Goal: Information Seeking & Learning: Learn about a topic

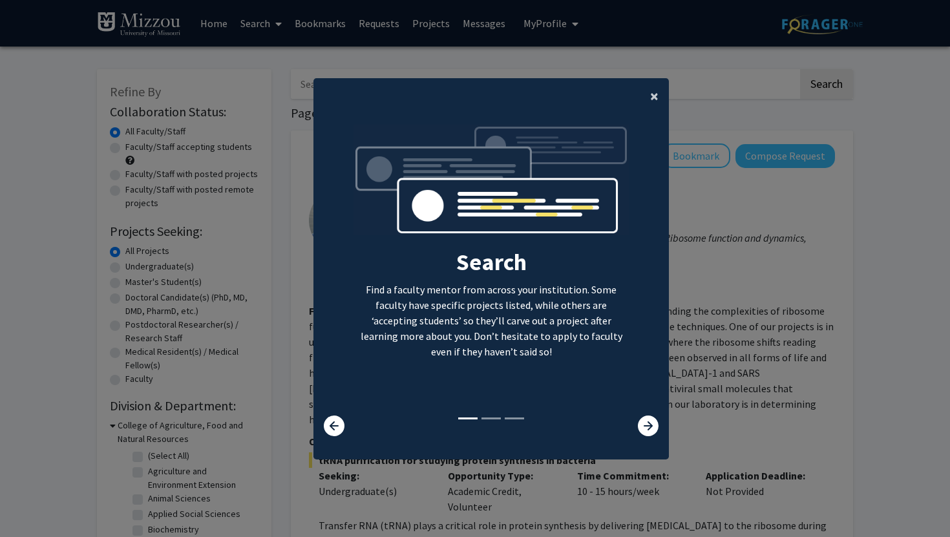
click at [652, 88] on span "×" at bounding box center [654, 96] width 8 height 20
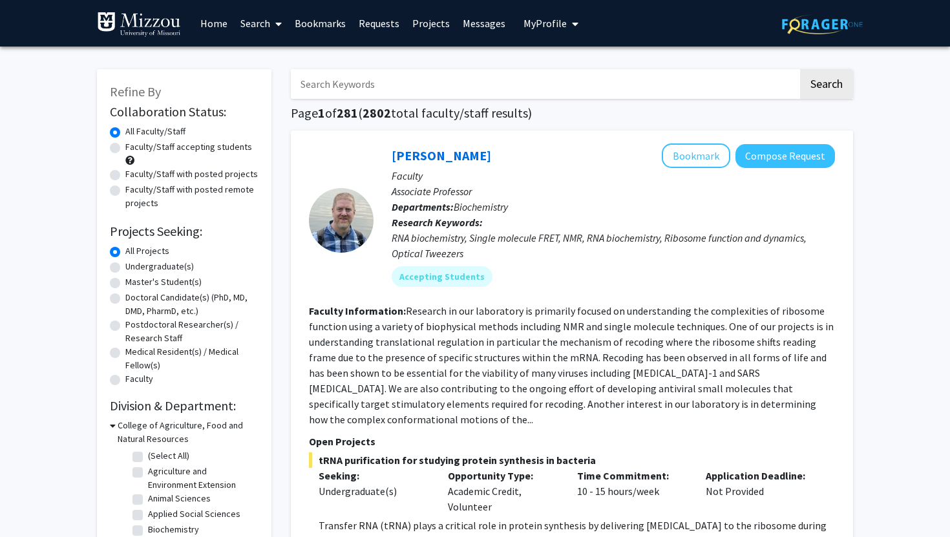
click at [548, 6] on button "My Profile" at bounding box center [550, 23] width 63 height 47
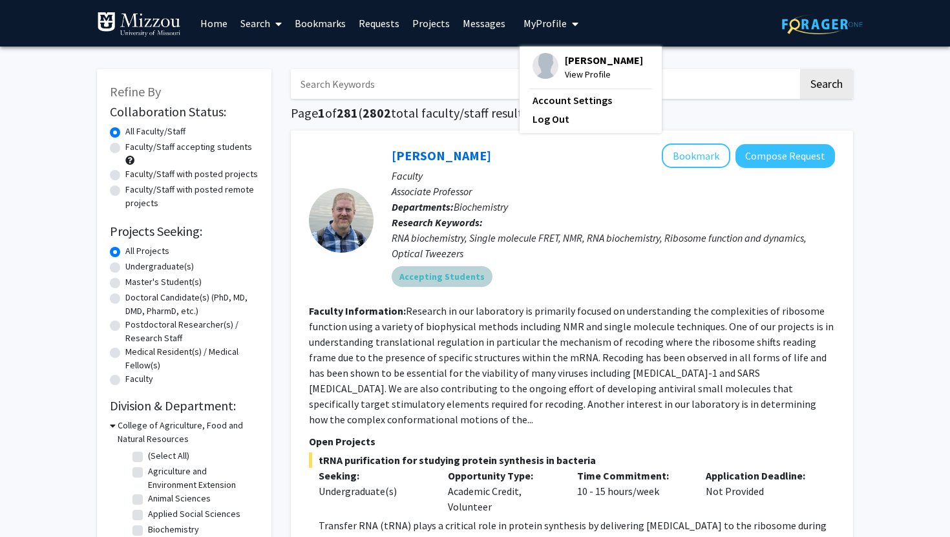
click at [607, 275] on div "Accepting Students" at bounding box center [613, 277] width 448 height 26
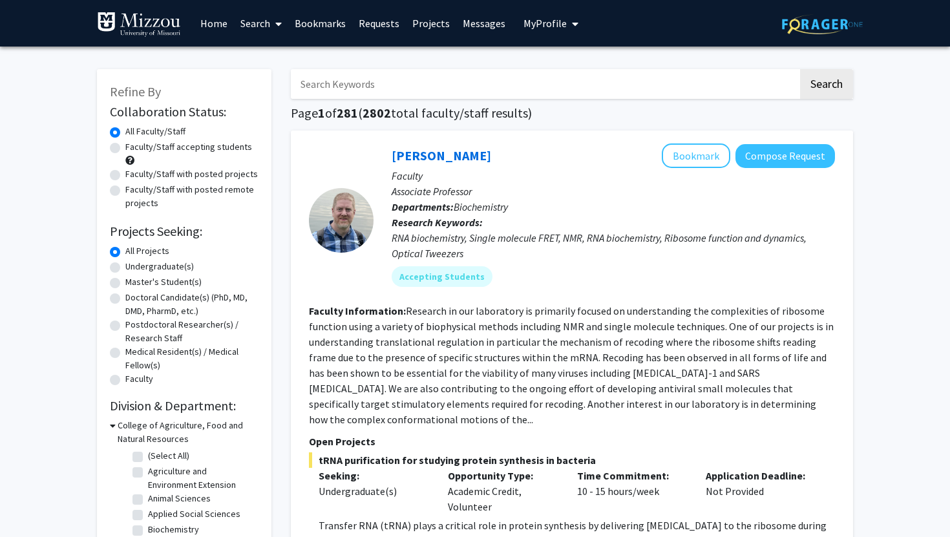
click at [170, 265] on label "Undergraduate(s)" at bounding box center [159, 267] width 68 height 14
click at [134, 265] on input "Undergraduate(s)" at bounding box center [129, 264] width 8 height 8
radio input "true"
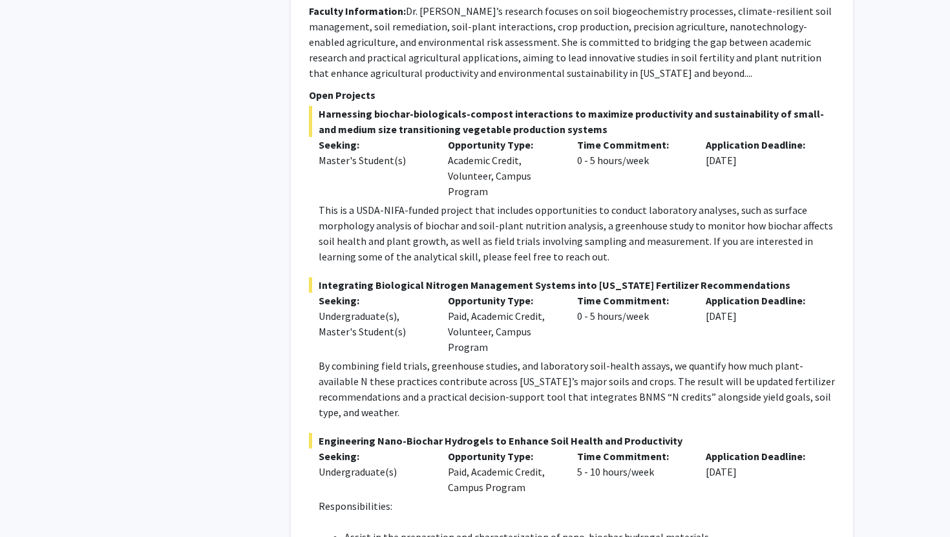
scroll to position [3767, 0]
click at [431, 390] on fg-project-list "Harnessing biochar-biologicals-compost interactions to maximize productivity an…" at bounding box center [572, 350] width 526 height 490
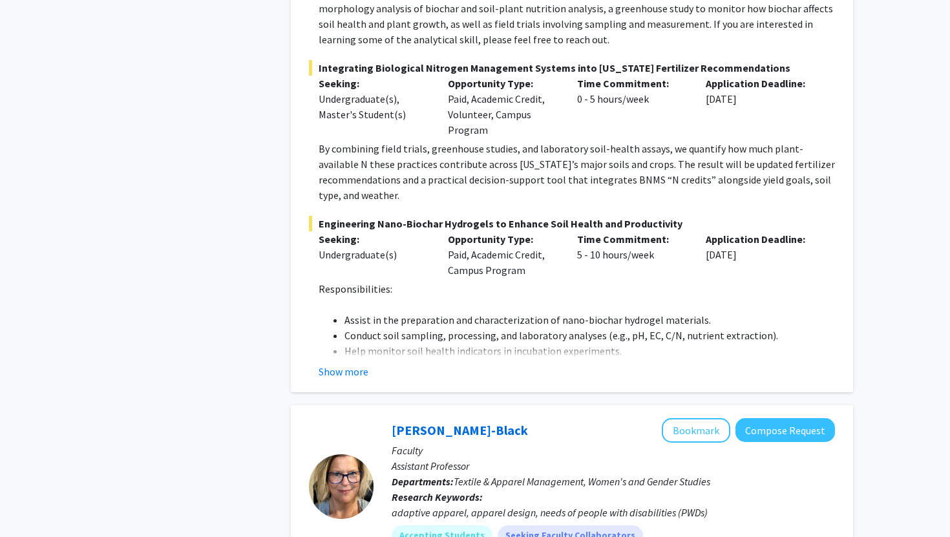
scroll to position [3981, 0]
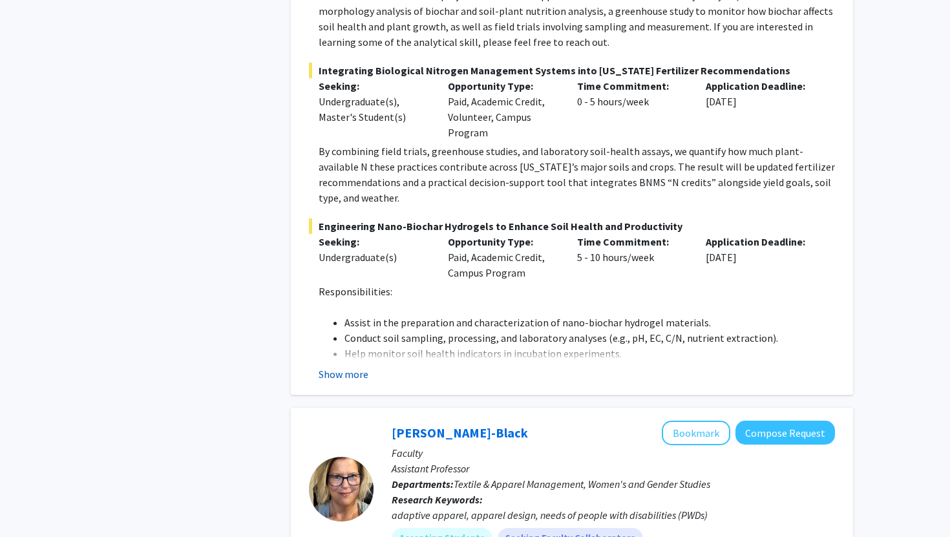
click at [351, 366] on button "Show more" at bounding box center [343, 374] width 50 height 16
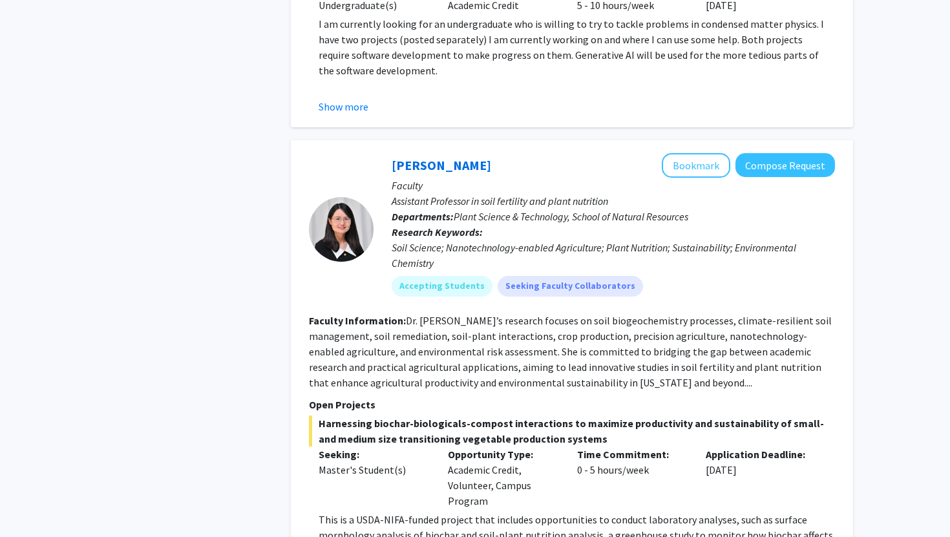
scroll to position [3456, 0]
click at [698, 154] on button "Bookmark" at bounding box center [695, 166] width 68 height 25
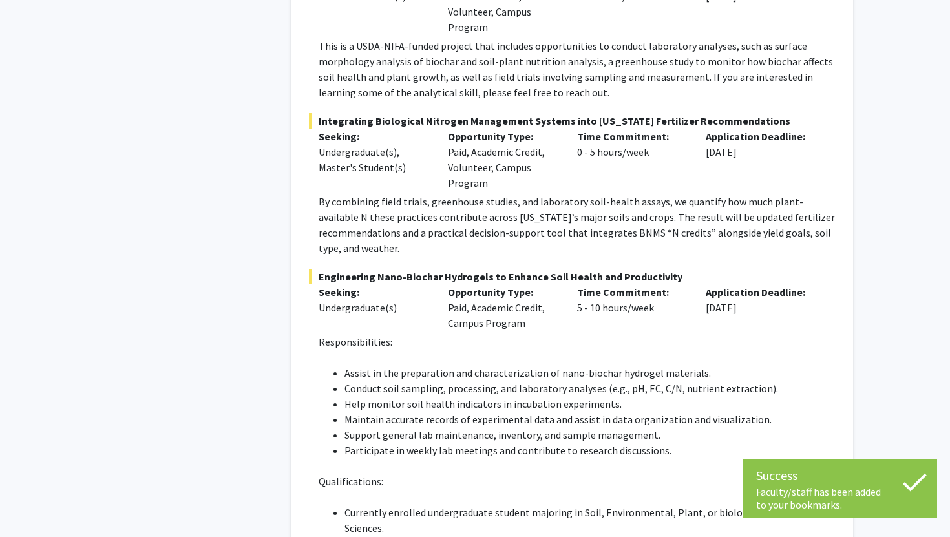
click at [610, 299] on div "Engineering Nano-Biochar Hydrogels to Enhance Soil Health and Productivity Seek…" at bounding box center [572, 474] width 526 height 411
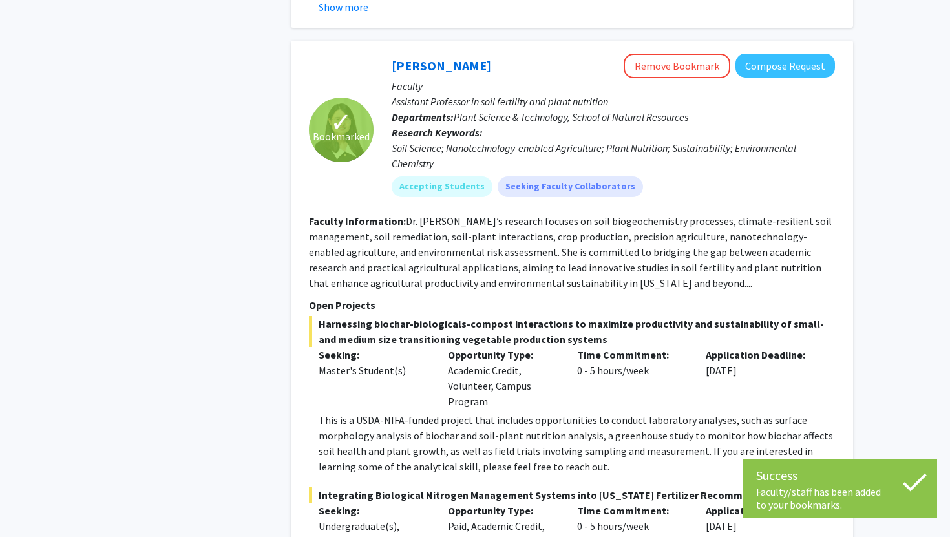
scroll to position [3450, 0]
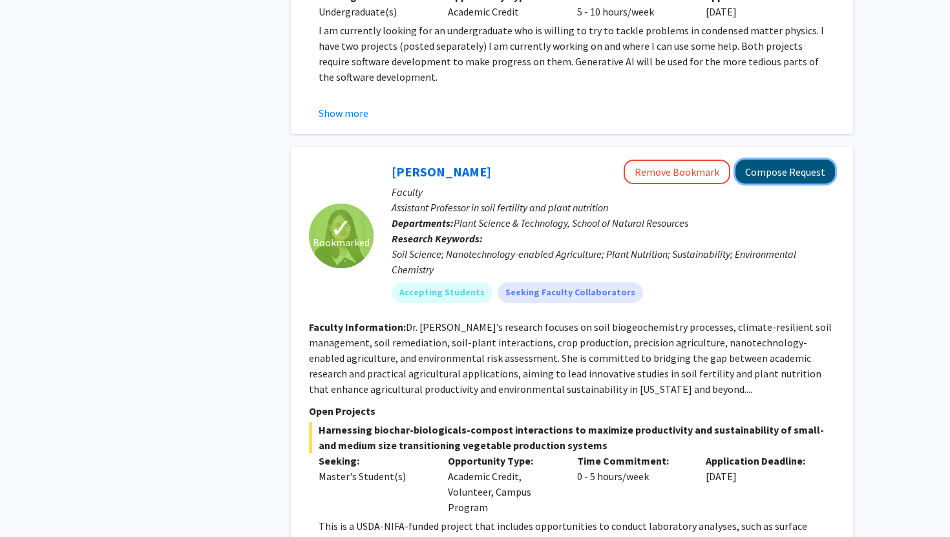
click at [812, 160] on button "Compose Request" at bounding box center [784, 172] width 99 height 24
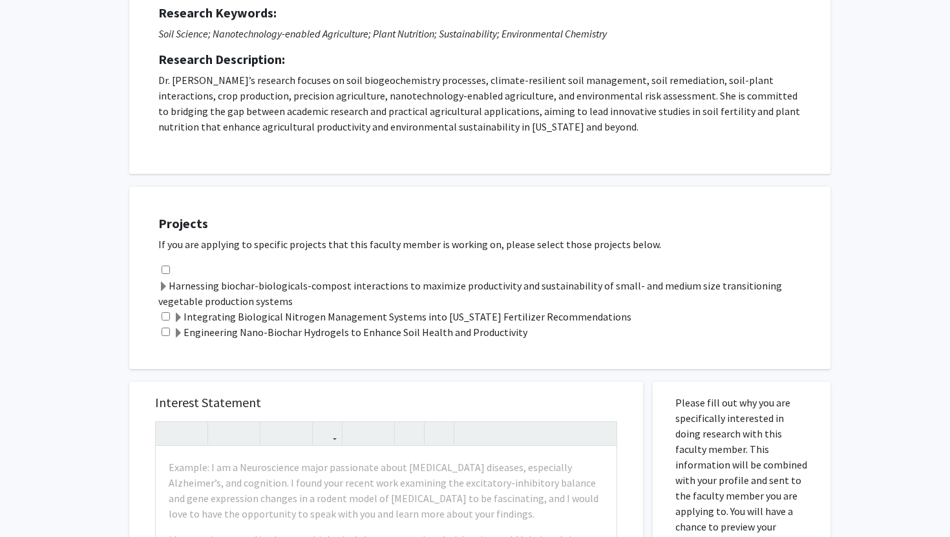
scroll to position [179, 0]
click at [299, 332] on label "Engineering Nano-Biochar Hydrogels to Enhance Soil Health and Productivity" at bounding box center [350, 331] width 354 height 16
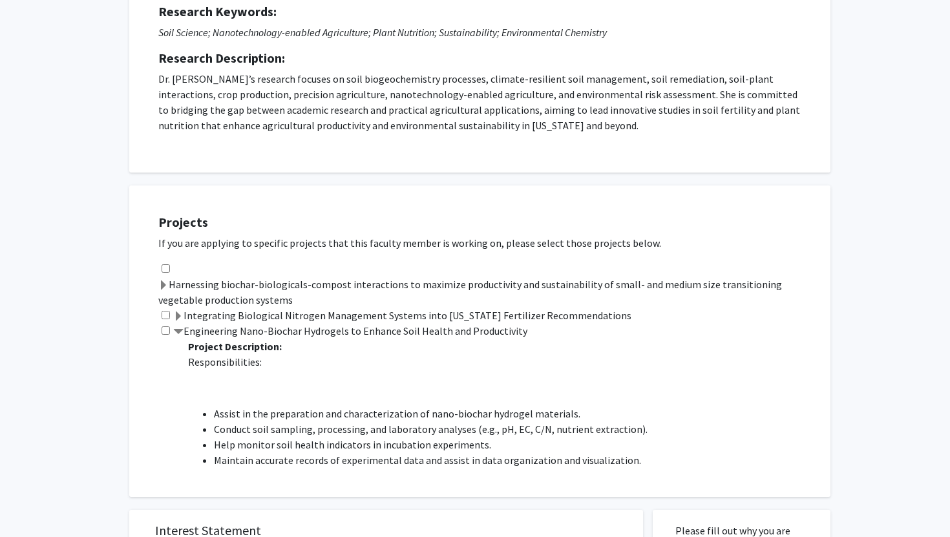
click at [312, 311] on label "Integrating Biological Nitrogen Management Systems into [US_STATE] Fertilizer R…" at bounding box center [402, 315] width 458 height 16
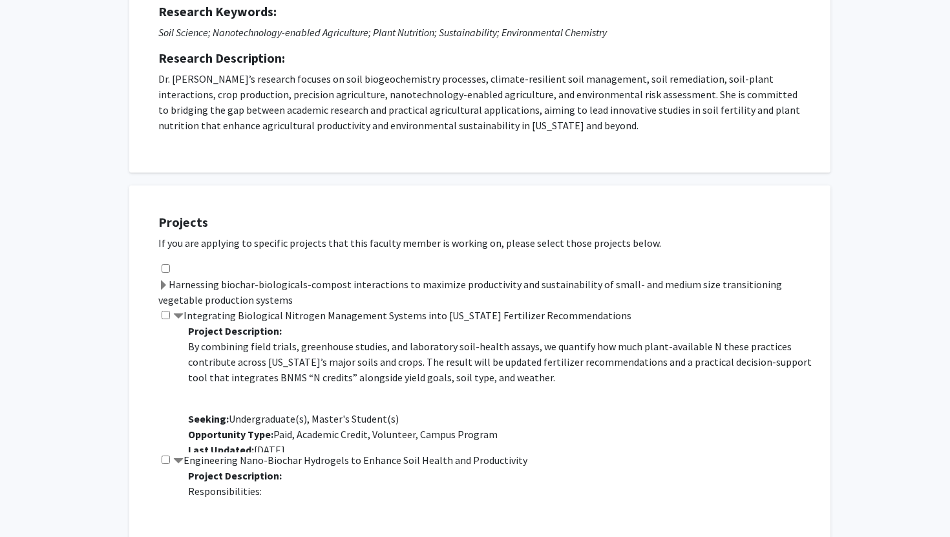
click at [165, 458] on input "checkbox" at bounding box center [165, 459] width 8 height 8
checkbox input "true"
click at [163, 313] on input "checkbox" at bounding box center [165, 315] width 8 height 8
checkbox input "true"
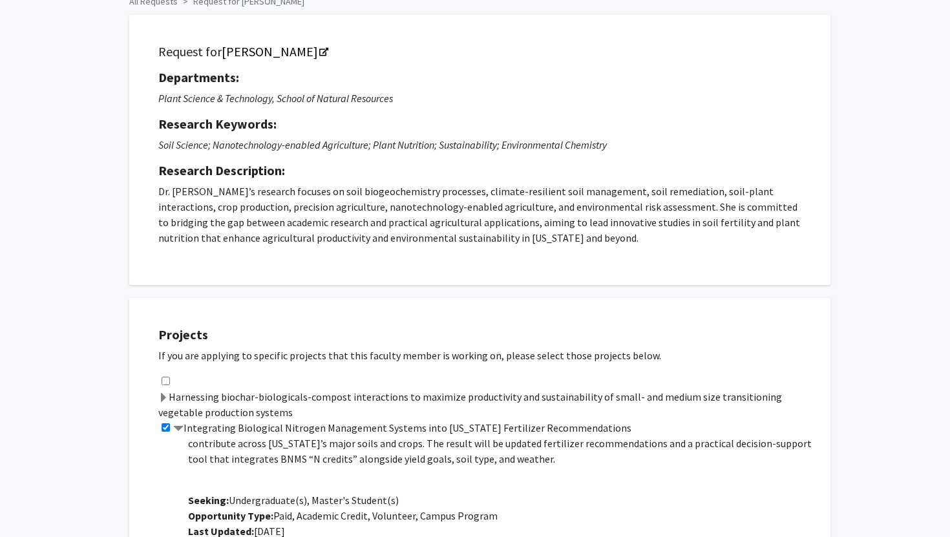
scroll to position [0, 0]
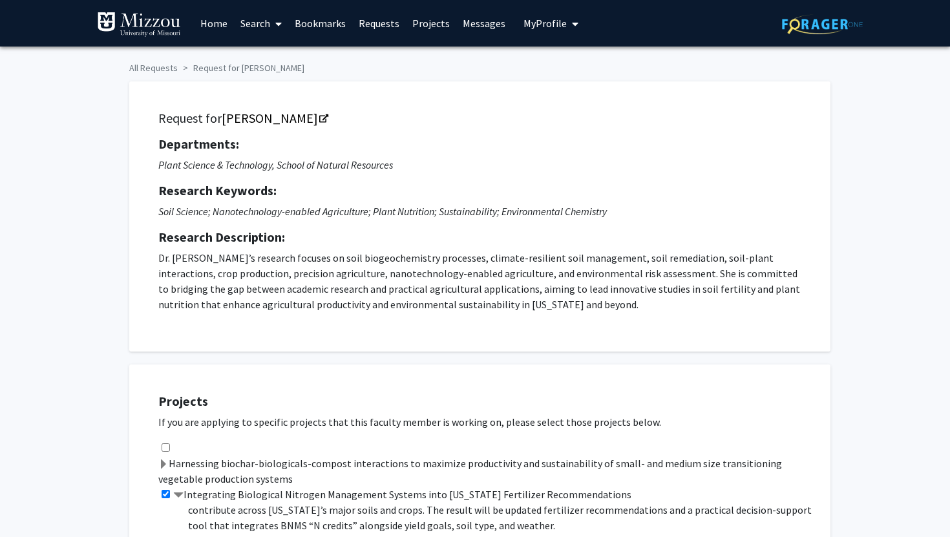
click at [572, 21] on icon "My profile dropdown to access profile and logout" at bounding box center [575, 24] width 6 height 10
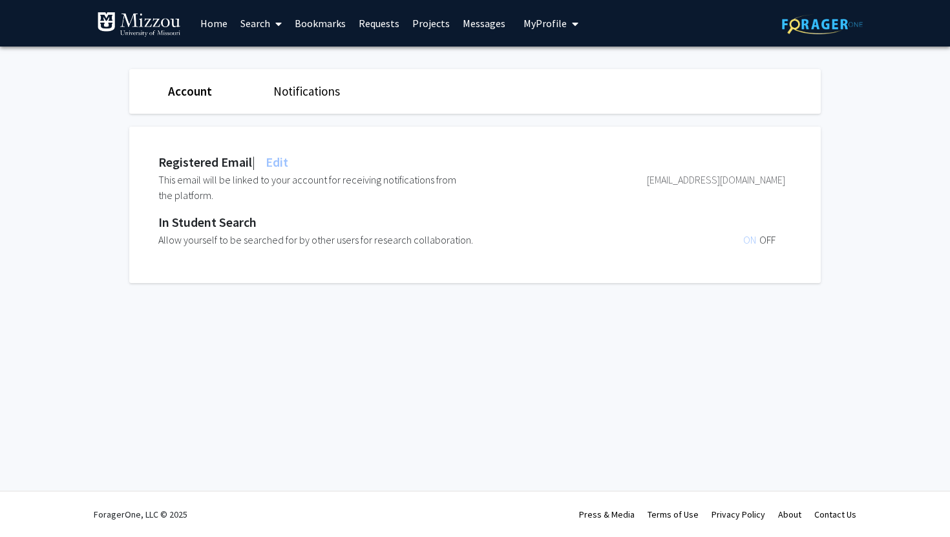
click at [189, 94] on link "Account" at bounding box center [190, 91] width 44 height 16
click at [209, 163] on div "Registered Email | Edit" at bounding box center [223, 161] width 130 height 19
click at [541, 25] on span "My Profile" at bounding box center [544, 23] width 43 height 13
click at [568, 74] on span "View Profile" at bounding box center [604, 74] width 78 height 14
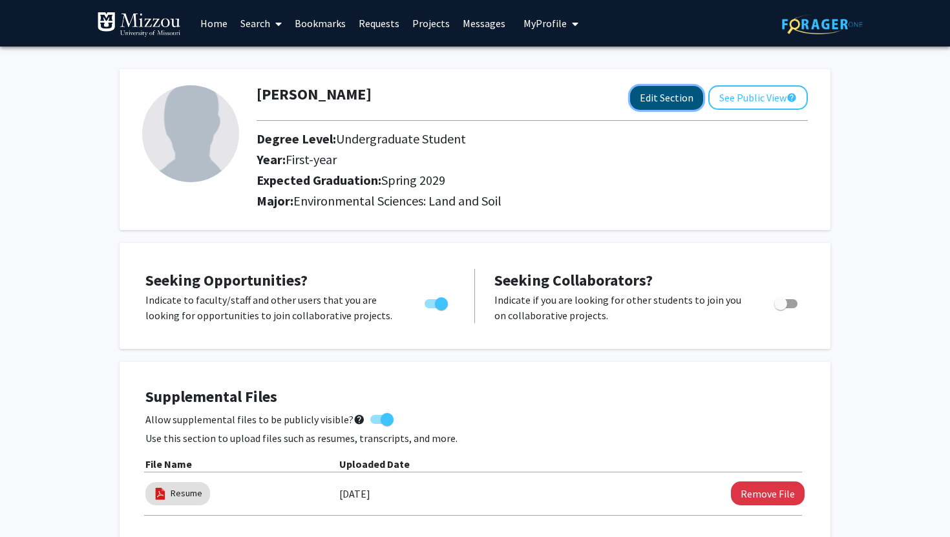
click at [661, 99] on button "Edit Section" at bounding box center [666, 98] width 73 height 24
select select "first-year"
select select "45: spring_2029"
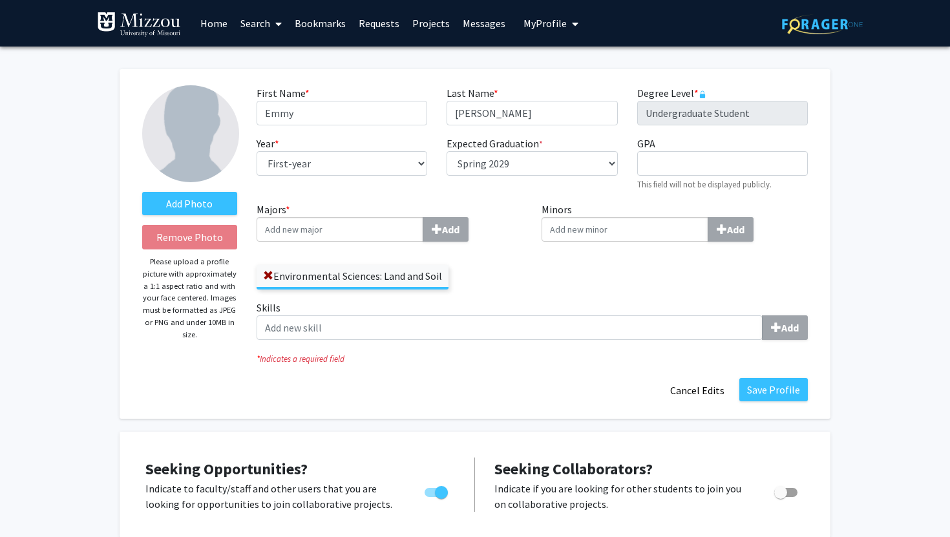
click at [587, 231] on input "Minors Add" at bounding box center [624, 229] width 167 height 25
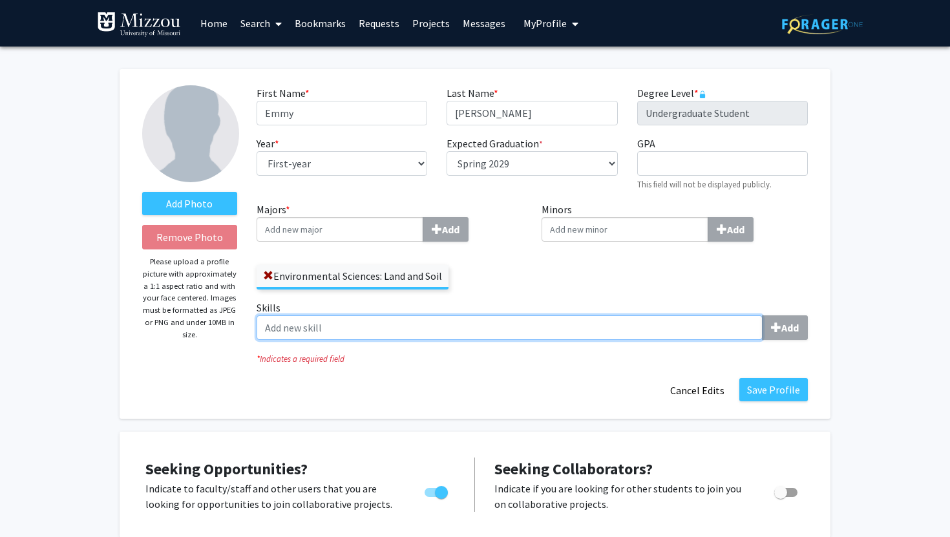
click at [685, 322] on input "Skills Add" at bounding box center [509, 327] width 506 height 25
click at [722, 328] on input "Skills Add" at bounding box center [509, 327] width 506 height 25
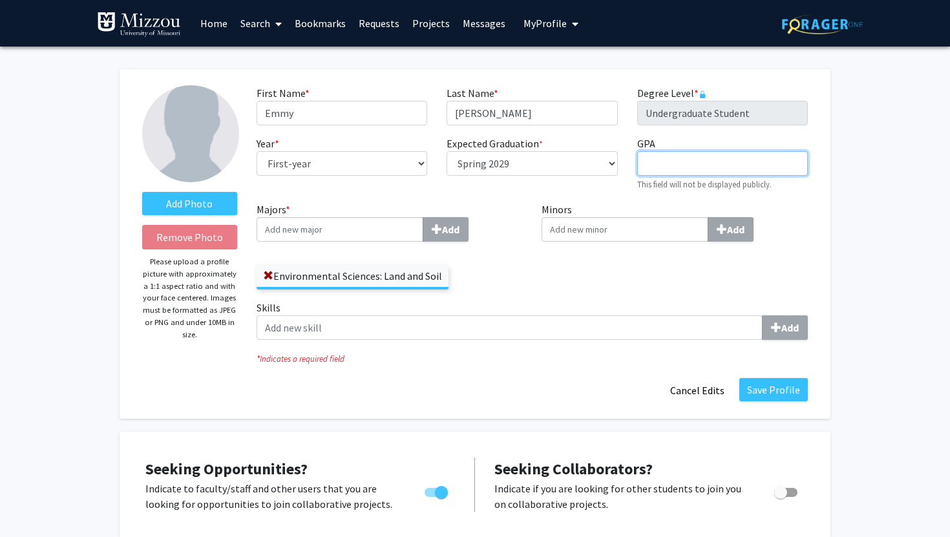
click at [724, 165] on input "GPA required" at bounding box center [722, 163] width 171 height 25
click at [661, 231] on input "Minors Add" at bounding box center [624, 229] width 167 height 25
click at [629, 236] on input "Minors Add" at bounding box center [624, 229] width 167 height 25
type input "G"
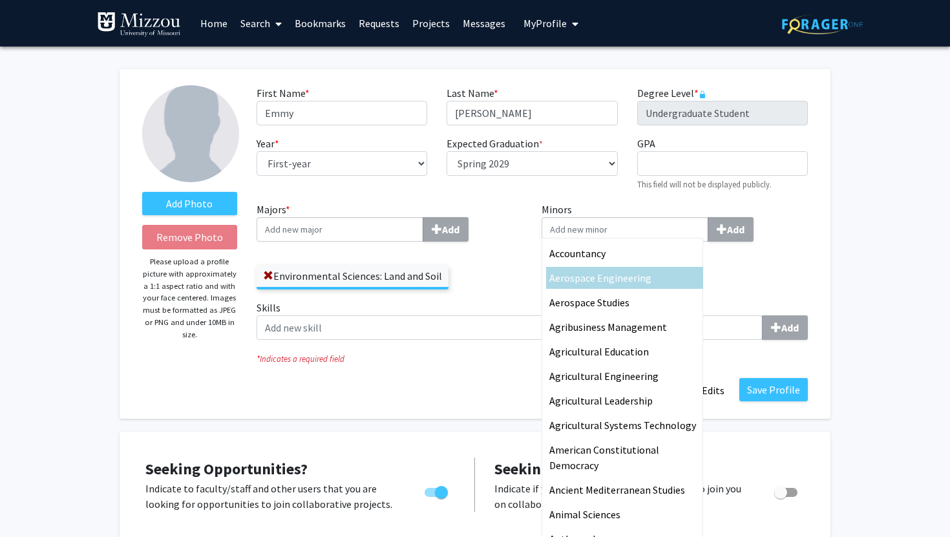
click at [761, 288] on div "Minors Accountancy Aerospace Engineering Aerospace Studies Agribusiness Managem…" at bounding box center [675, 251] width 286 height 98
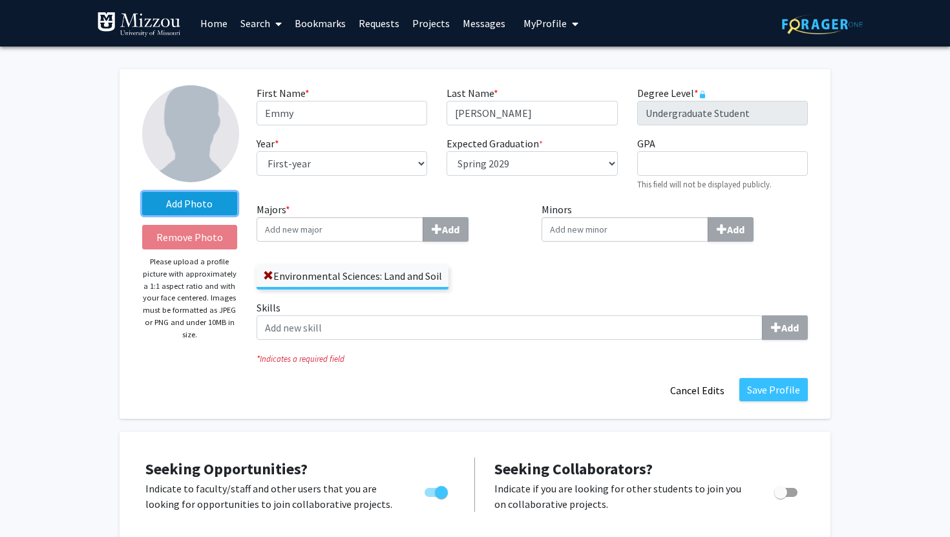
click at [180, 197] on label "Add Photo" at bounding box center [189, 203] width 95 height 23
click at [0, 0] on input "Add Photo" at bounding box center [0, 0] width 0 height 0
click at [224, 209] on label "Add Photo" at bounding box center [189, 203] width 95 height 23
click at [0, 0] on input "Add Photo" at bounding box center [0, 0] width 0 height 0
click at [171, 194] on label "Add Photo" at bounding box center [189, 203] width 95 height 23
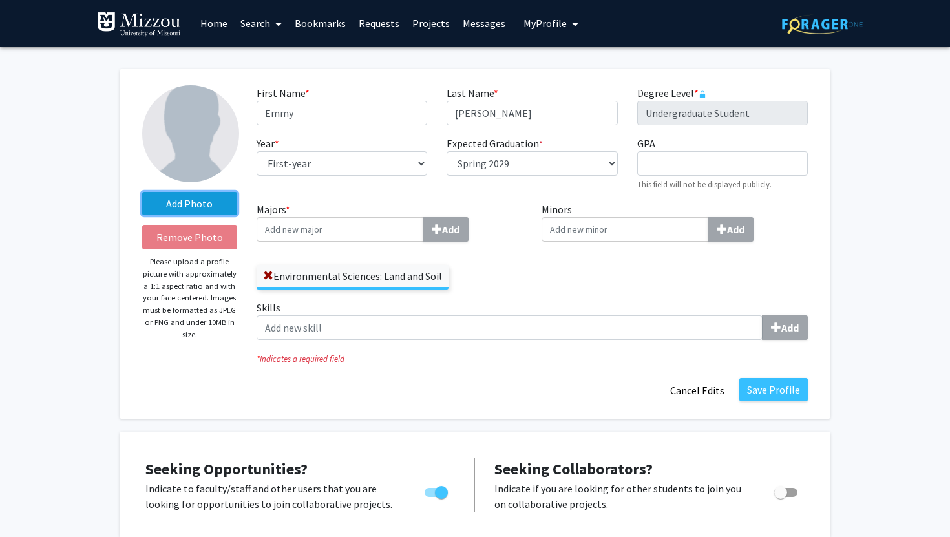
click at [0, 0] on input "Add Photo" at bounding box center [0, 0] width 0 height 0
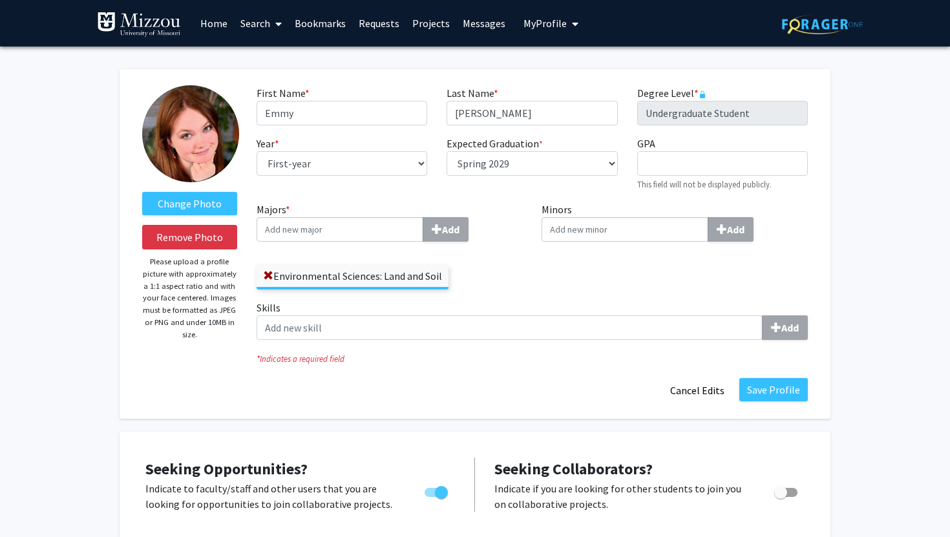
click at [782, 392] on button "Save Profile" at bounding box center [773, 389] width 68 height 23
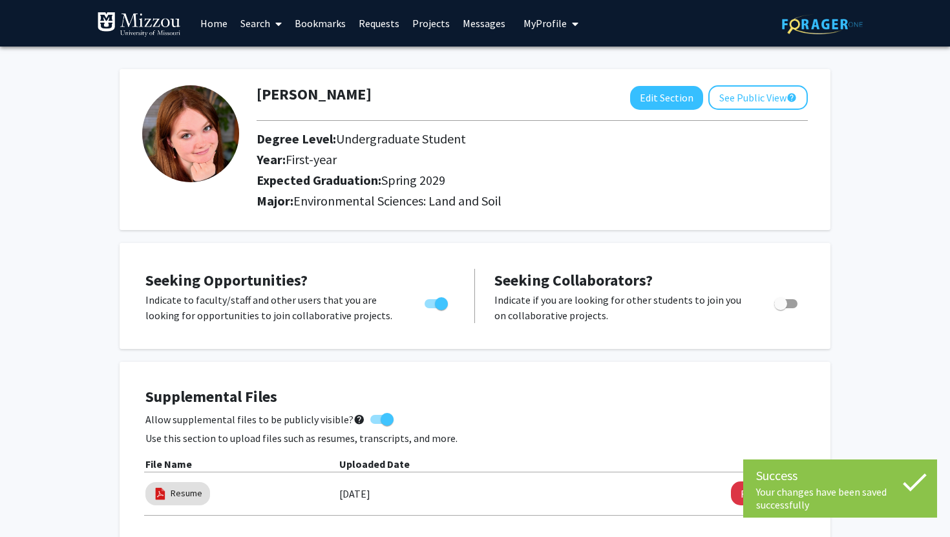
click at [261, 30] on link "Search" at bounding box center [261, 23] width 54 height 45
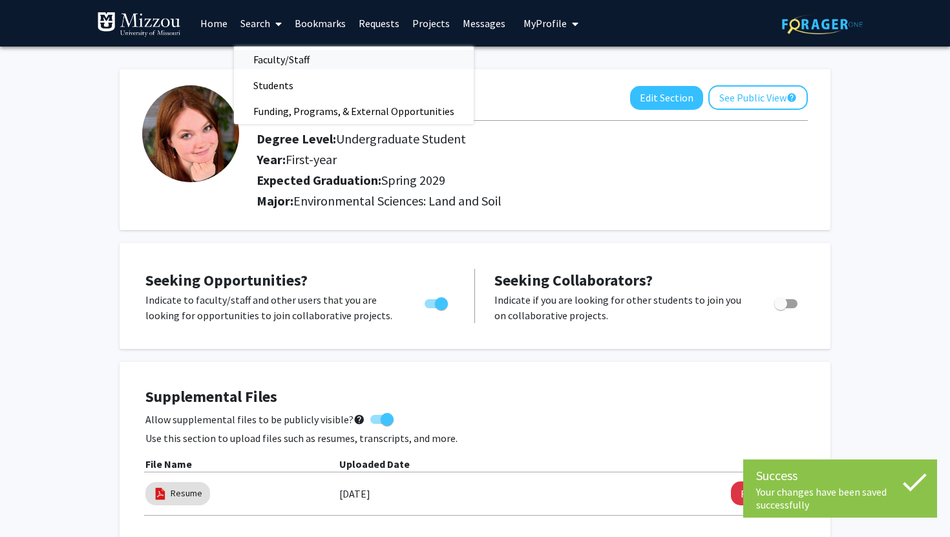
click at [276, 54] on span "Faculty/Staff" at bounding box center [281, 60] width 95 height 26
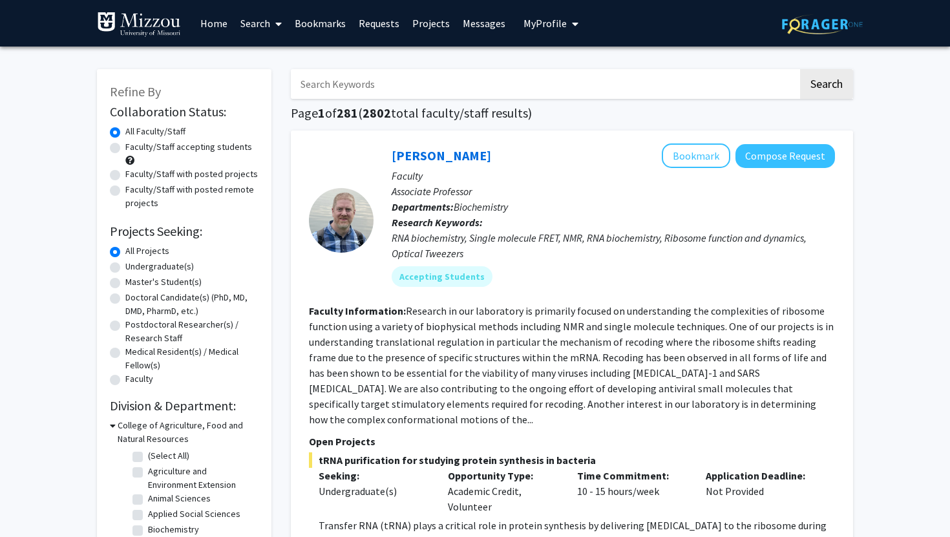
click at [484, 92] on input "Search Keywords" at bounding box center [544, 84] width 507 height 30
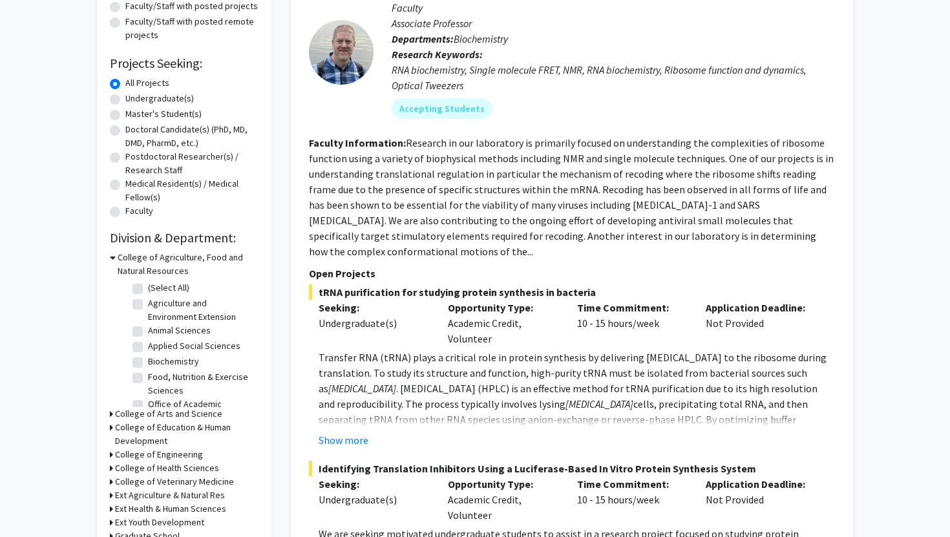
scroll to position [169, 0]
click at [148, 284] on label "(Select All)" at bounding box center [168, 287] width 41 height 14
click at [148, 284] on input "(Select All)" at bounding box center [152, 284] width 8 height 8
checkbox input "true"
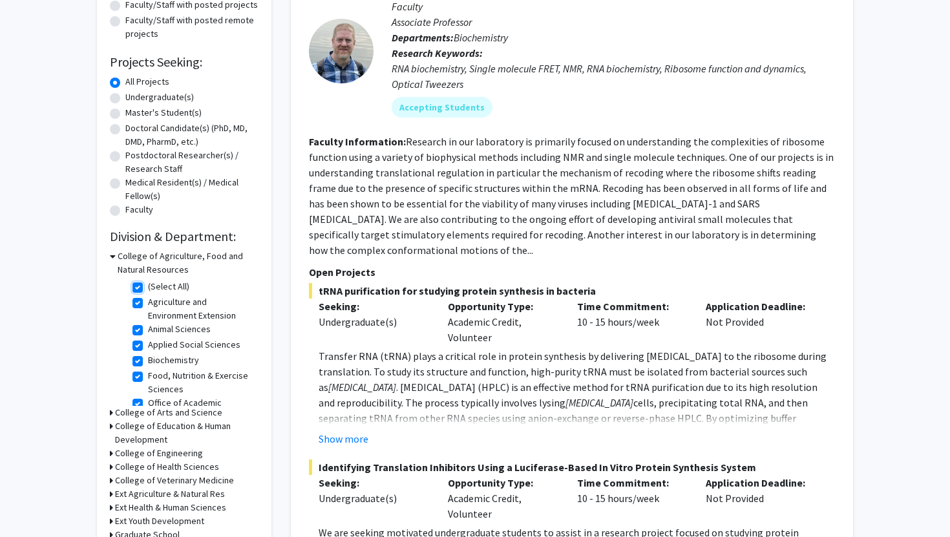
checkbox input "true"
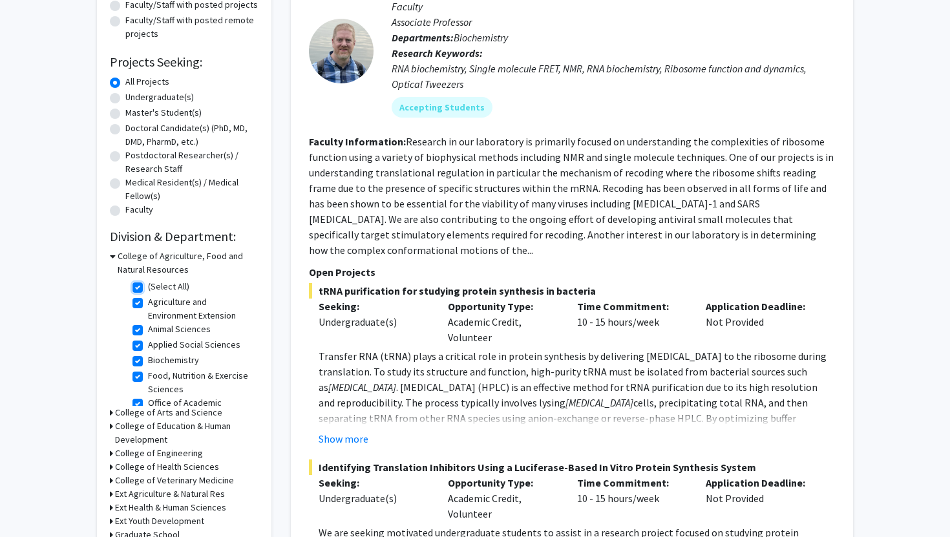
checkbox input "true"
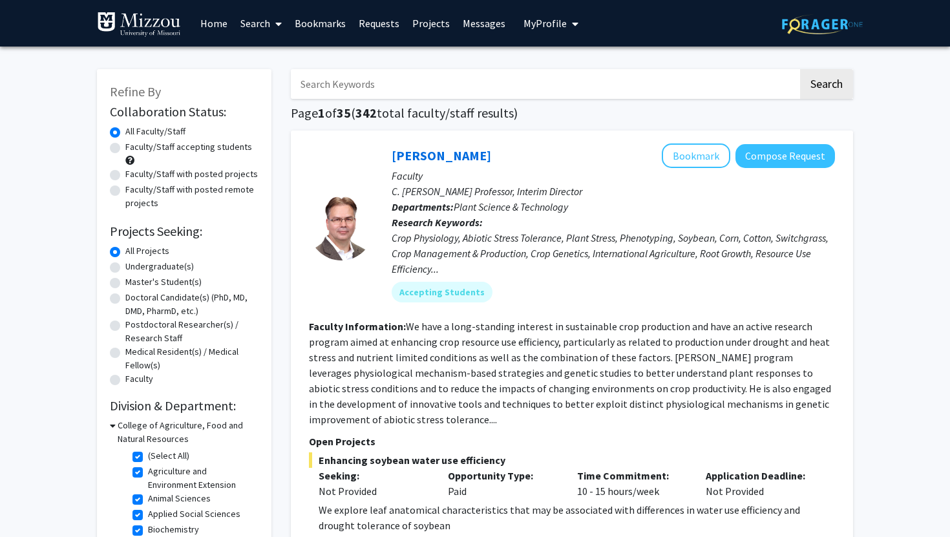
click at [144, 264] on label "Undergraduate(s)" at bounding box center [159, 267] width 68 height 14
click at [134, 264] on input "Undergraduate(s)" at bounding box center [129, 264] width 8 height 8
radio input "true"
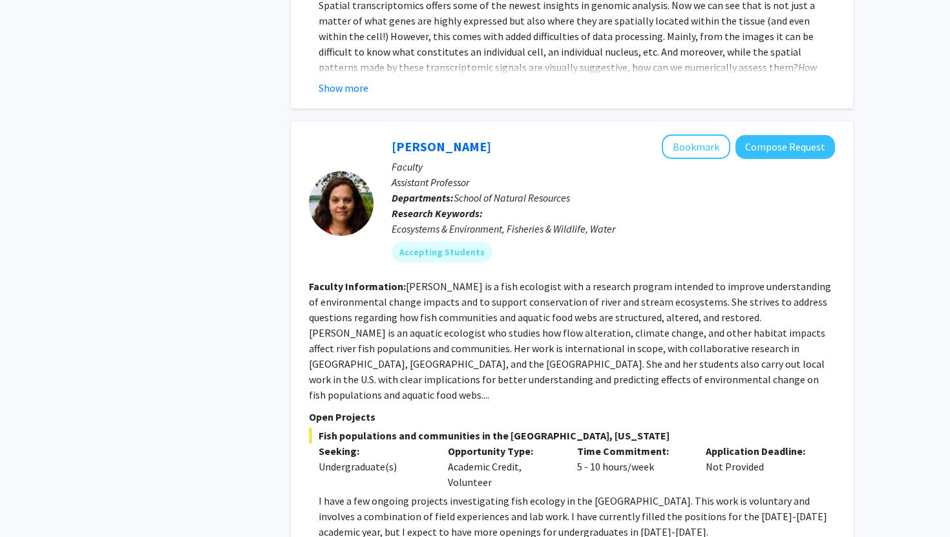
scroll to position [1440, 0]
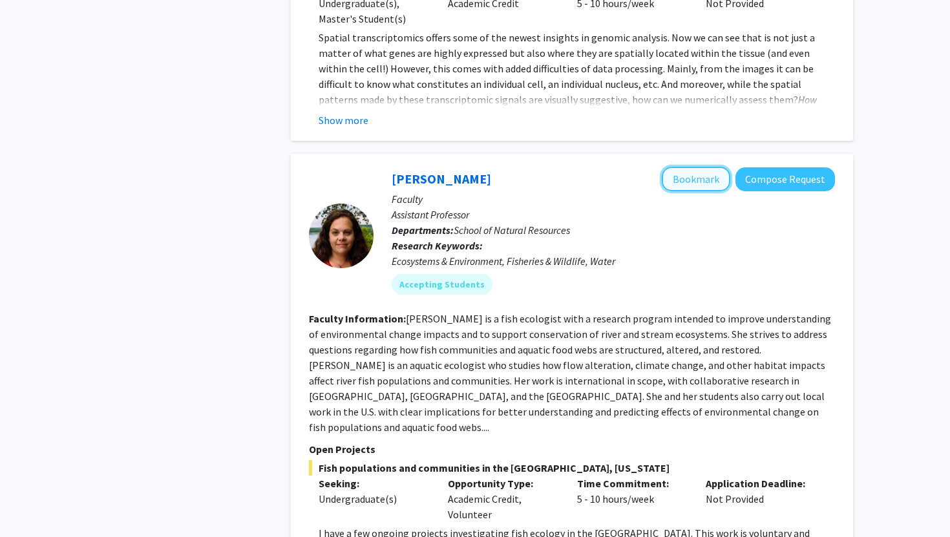
click at [709, 167] on button "Bookmark" at bounding box center [695, 179] width 68 height 25
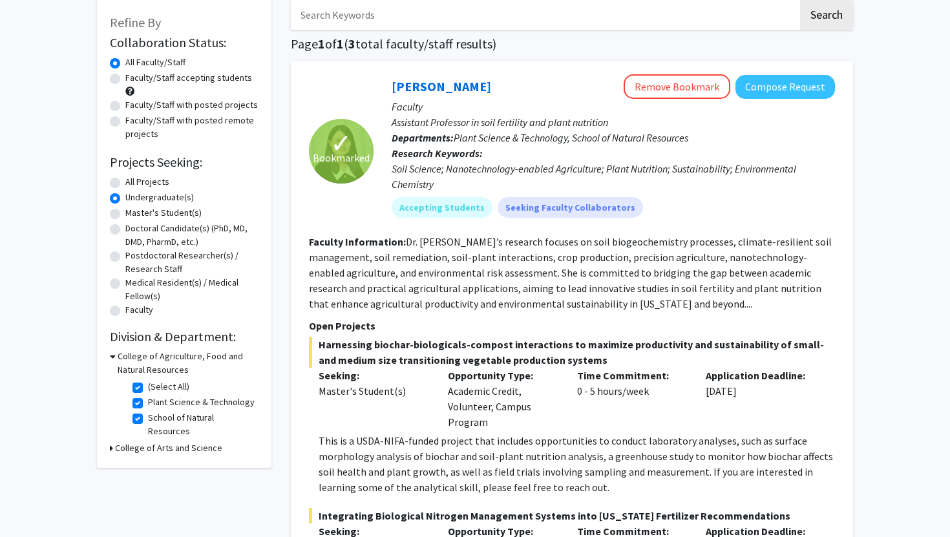
scroll to position [123, 0]
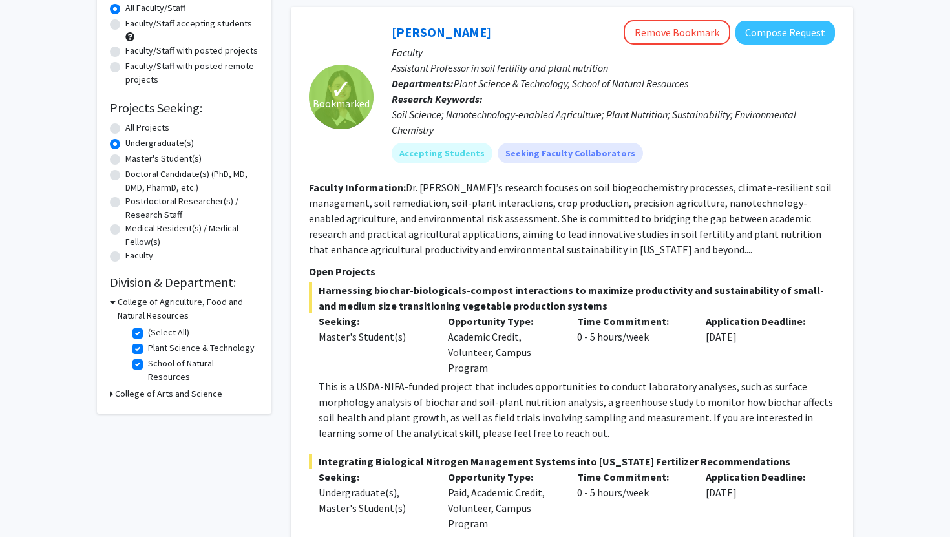
click at [697, 345] on div "Seeking: Master's Student(s) Opportunity Type: Academic Credit, Volunteer, Camp…" at bounding box center [562, 344] width 526 height 62
click at [703, 355] on div "Application Deadline: Sep 1, 2026" at bounding box center [760, 344] width 129 height 62
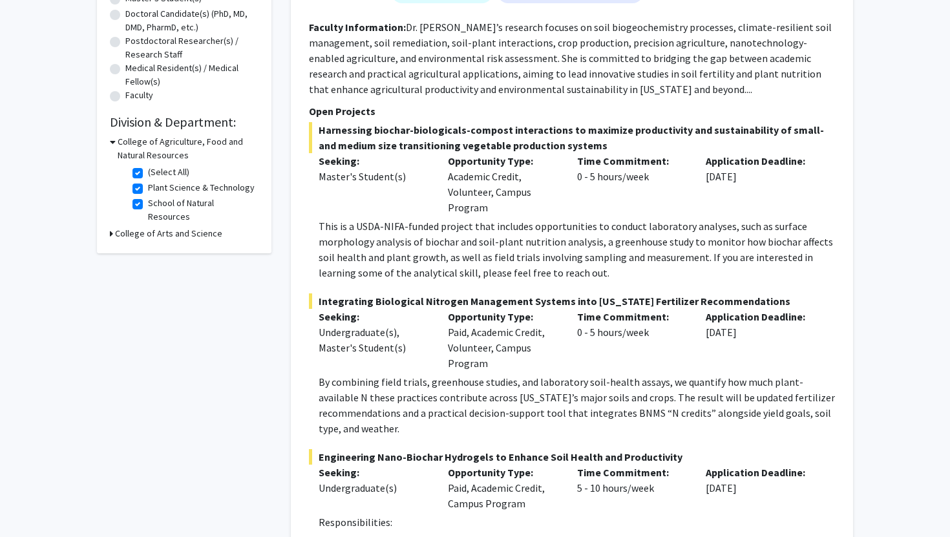
scroll to position [301, 0]
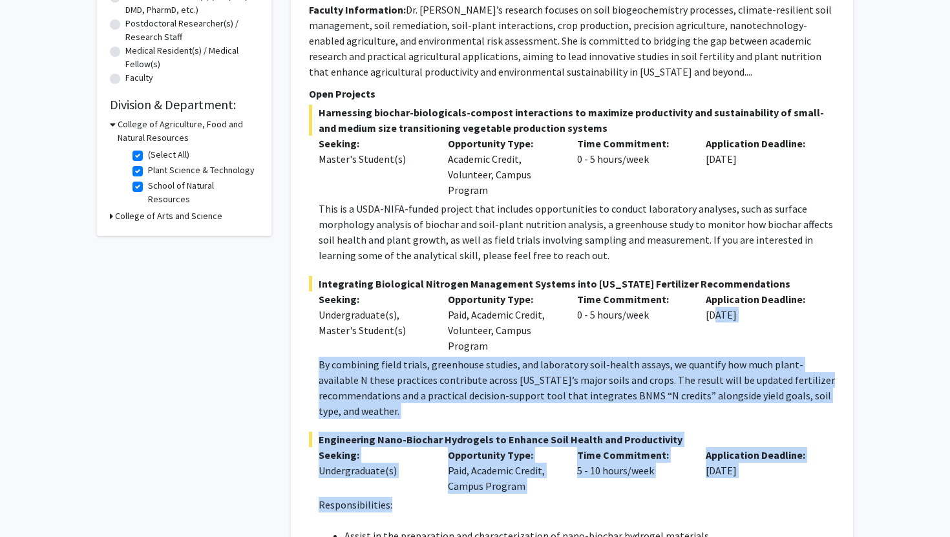
drag, startPoint x: 711, startPoint y: 315, endPoint x: 781, endPoint y: 500, distance: 198.3
click at [781, 500] on fg-project-list "Harnessing biochar-biologicals-compost interactions to maximize productivity an…" at bounding box center [572, 350] width 526 height 490
click at [781, 500] on p "Responsibilities:" at bounding box center [576, 505] width 516 height 16
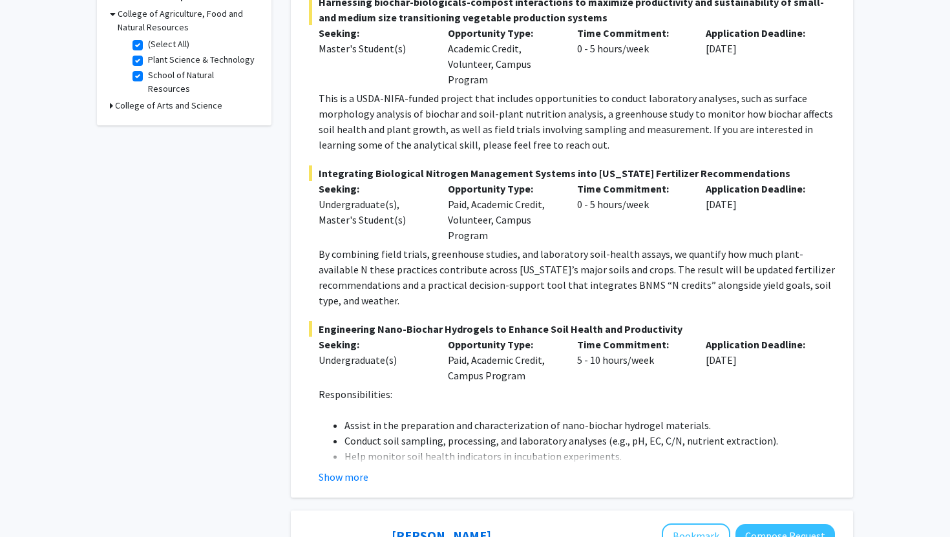
scroll to position [409, 0]
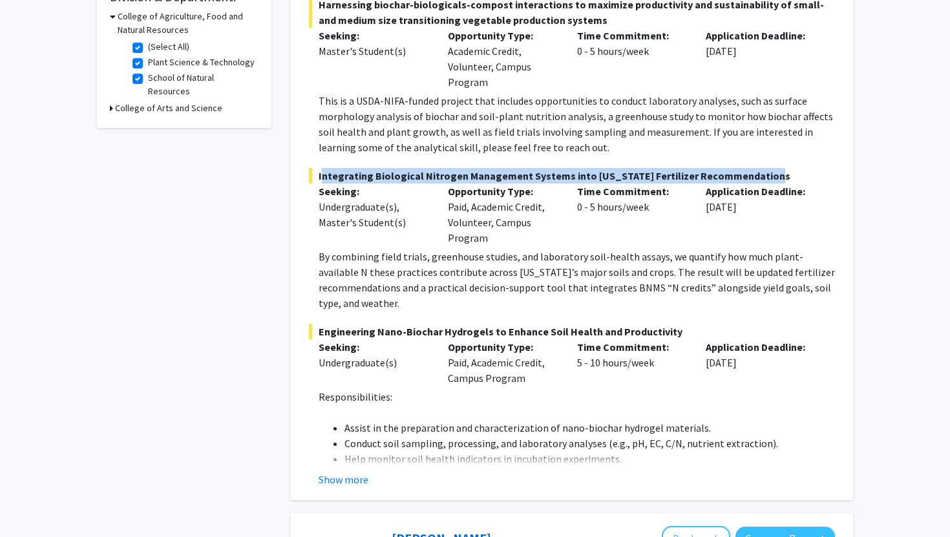
drag, startPoint x: 765, startPoint y: 178, endPoint x: 318, endPoint y: 180, distance: 447.0
click at [318, 180] on span "Integrating Biological Nitrogen Management Systems into [US_STATE] Fertilizer R…" at bounding box center [572, 176] width 526 height 16
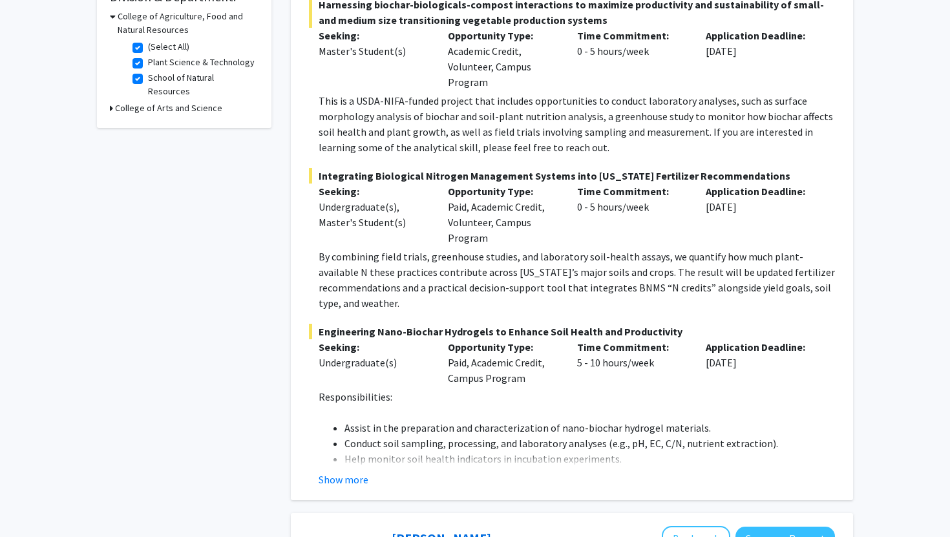
click at [611, 254] on p "By combining field trials, greenhouse studies, and laboratory soil-health assay…" at bounding box center [576, 280] width 516 height 62
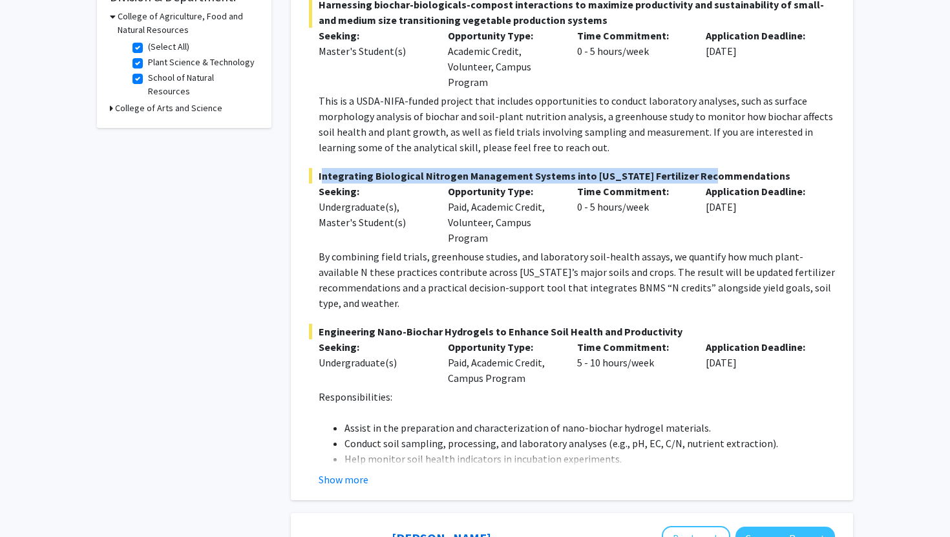
drag, startPoint x: 317, startPoint y: 172, endPoint x: 688, endPoint y: 172, distance: 371.4
click at [688, 172] on span "Integrating Biological Nitrogen Management Systems into [US_STATE] Fertilizer R…" at bounding box center [572, 176] width 526 height 16
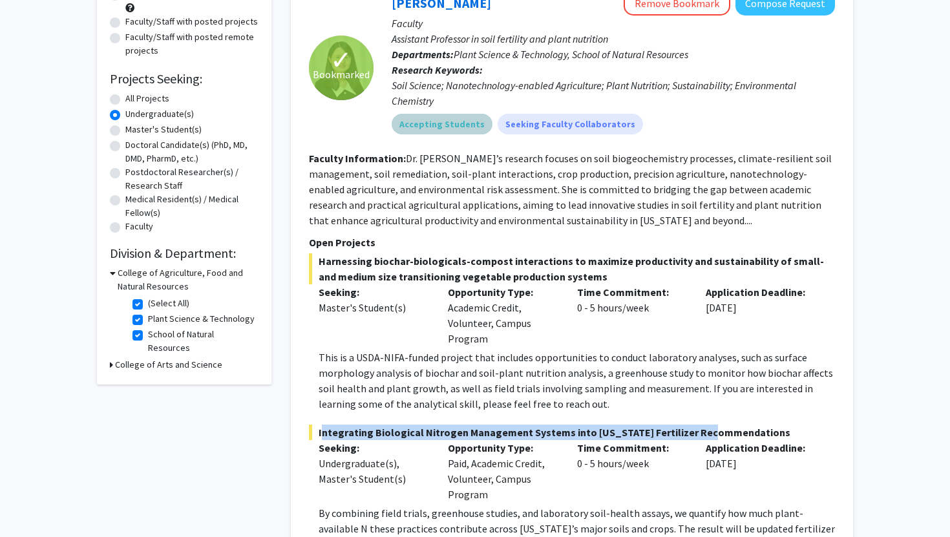
click at [740, 120] on div "Accepting Students Seeking Faculty Collaborators" at bounding box center [613, 124] width 448 height 26
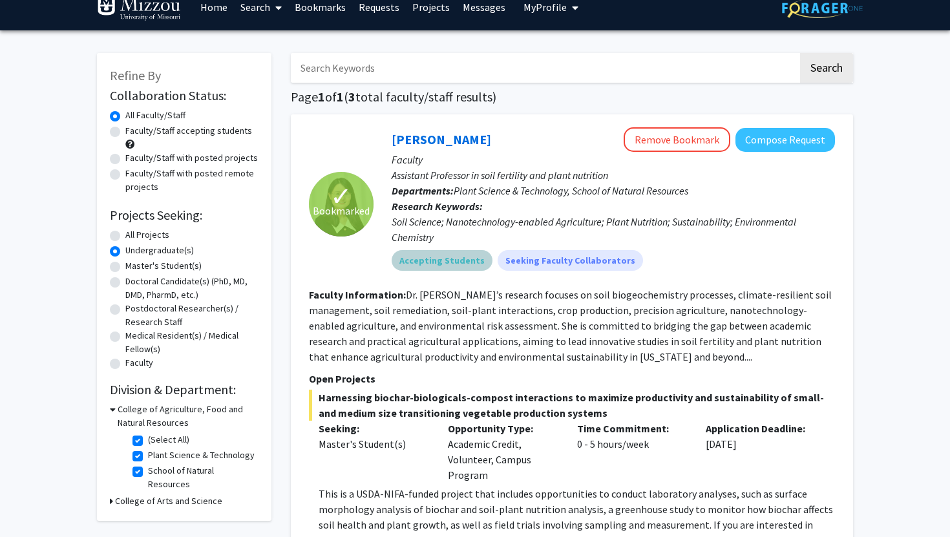
scroll to position [0, 0]
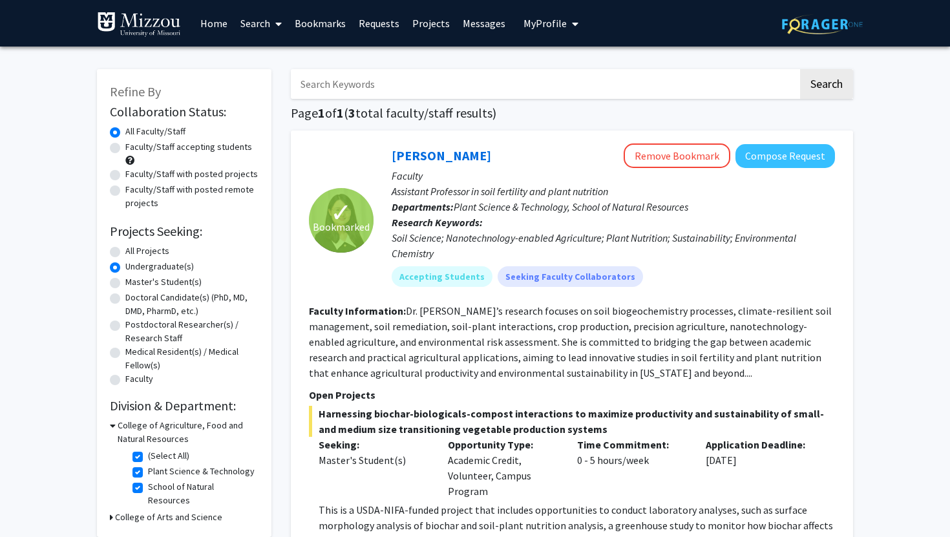
click at [497, 152] on div "Xiaoping Xin Remove Bookmark Compose Request" at bounding box center [612, 155] width 443 height 25
drag, startPoint x: 473, startPoint y: 154, endPoint x: 377, endPoint y: 154, distance: 95.6
click at [377, 154] on div "Xiaoping Xin Remove Bookmark Compose Request Faculty Assistant Professor in soi…" at bounding box center [603, 219] width 461 height 153
click at [499, 169] on p "Faculty" at bounding box center [612, 176] width 443 height 16
click at [771, 391] on p "Open Projects" at bounding box center [572, 395] width 526 height 16
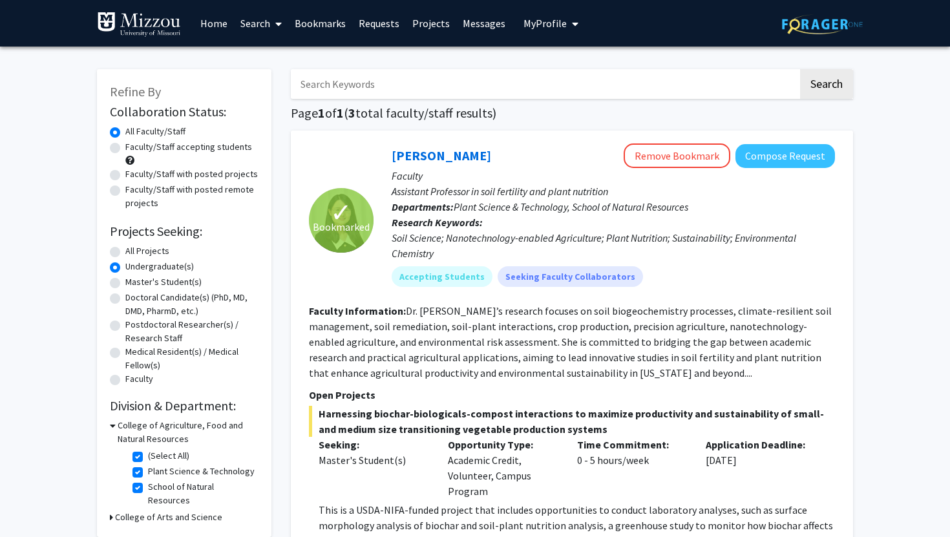
click at [404, 89] on input "Search Keywords" at bounding box center [544, 84] width 507 height 30
click at [125, 248] on label "All Projects" at bounding box center [147, 251] width 44 height 14
click at [125, 248] on input "All Projects" at bounding box center [129, 248] width 8 height 8
radio input "true"
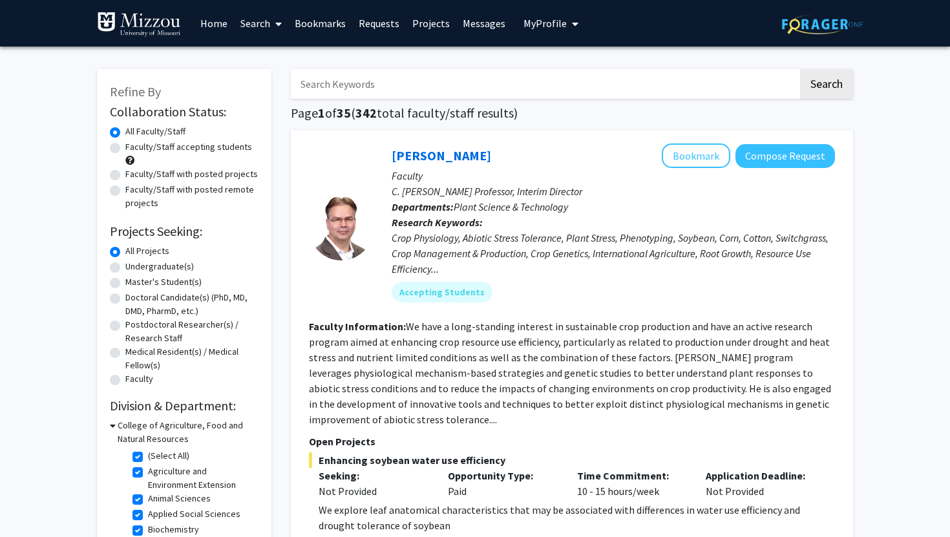
click at [148, 455] on label "(Select All)" at bounding box center [168, 456] width 41 height 14
click at [148, 455] on input "(Select All)" at bounding box center [152, 453] width 8 height 8
checkbox input "false"
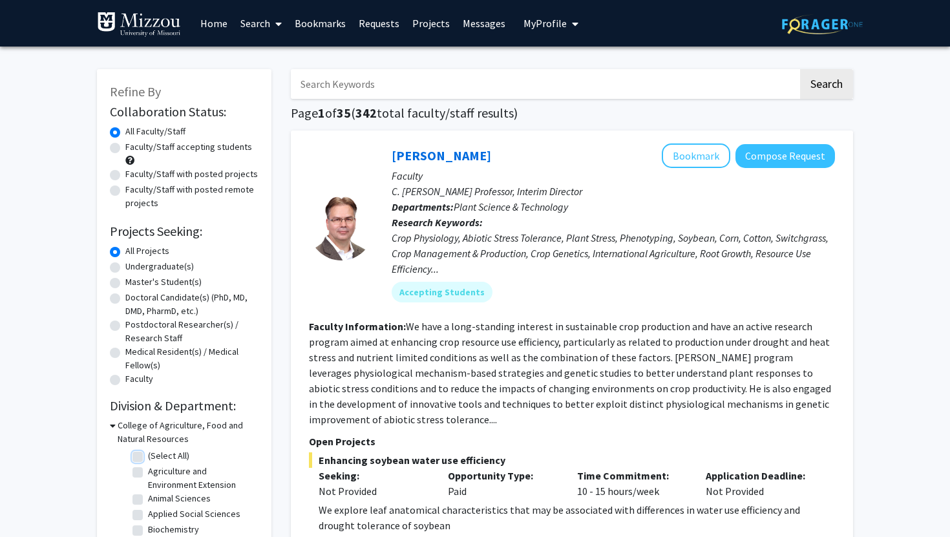
checkbox input "false"
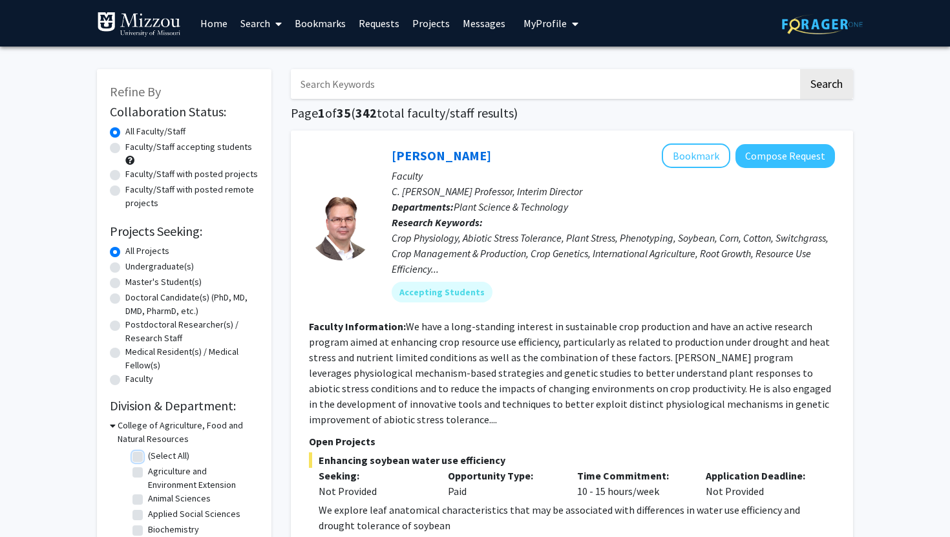
checkbox input "false"
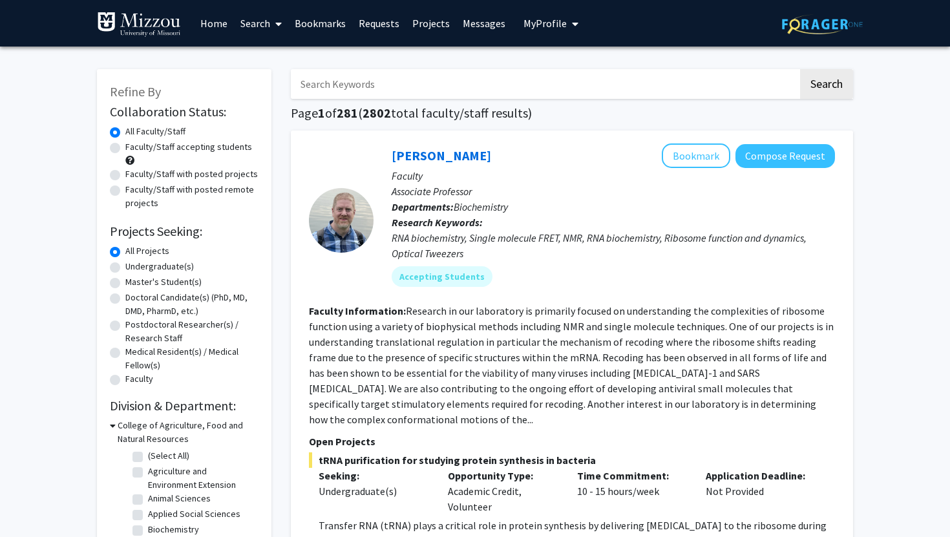
click at [442, 95] on input "Search Keywords" at bounding box center [544, 84] width 507 height 30
type input "Christine Brodsky"
click at [829, 79] on button "Search" at bounding box center [826, 84] width 53 height 30
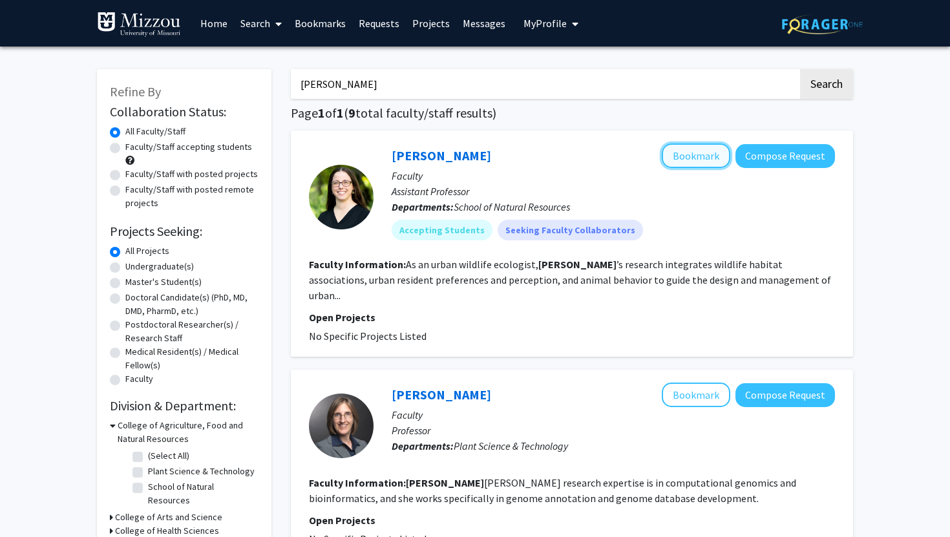
click at [683, 149] on button "Bookmark" at bounding box center [695, 155] width 68 height 25
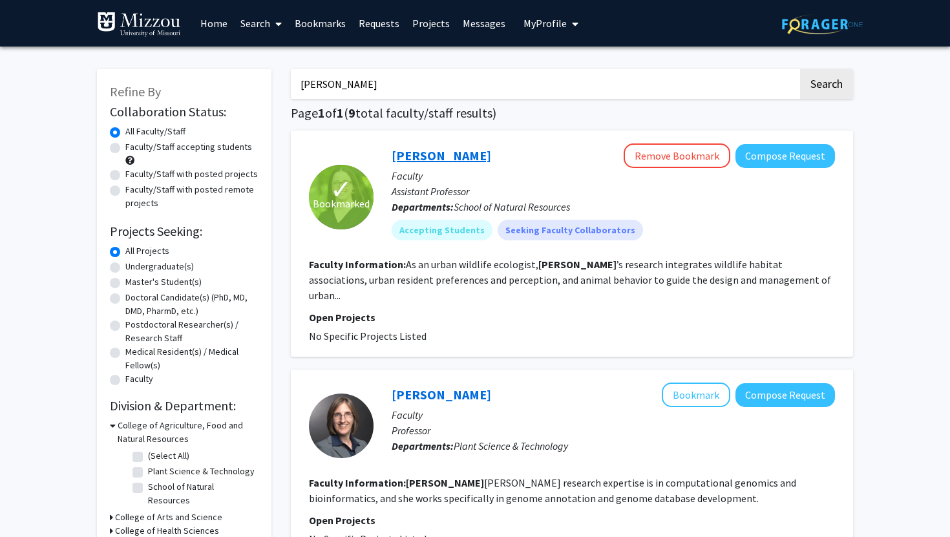
click at [429, 158] on link "Christine Brodsky" at bounding box center [440, 155] width 99 height 16
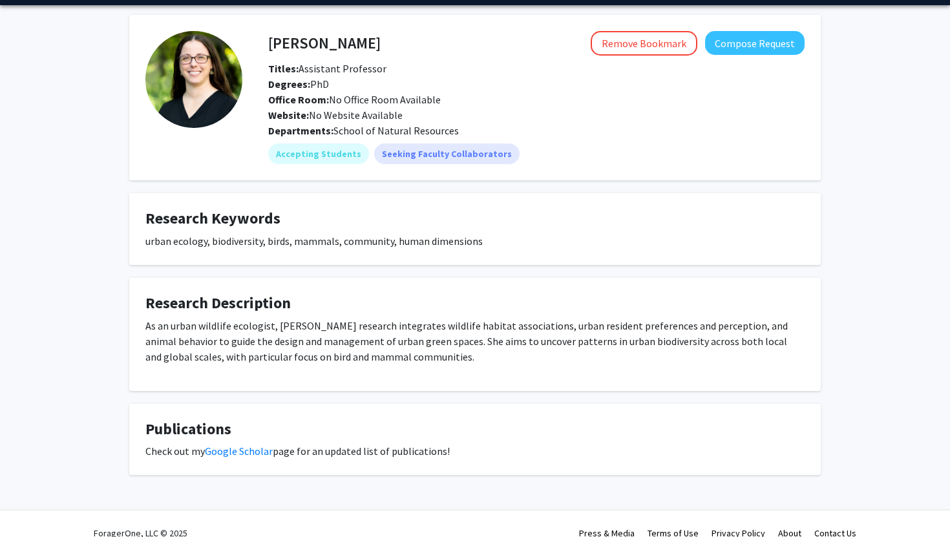
scroll to position [60, 0]
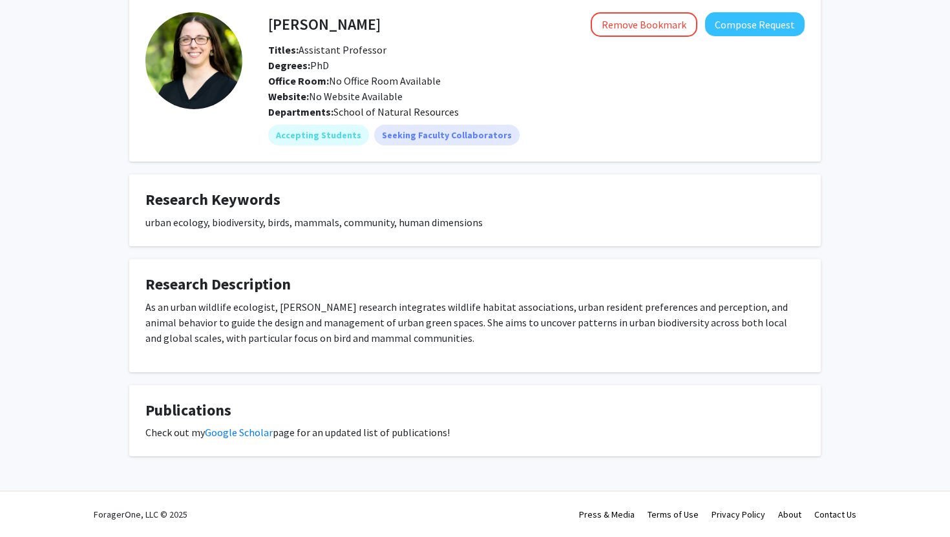
click at [411, 304] on p "As an urban wildlife ecologist, Brodsky’s research integrates wildlife habitat …" at bounding box center [474, 322] width 659 height 47
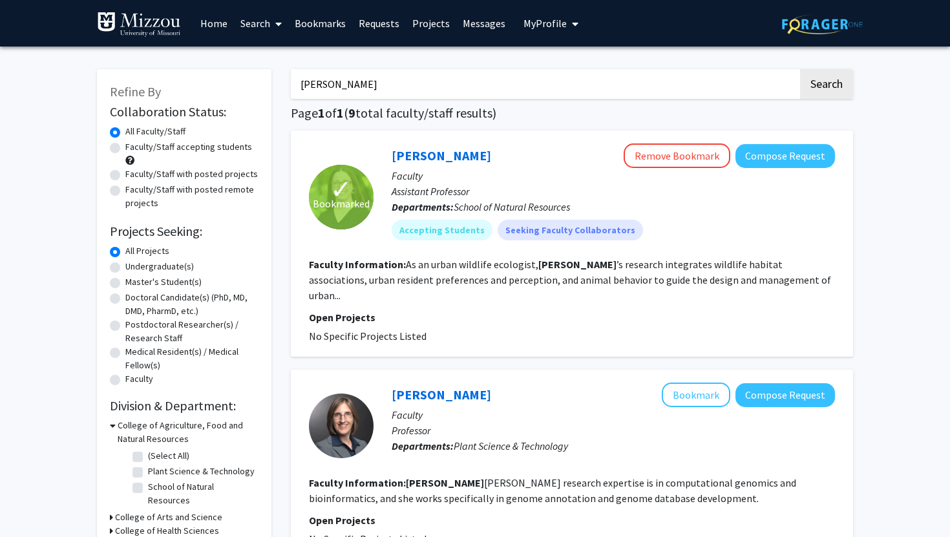
click at [741, 87] on input "Christine Brodsky" at bounding box center [544, 84] width 507 height 30
drag, startPoint x: 741, startPoint y: 87, endPoint x: 159, endPoint y: 99, distance: 582.2
click at [413, 89] on input "Christine Brodsky" at bounding box center [544, 84] width 507 height 30
type input "C"
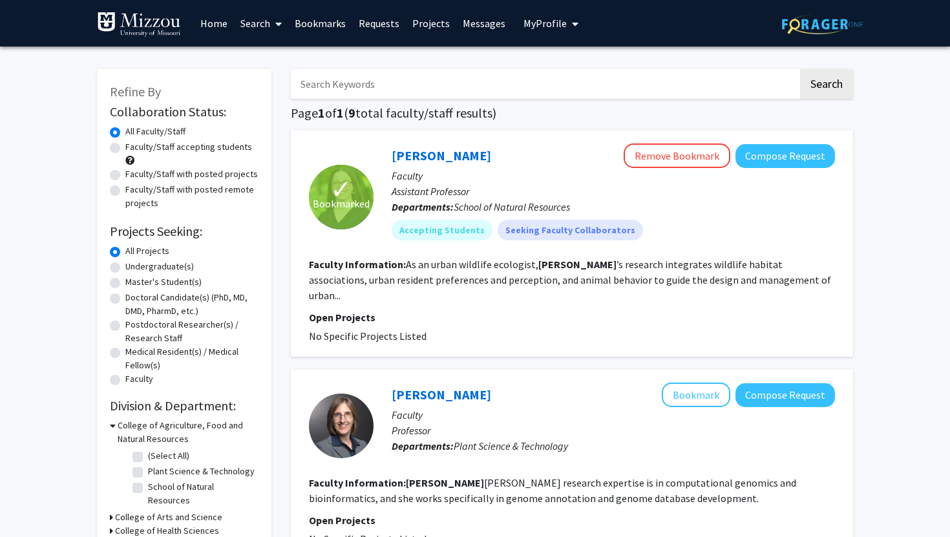
click at [837, 92] on button "Search" at bounding box center [826, 84] width 53 height 30
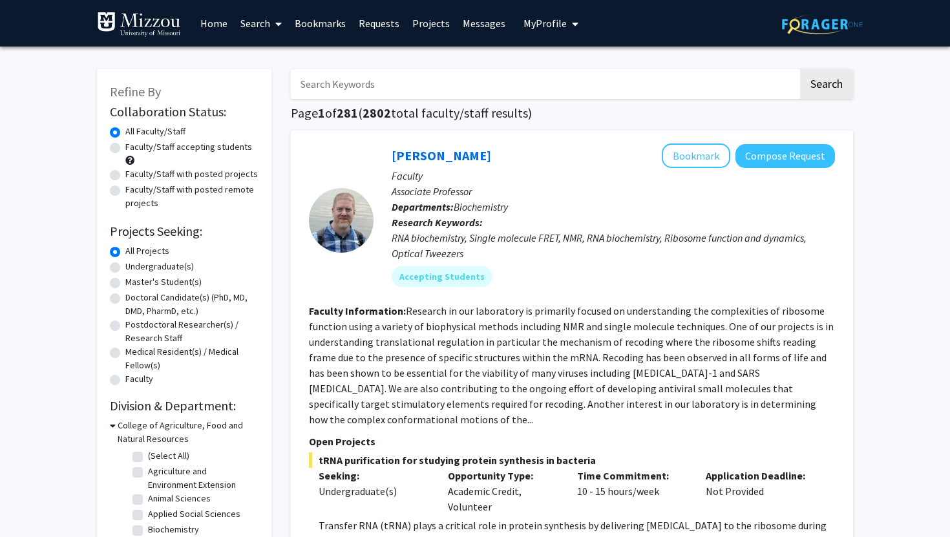
click at [559, 23] on span "My Profile" at bounding box center [544, 23] width 43 height 13
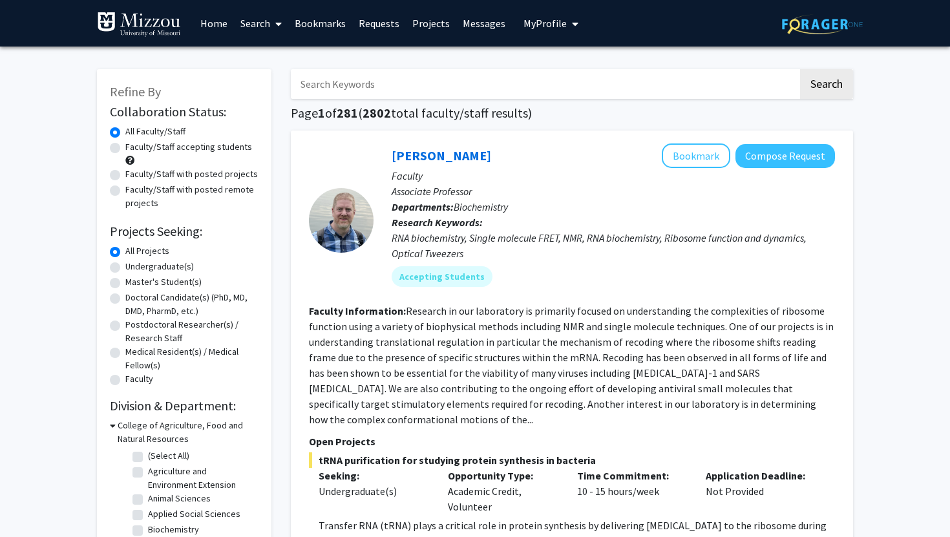
click at [331, 21] on link "Bookmarks" at bounding box center [320, 23] width 64 height 45
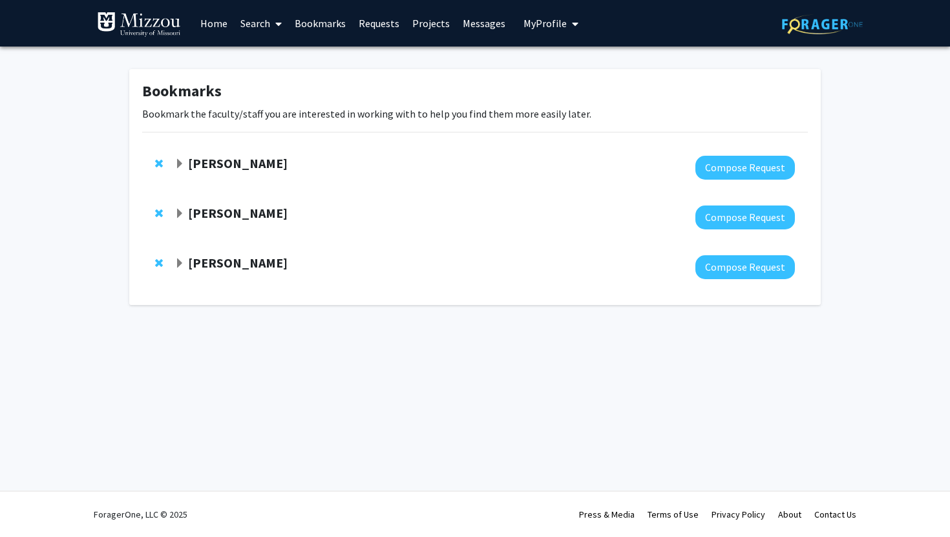
click at [610, 394] on div "Skip navigation Home Search Bookmarks Requests Projects Messages My Profile Emm…" at bounding box center [475, 268] width 950 height 537
click at [179, 264] on span "Expand Christine Brodsky Bookmark" at bounding box center [179, 263] width 10 height 10
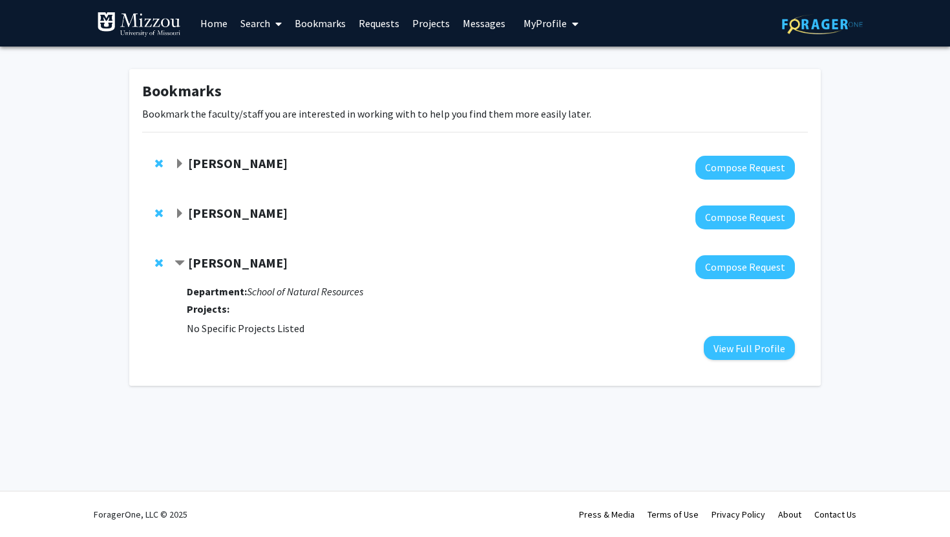
click at [182, 264] on span "Contract Christine Brodsky Bookmark" at bounding box center [179, 263] width 10 height 10
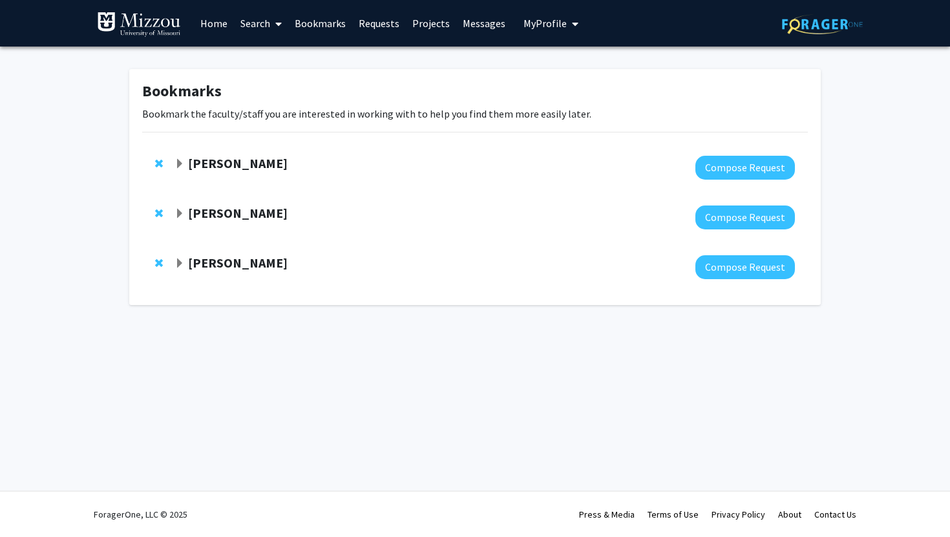
click at [182, 218] on span "Expand Allison Pease Bookmark" at bounding box center [179, 214] width 10 height 10
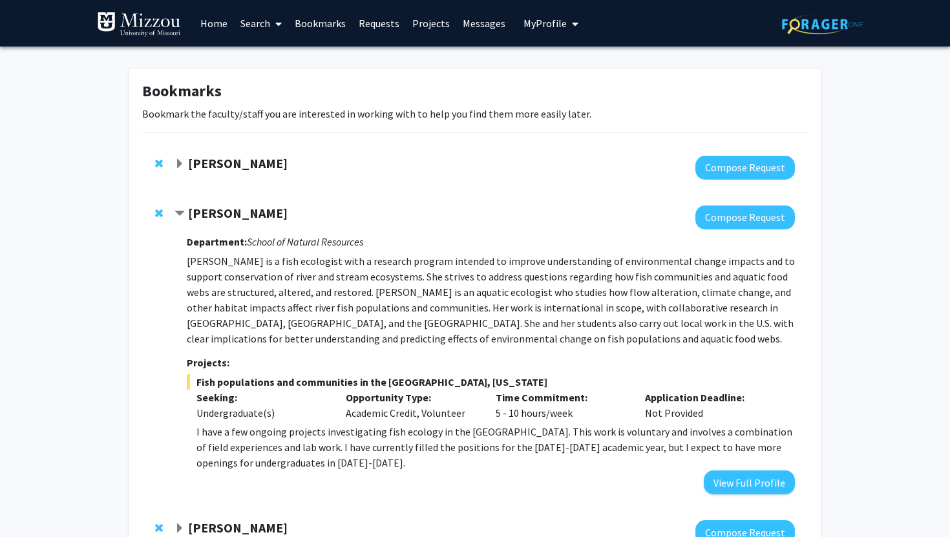
click at [182, 218] on span "Contract Allison Pease Bookmark" at bounding box center [179, 214] width 10 height 10
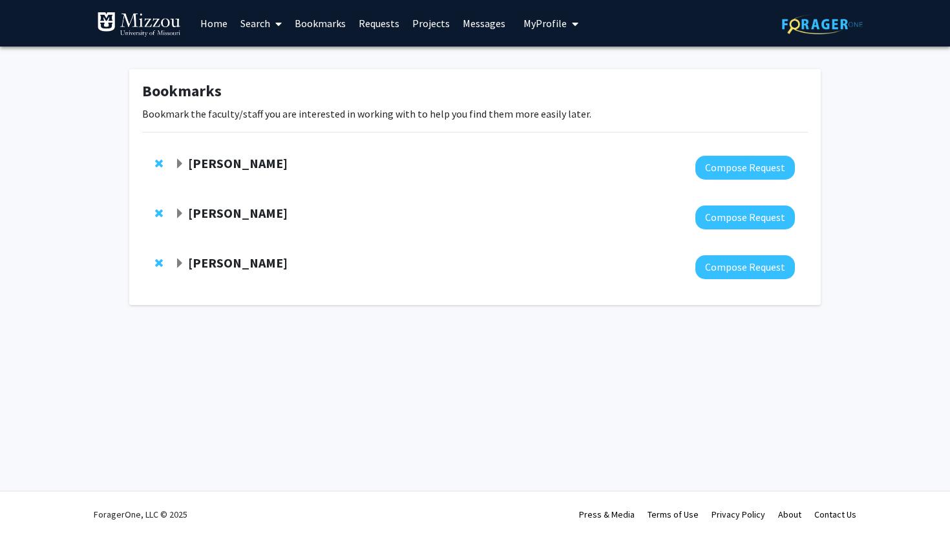
click at [180, 172] on div at bounding box center [484, 168] width 620 height 24
click at [185, 166] on div "[PERSON_NAME]" at bounding box center [313, 164] width 279 height 16
click at [180, 163] on span "Expand Xiaoping Xin Bookmark" at bounding box center [179, 164] width 10 height 10
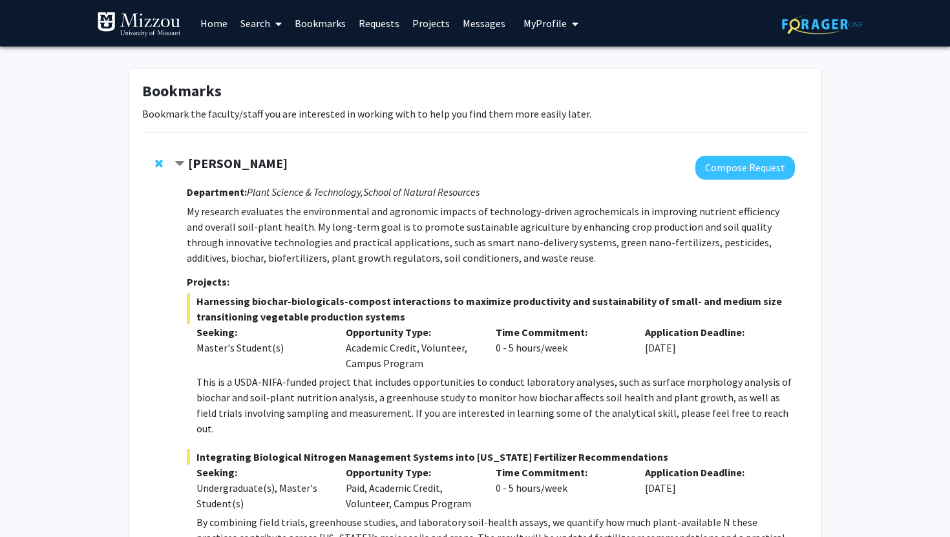
click at [180, 163] on span "Contract Xiaoping Xin Bookmark" at bounding box center [179, 164] width 10 height 10
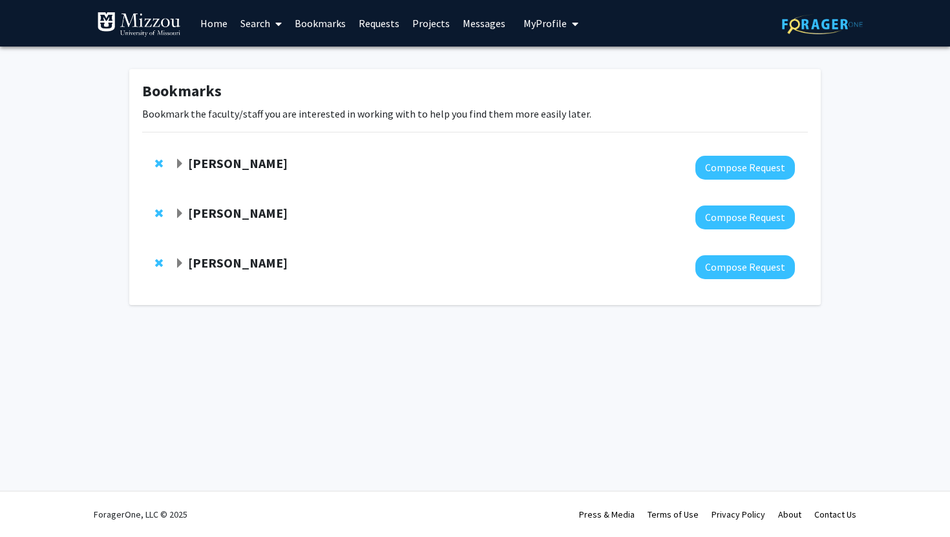
click at [543, 18] on span "My Profile" at bounding box center [544, 23] width 43 height 13
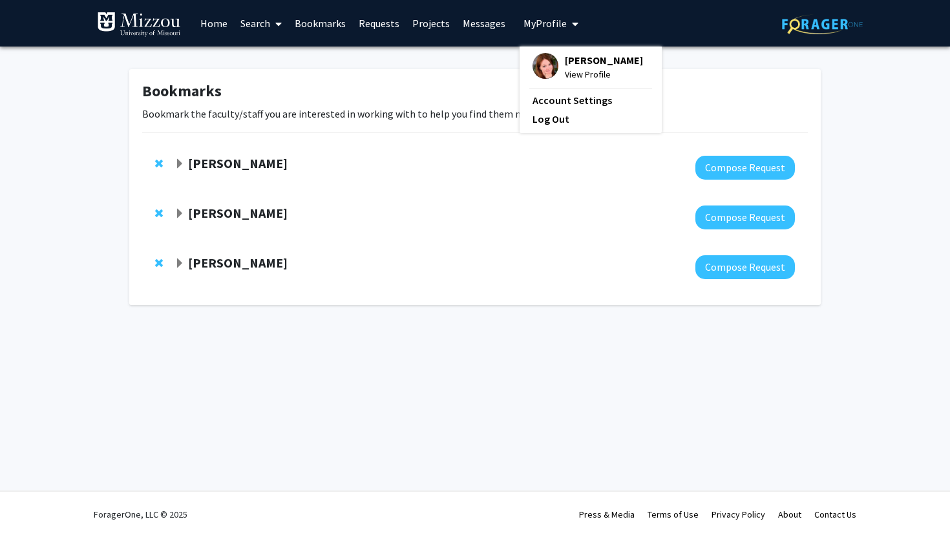
click at [572, 59] on span "[PERSON_NAME]" at bounding box center [604, 60] width 78 height 14
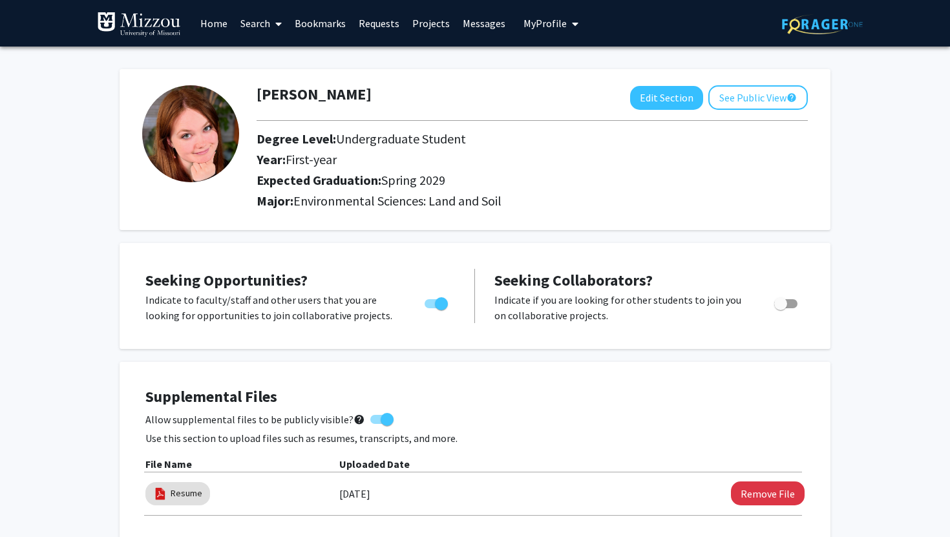
click at [317, 27] on link "Bookmarks" at bounding box center [320, 23] width 64 height 45
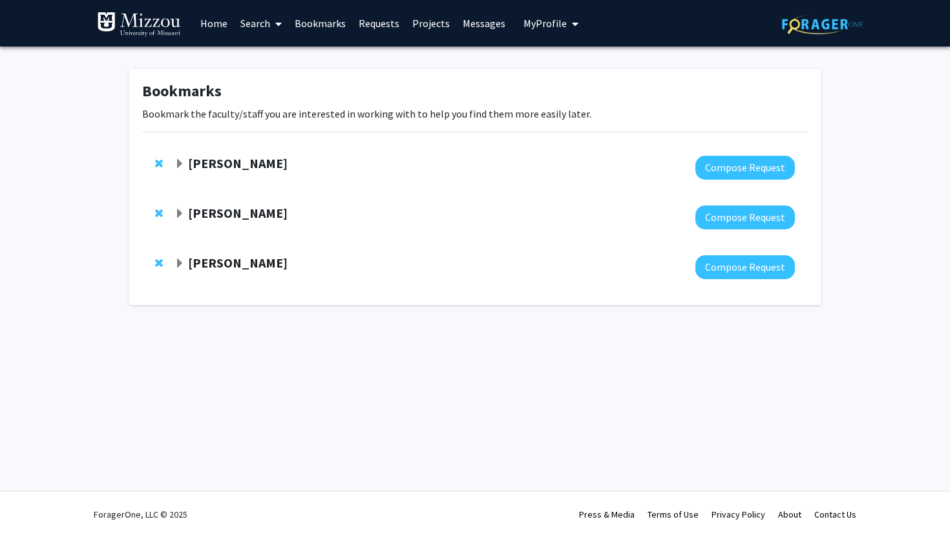
click at [250, 171] on div "[PERSON_NAME]" at bounding box center [313, 164] width 279 height 16
click at [199, 162] on strong "[PERSON_NAME]" at bounding box center [237, 163] width 99 height 16
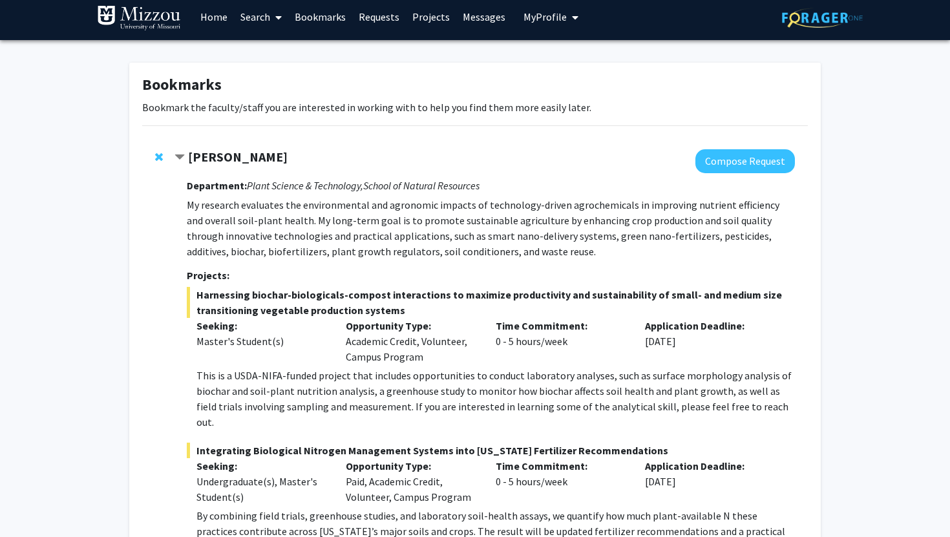
scroll to position [12, 0]
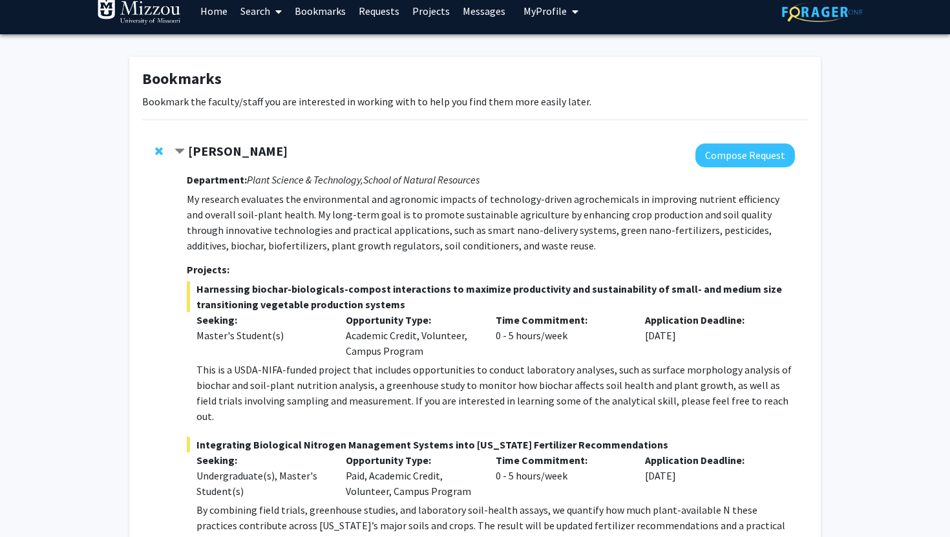
click at [249, 148] on strong "[PERSON_NAME]" at bounding box center [237, 151] width 99 height 16
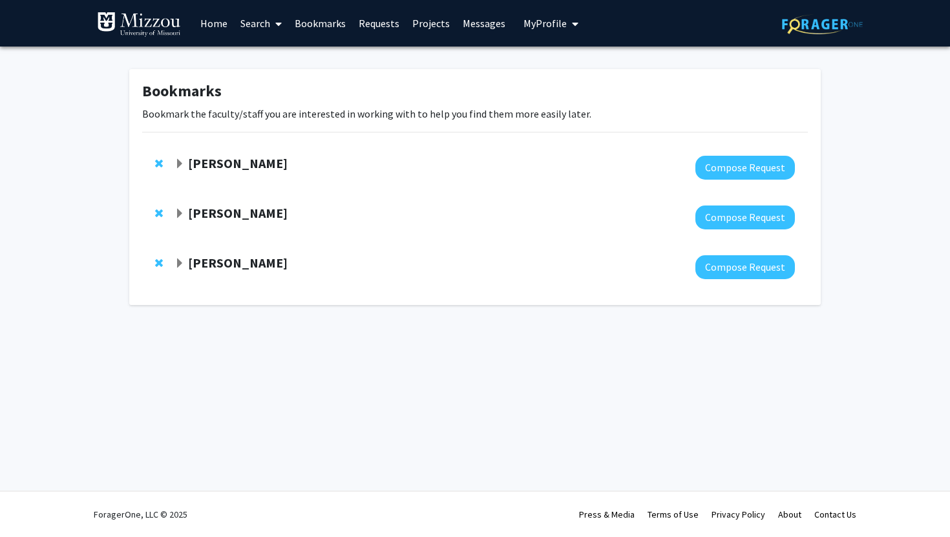
click at [256, 161] on strong "[PERSON_NAME]" at bounding box center [237, 163] width 99 height 16
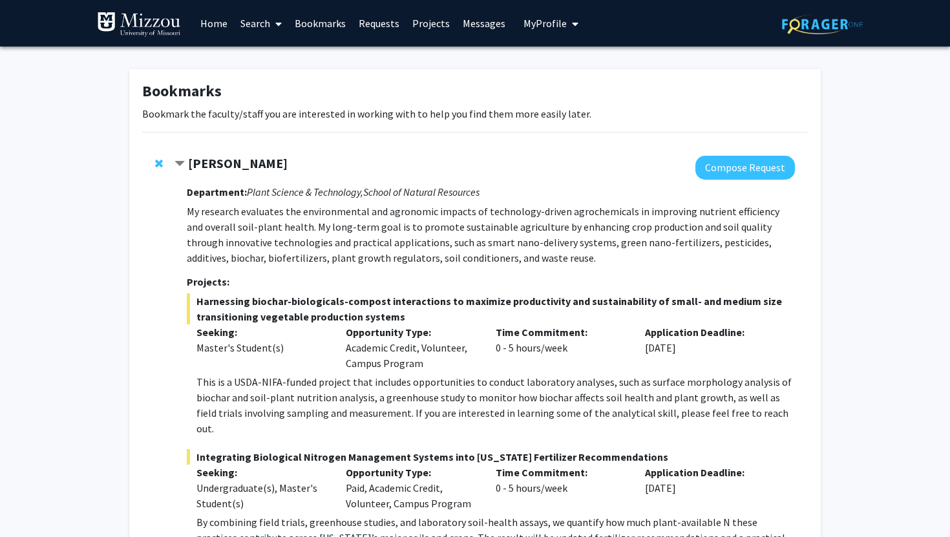
click at [259, 23] on link "Search" at bounding box center [261, 23] width 54 height 45
click at [282, 52] on span "Faculty/Staff" at bounding box center [281, 60] width 95 height 26
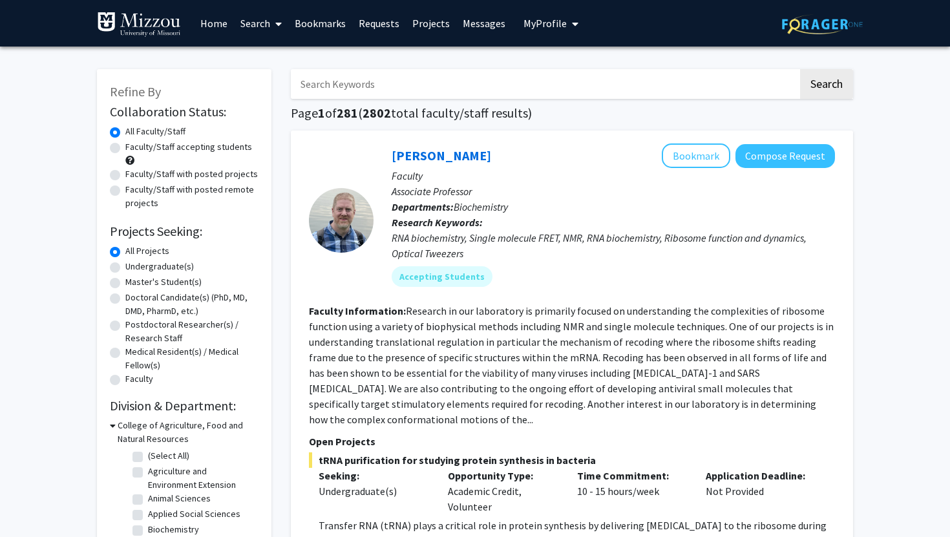
click at [148, 455] on label "(Select All)" at bounding box center [168, 456] width 41 height 14
click at [148, 455] on input "(Select All)" at bounding box center [152, 453] width 8 height 8
checkbox input "true"
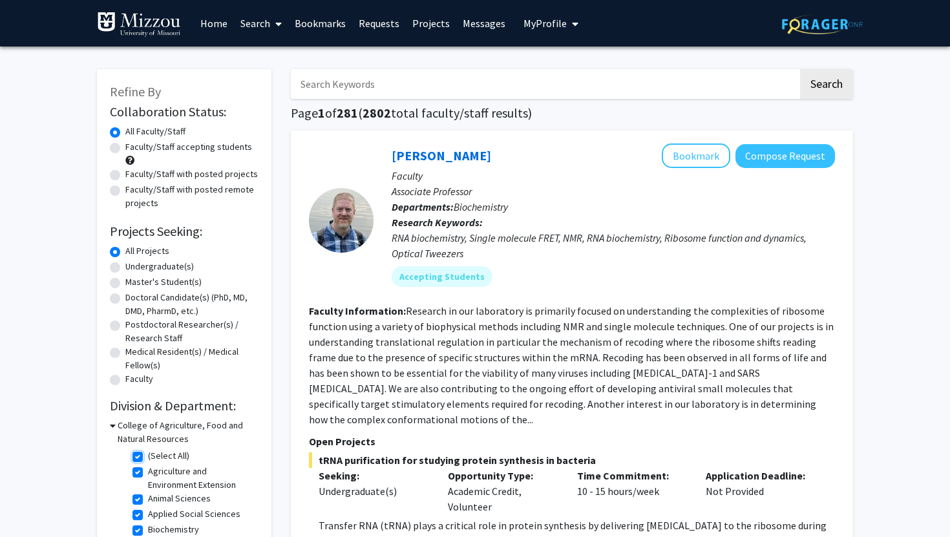
checkbox input "true"
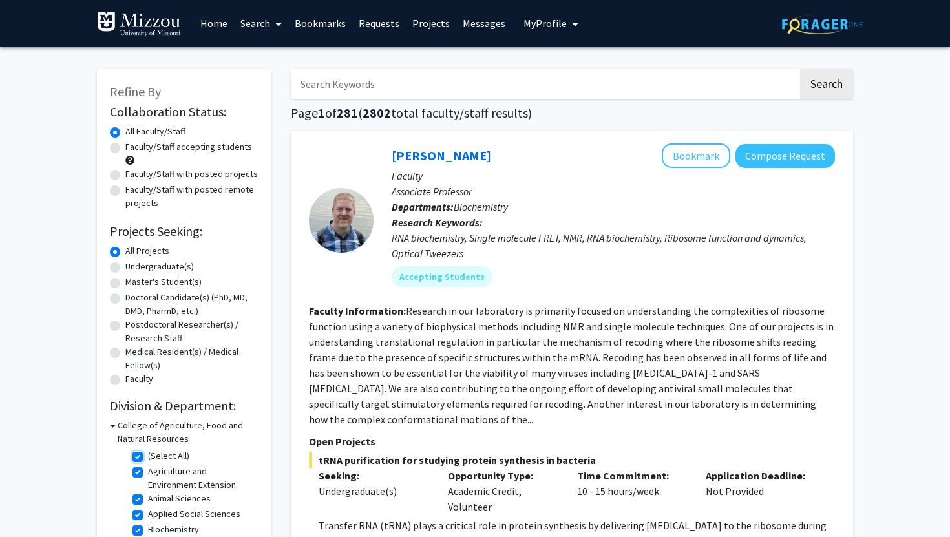
checkbox input "true"
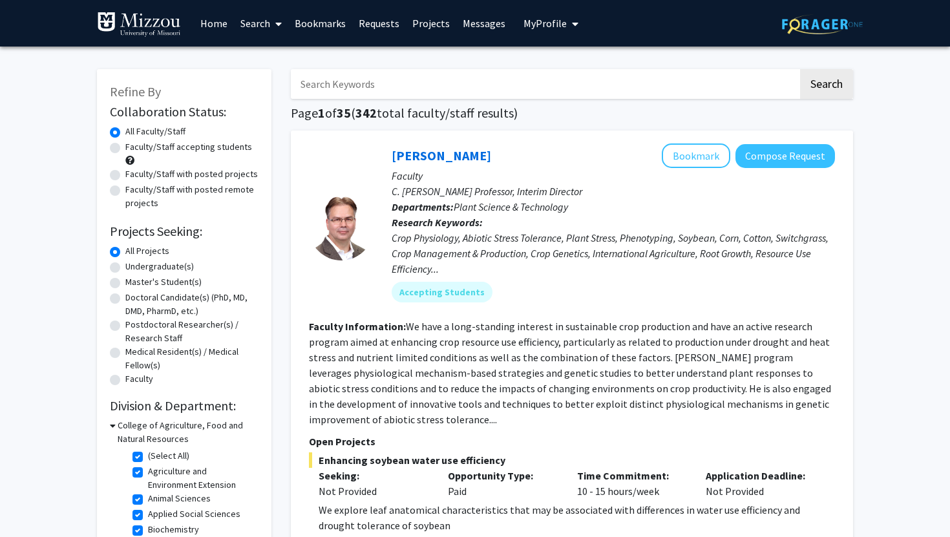
click at [125, 269] on label "Undergraduate(s)" at bounding box center [159, 267] width 68 height 14
click at [125, 268] on input "Undergraduate(s)" at bounding box center [129, 264] width 8 height 8
radio input "true"
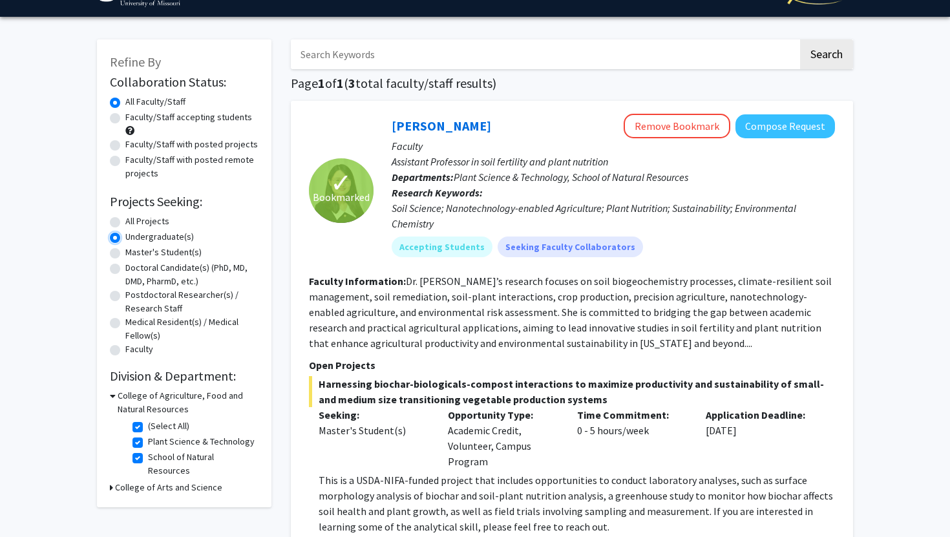
scroll to position [29, 0]
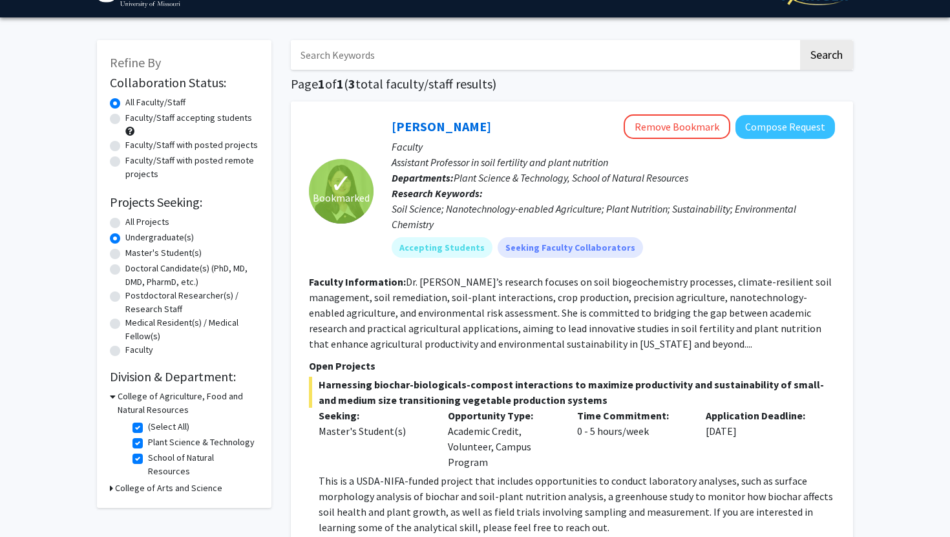
click at [441, 209] on div "Soil Science; Nanotechnology-enabled Agriculture; Plant Nutrition; Sustainabili…" at bounding box center [612, 216] width 443 height 31
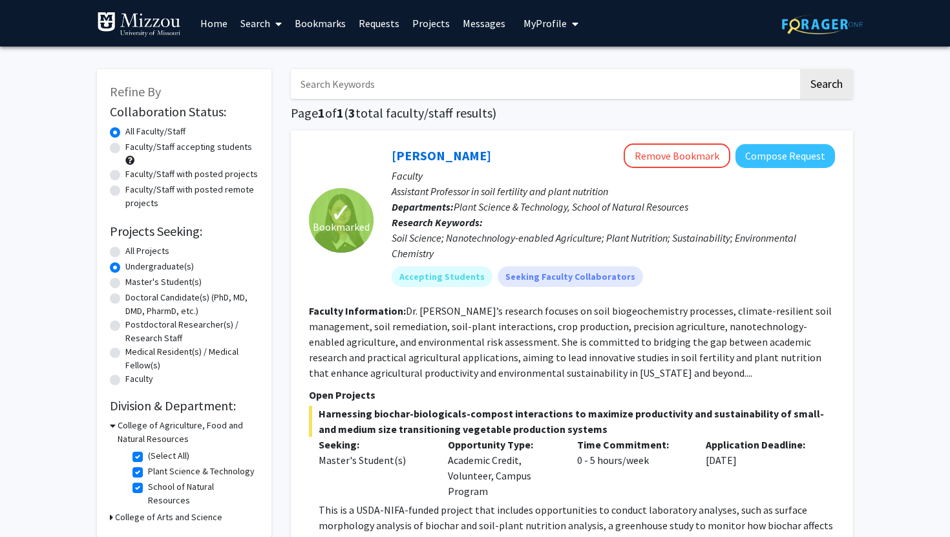
click at [534, 28] on span "My Profile" at bounding box center [544, 23] width 43 height 13
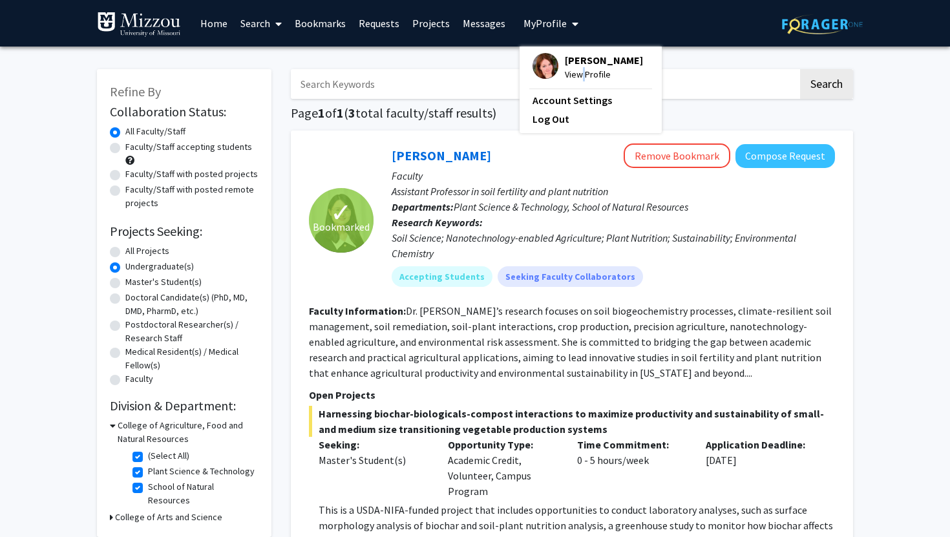
click at [578, 76] on span "View Profile" at bounding box center [604, 74] width 78 height 14
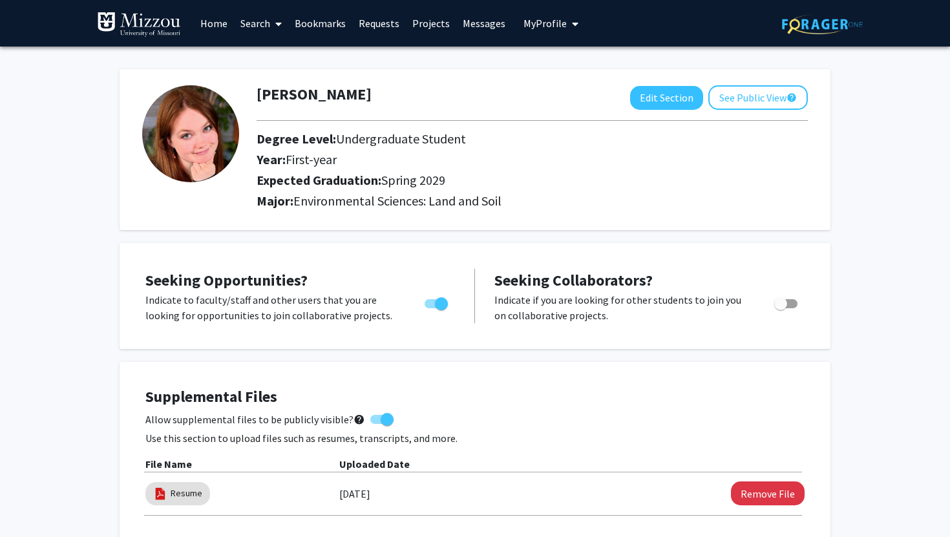
click at [410, 70] on div "Emmy Dehn Edit Section See Public View help Degree Level: Undergraduate Student…" at bounding box center [475, 149] width 711 height 161
click at [276, 23] on icon at bounding box center [278, 24] width 6 height 10
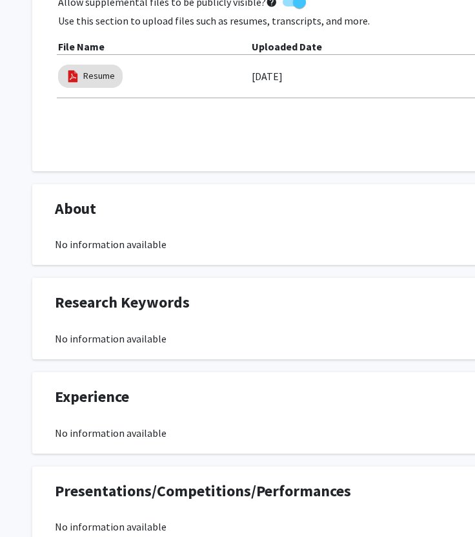
scroll to position [463, 0]
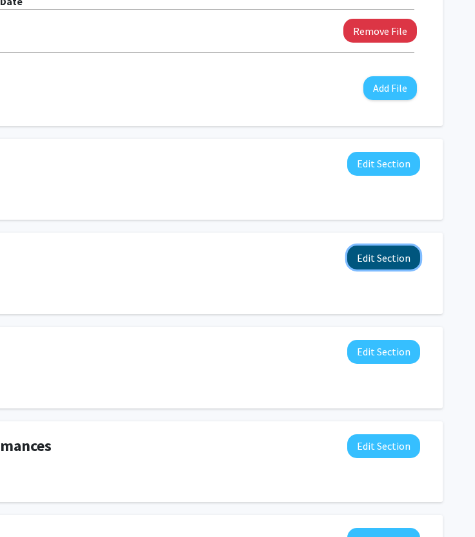
click at [368, 268] on button "Edit Section" at bounding box center [384, 257] width 73 height 24
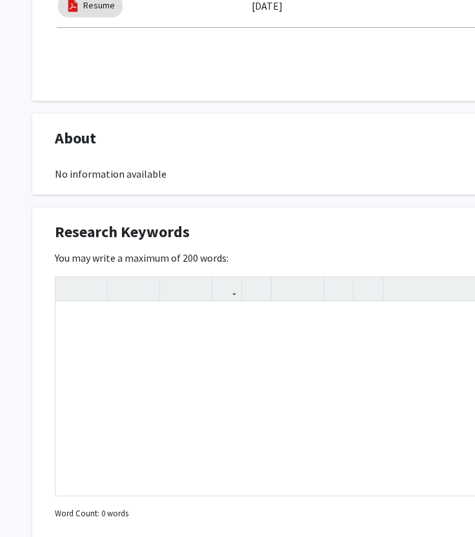
scroll to position [501, 0]
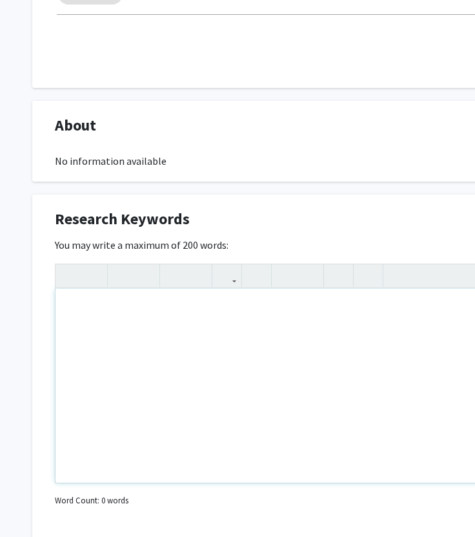
click at [224, 310] on div "Note to users with screen readers: Please deactivate our accessibility plugin f…" at bounding box center [388, 386] width 664 height 194
click at [66, 308] on div "Soil Science" at bounding box center [388, 386] width 664 height 194
click at [291, 273] on icon "button" at bounding box center [286, 275] width 11 height 21
click at [154, 317] on li "Soil Science" at bounding box center [400, 310] width 612 height 16
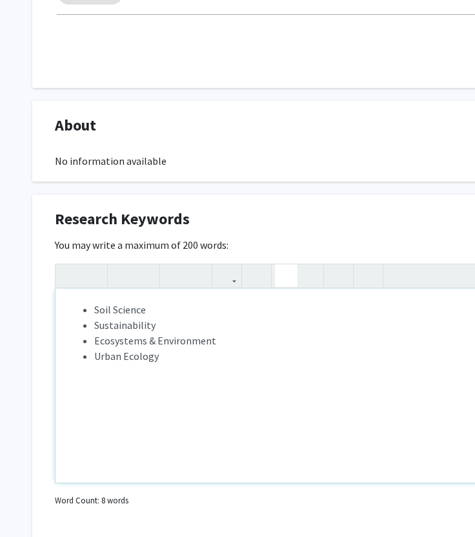
click at [158, 328] on li "Sustainability" at bounding box center [400, 325] width 612 height 16
click at [176, 338] on li "Sustainable Argiculture" at bounding box center [400, 341] width 612 height 16
click at [175, 376] on li "Urban Ecology" at bounding box center [400, 372] width 612 height 16
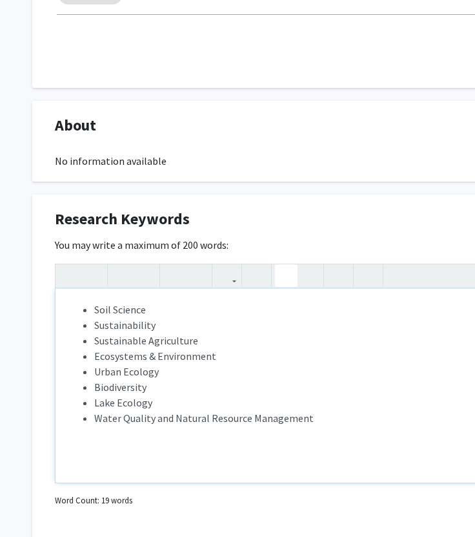
scroll to position [479, 0]
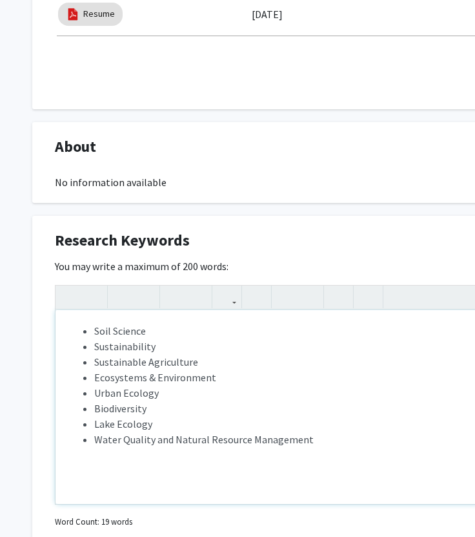
click at [317, 433] on li "Water Quality and Natural Resource Management" at bounding box center [400, 440] width 612 height 16
click at [122, 455] on li "Plant structure & function" at bounding box center [400, 455] width 612 height 16
click at [173, 457] on li "Plant Structure & function" at bounding box center [400, 455] width 612 height 16
click at [214, 456] on li "Plant Structure & Function" at bounding box center [400, 455] width 612 height 16
click at [148, 486] on div "Soil Science Sustainability Sustainable Agriculture Ecosystems & Environment Ur…" at bounding box center [388, 407] width 664 height 194
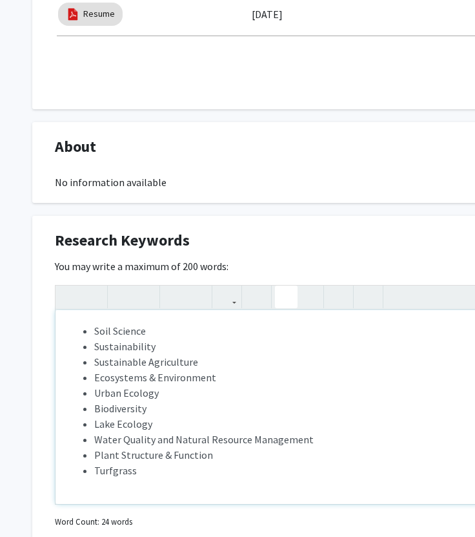
click at [112, 474] on li "Turfgrass" at bounding box center [400, 471] width 612 height 16
type textarea "<ul><li>Soil Science</li><li>Sustainability</li><li>Sustainable Agriculture&nbs…"
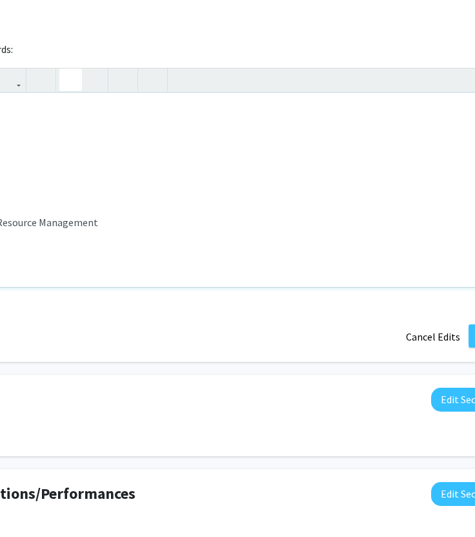
scroll to position [696, 300]
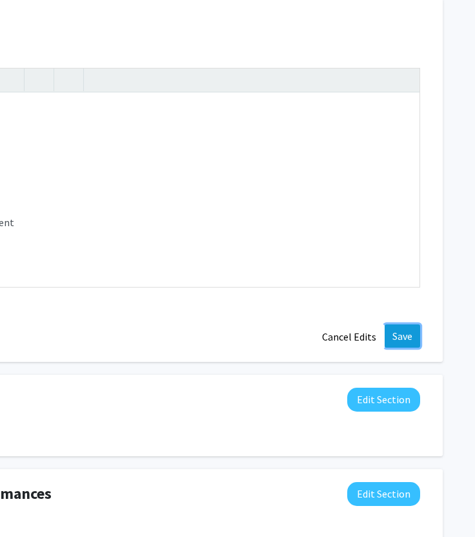
click at [411, 338] on button "Save" at bounding box center [403, 335] width 36 height 23
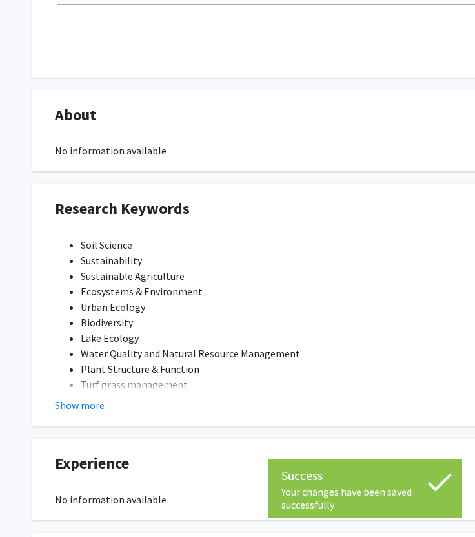
scroll to position [515, 0]
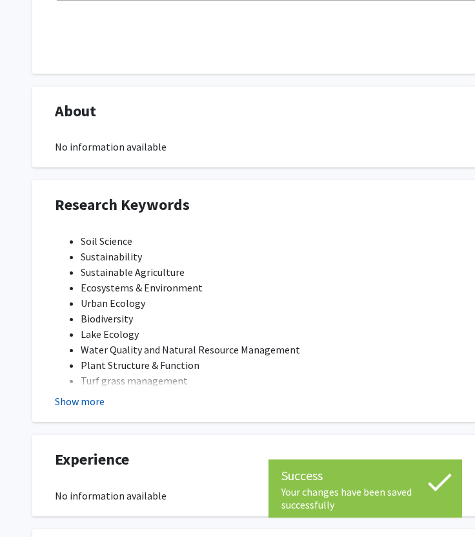
click at [71, 402] on button "Show more" at bounding box center [80, 401] width 50 height 16
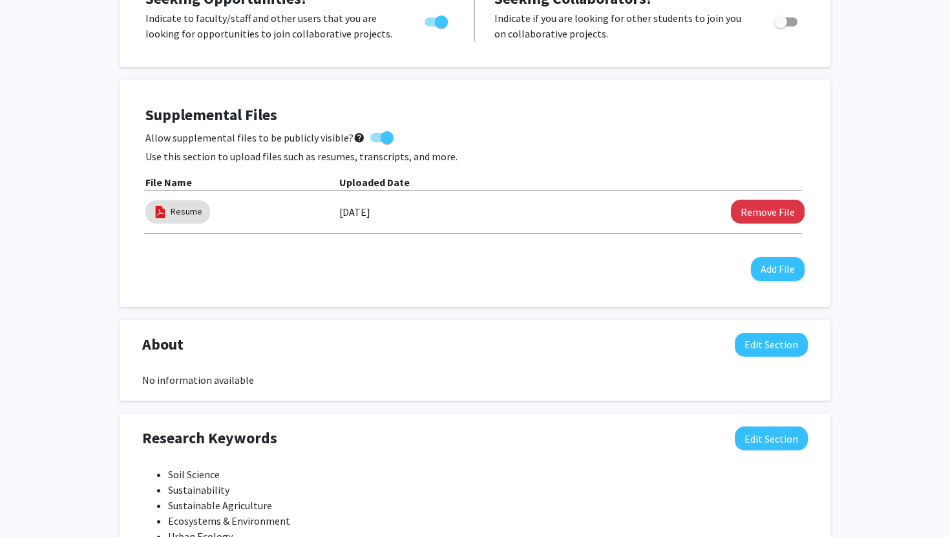
scroll to position [295, 0]
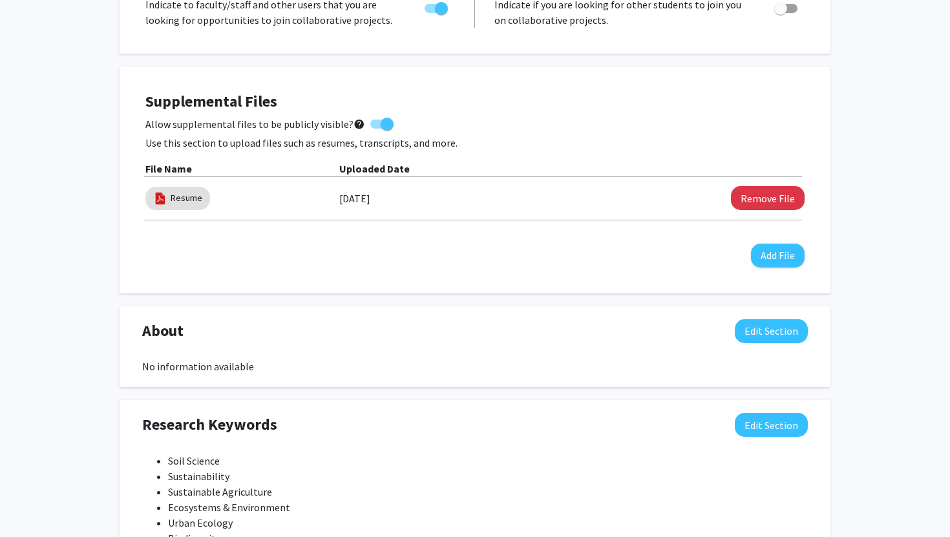
drag, startPoint x: 249, startPoint y: 207, endPoint x: 101, endPoint y: 207, distance: 147.9
click at [101, 207] on div "Emmy Dehn Edit Section See Public View help Degree Level: Undergraduate Student…" at bounding box center [475, 436] width 950 height 1370
click at [214, 253] on div "Supplemental Files Allow supplemental files to be publicly visible? help Use th…" at bounding box center [474, 179] width 659 height 175
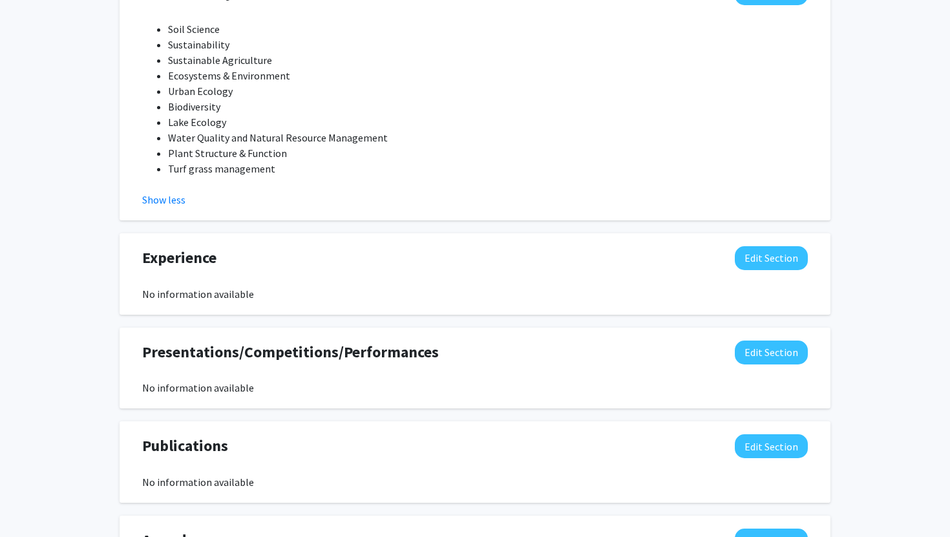
scroll to position [740, 0]
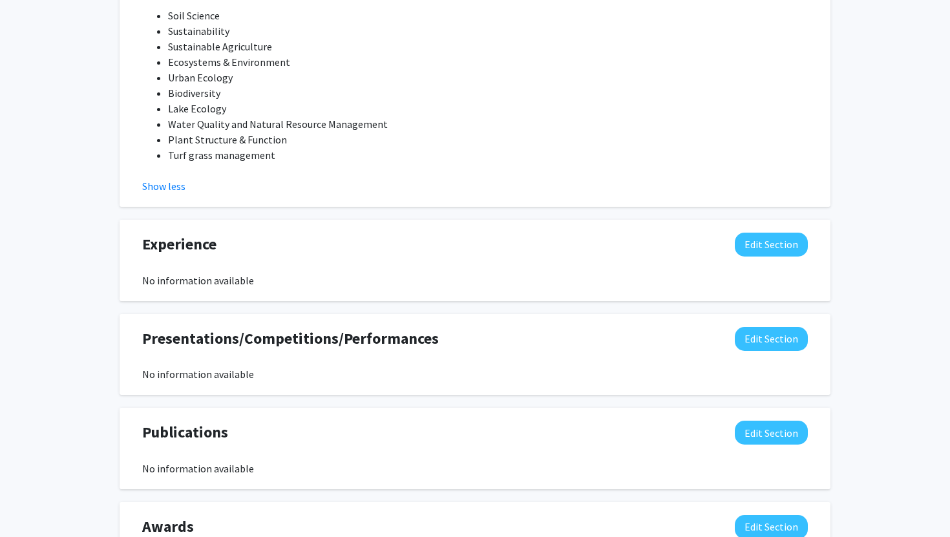
click at [333, 382] on div "Presentations/Competitions/Performances Edit Section No information available Y…" at bounding box center [475, 354] width 711 height 81
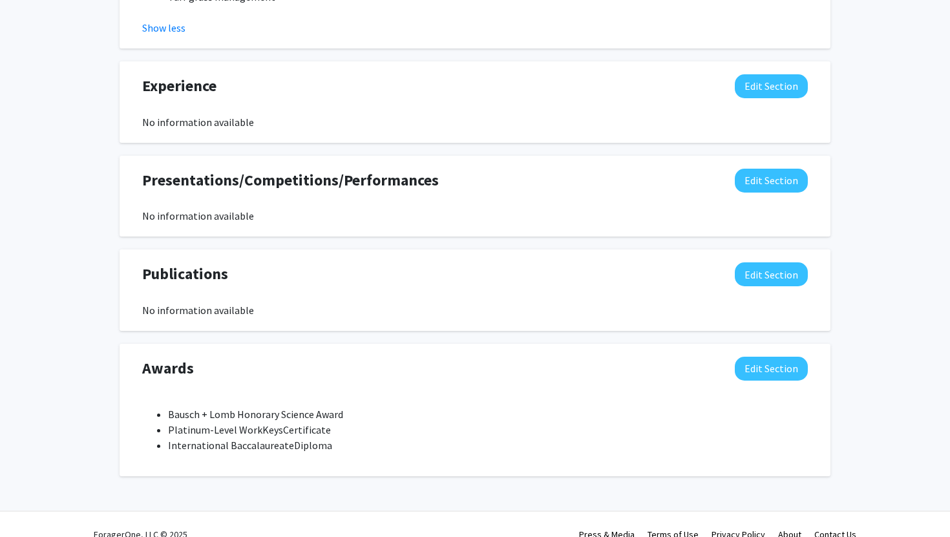
scroll to position [904, 0]
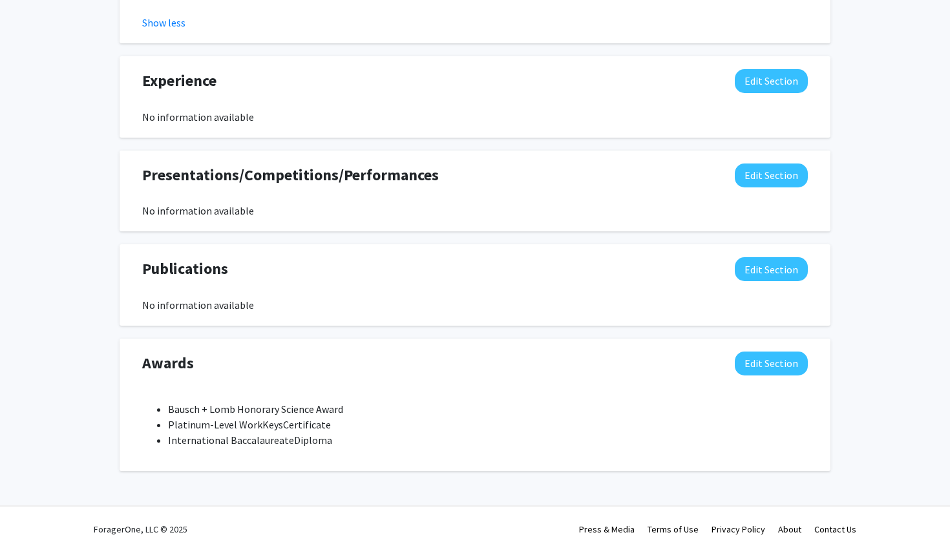
click at [340, 452] on div "Bausch + Lomb Honorary Science Award Platinum-Level WorkKeys Certificate Intern…" at bounding box center [474, 424] width 665 height 67
click at [342, 439] on li "International Baccalaureate Diploma" at bounding box center [488, 440] width 640 height 16
click at [348, 426] on li "Platinum-Level WorkKeys Certificate" at bounding box center [488, 425] width 640 height 16
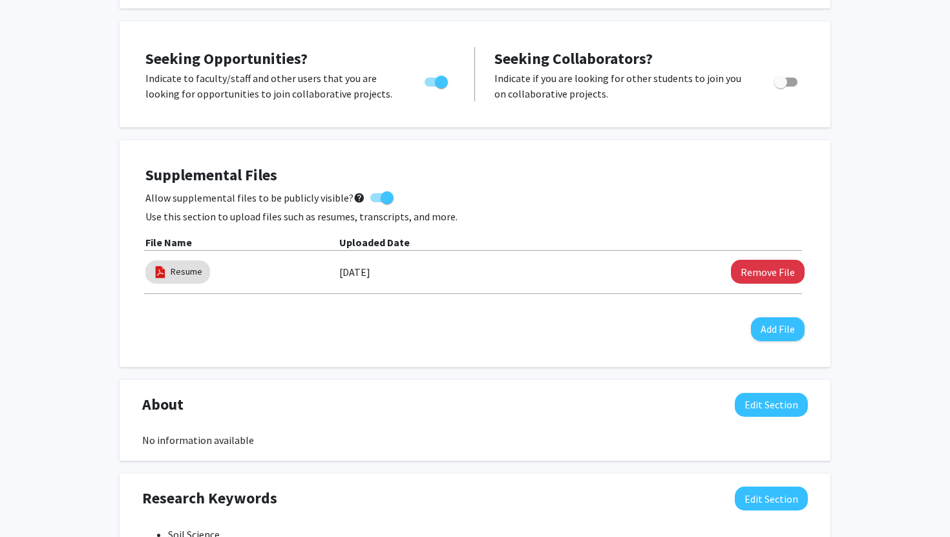
scroll to position [0, 0]
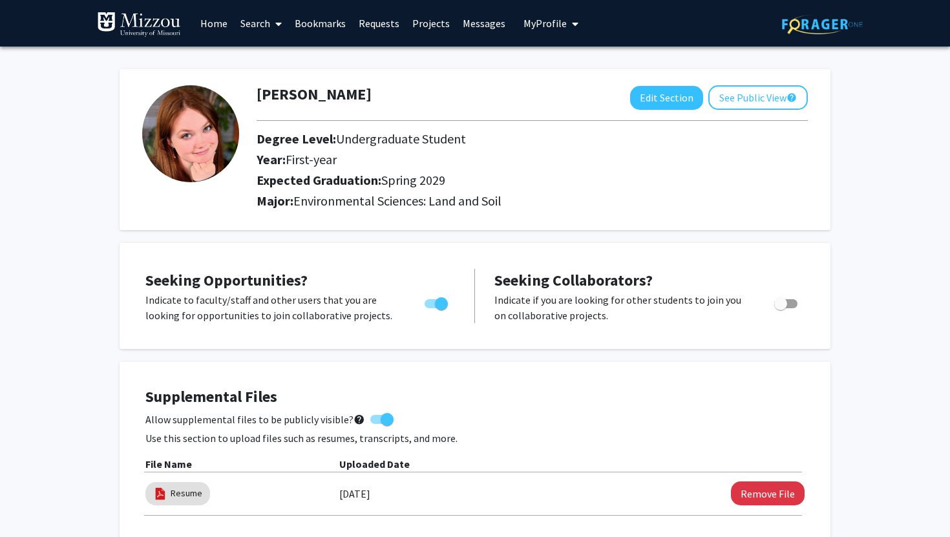
click at [311, 22] on link "Bookmarks" at bounding box center [320, 23] width 64 height 45
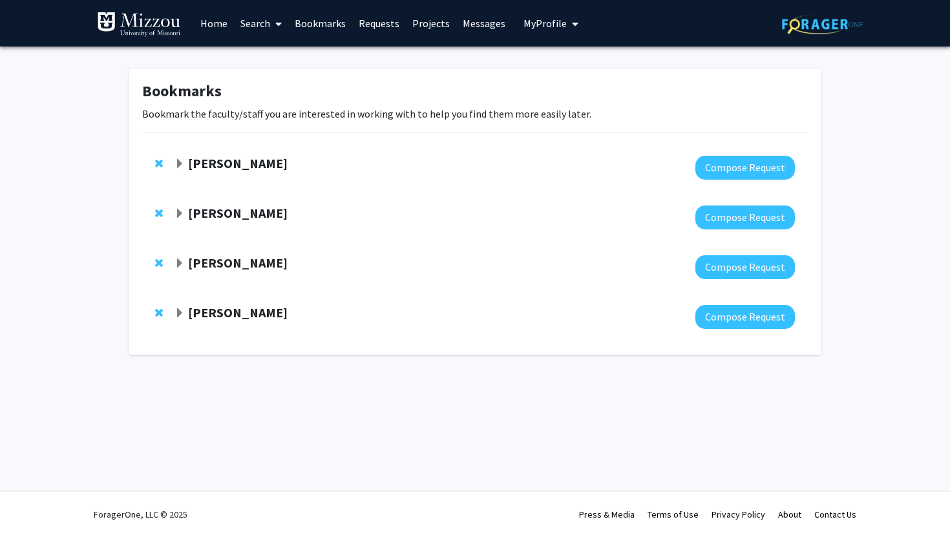
click at [266, 317] on strong "Rebecca North" at bounding box center [237, 312] width 99 height 16
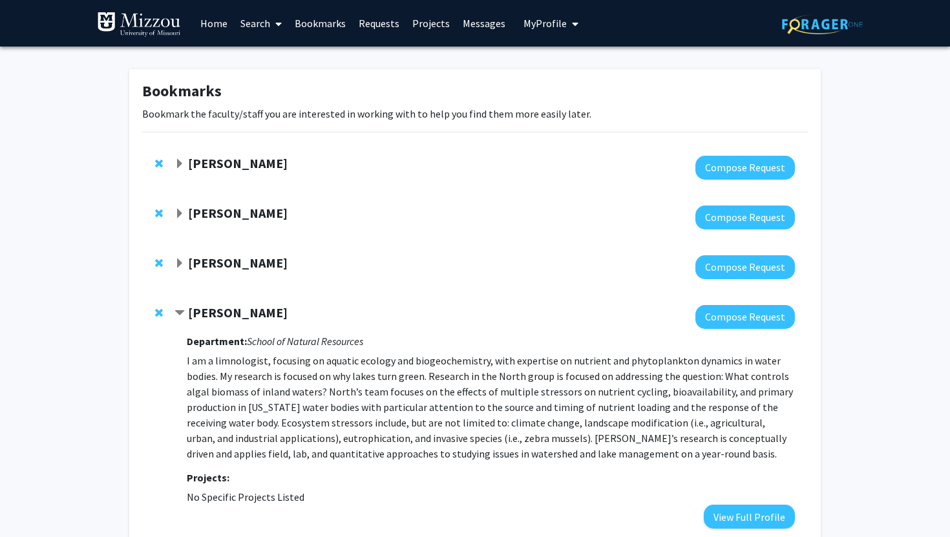
click at [240, 362] on p "I am a limnologist, focusing on aquatic ecology and biogeochemistry, with exper…" at bounding box center [491, 407] width 608 height 109
copy p "limnologist"
click at [259, 23] on link "Search" at bounding box center [261, 23] width 54 height 45
click at [284, 52] on span "Faculty/Staff" at bounding box center [281, 60] width 95 height 26
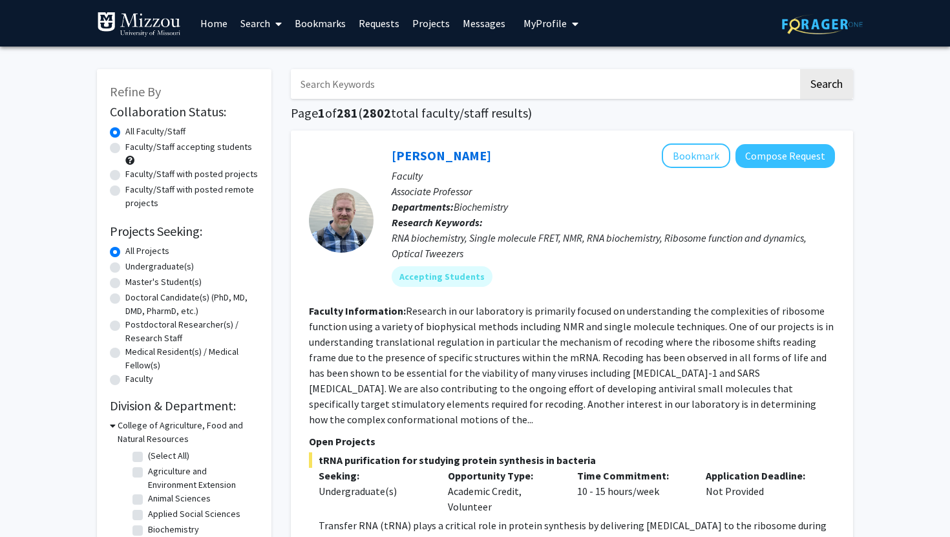
click at [328, 69] on input "Search Keywords" at bounding box center [544, 84] width 507 height 30
click at [800, 69] on button "Search" at bounding box center [826, 84] width 53 height 30
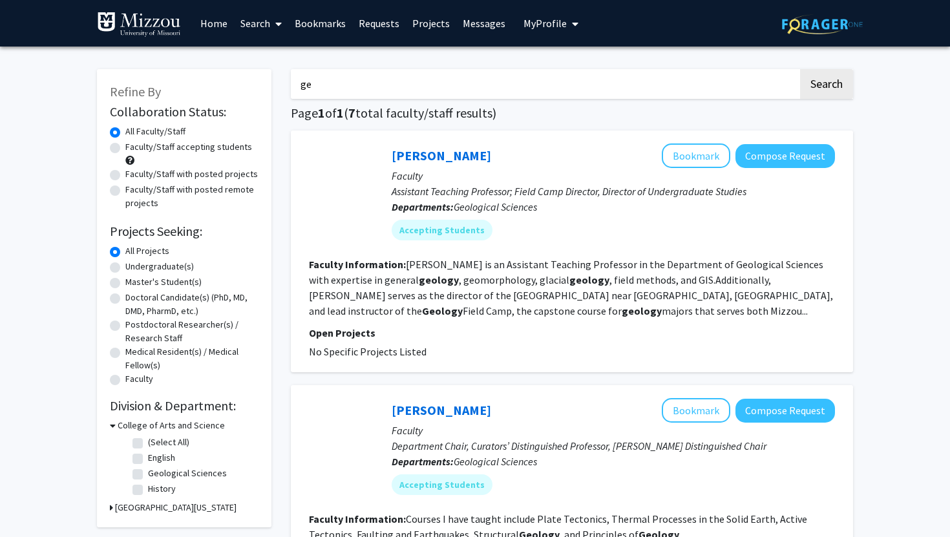
type input "g"
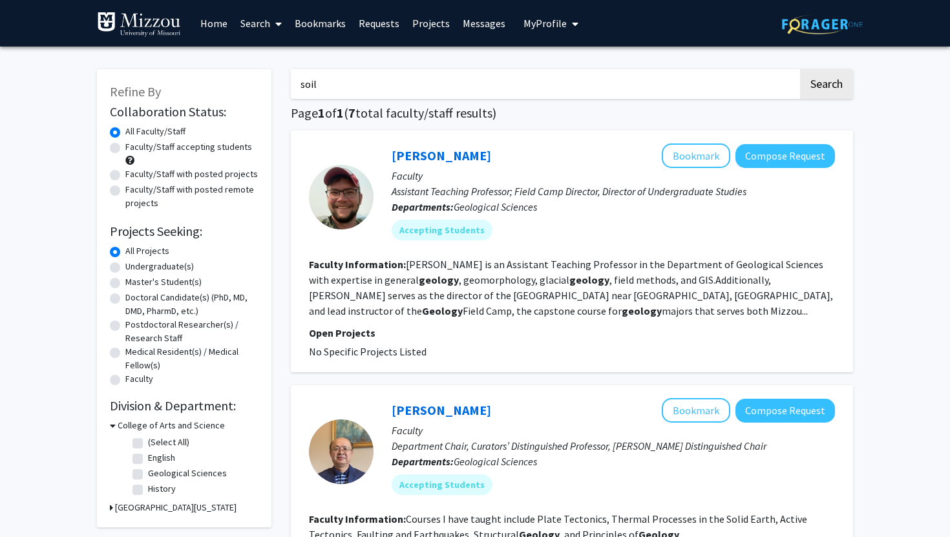
type input "soil"
click at [800, 69] on button "Search" at bounding box center [826, 84] width 53 height 30
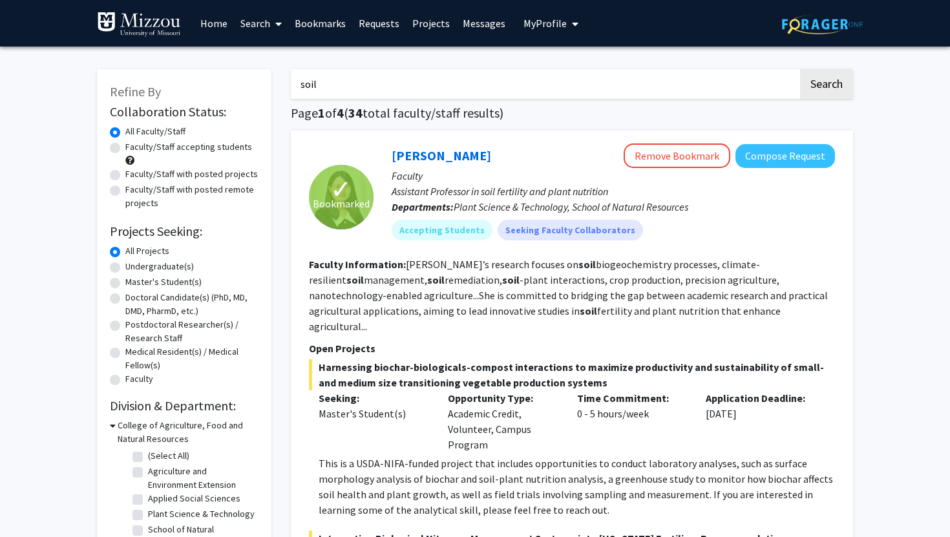
click at [535, 20] on span "My Profile" at bounding box center [544, 23] width 43 height 13
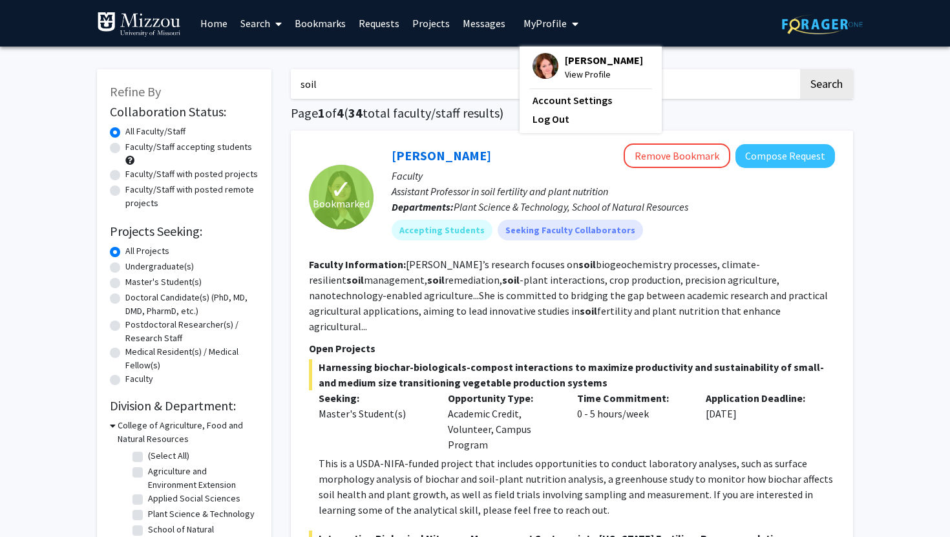
click at [581, 67] on span "View Profile" at bounding box center [604, 74] width 78 height 14
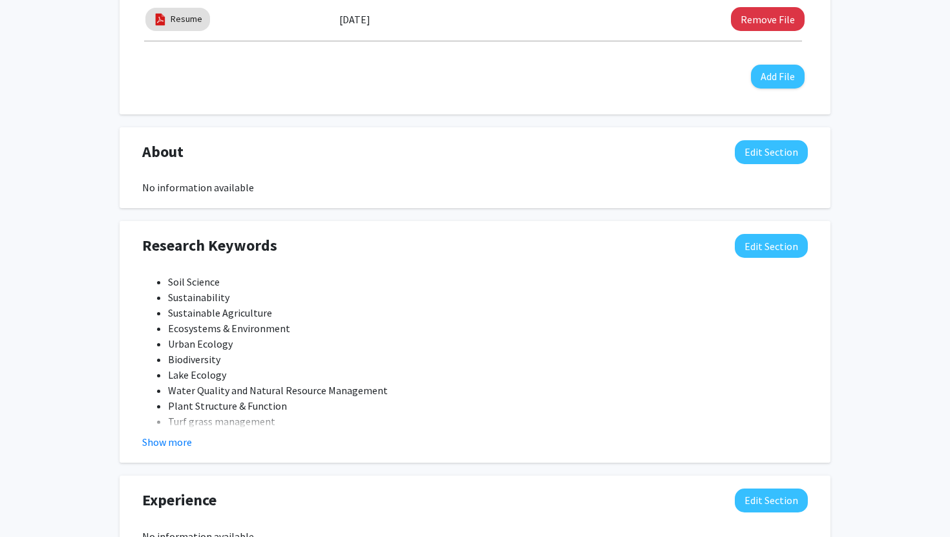
scroll to position [485, 0]
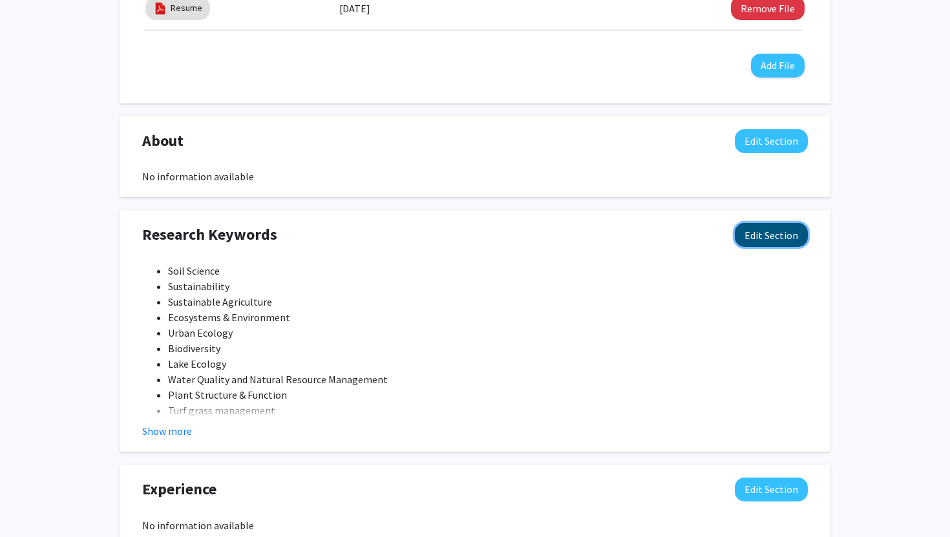
click at [764, 235] on button "Edit Section" at bounding box center [770, 235] width 73 height 24
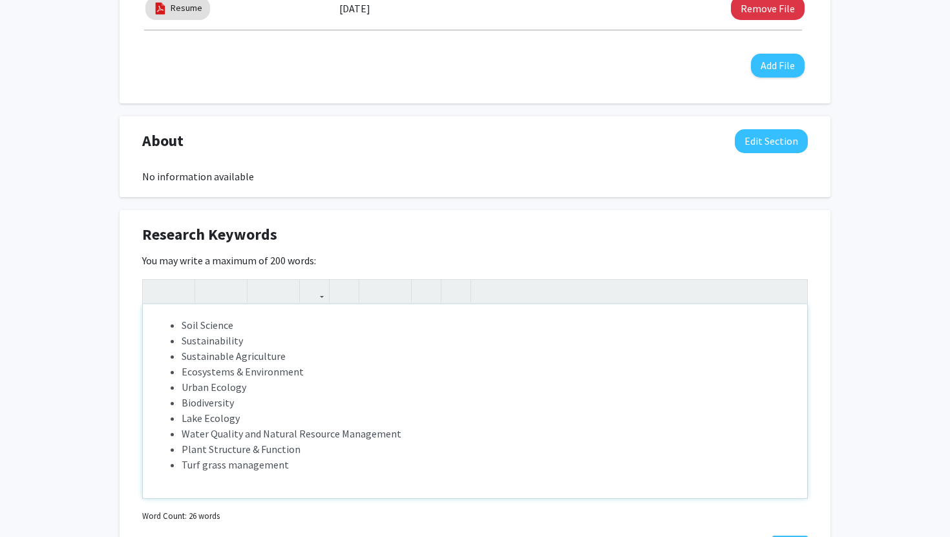
click at [236, 327] on li "Soil Science" at bounding box center [488, 325] width 612 height 16
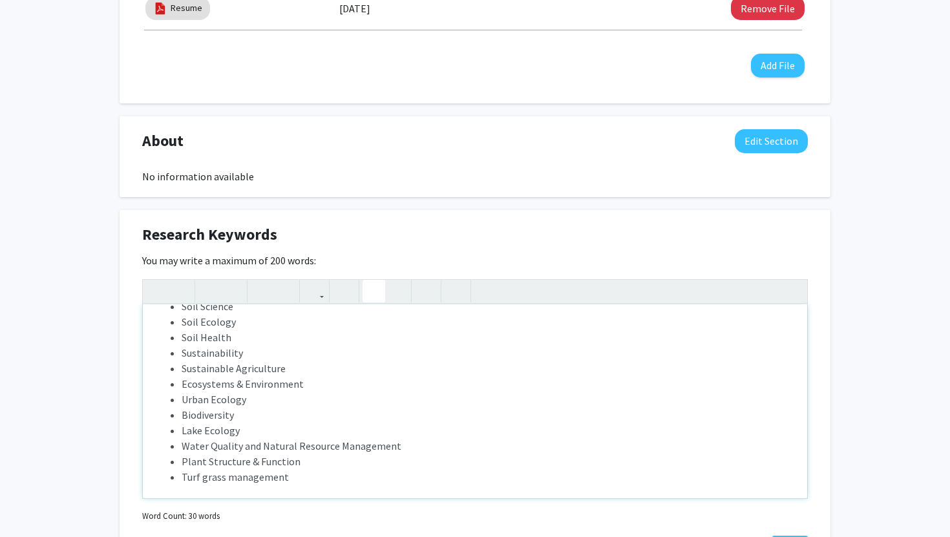
scroll to position [28, 0]
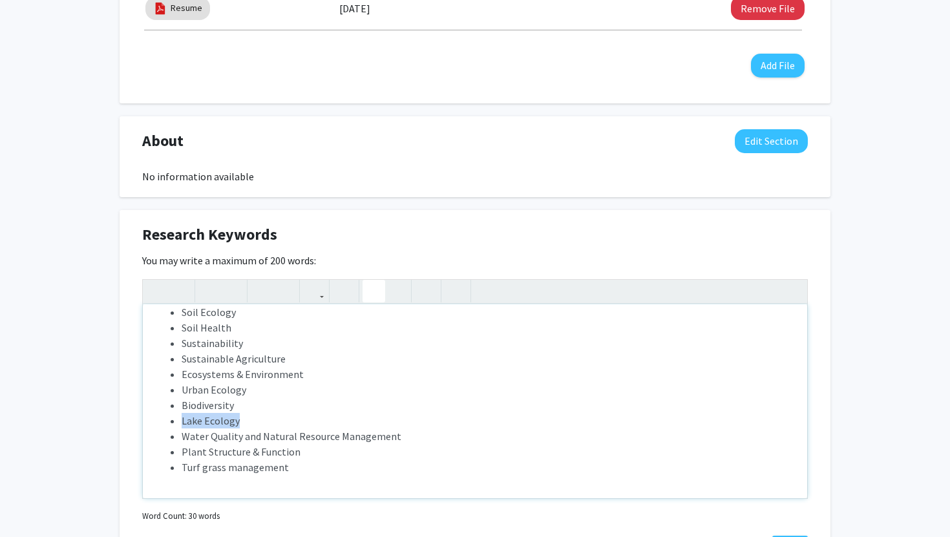
drag, startPoint x: 244, startPoint y: 422, endPoint x: 135, endPoint y: 422, distance: 108.5
click at [135, 422] on div "Research Keywords Edit Section You may write a maximum of 200 words: <ul><li>So…" at bounding box center [475, 391] width 711 height 363
drag, startPoint x: 305, startPoint y: 473, endPoint x: 121, endPoint y: 473, distance: 183.5
click at [121, 473] on div "Research Keywords Edit Section You may write a maximum of 200 words: <ul><li>So…" at bounding box center [475, 391] width 711 height 363
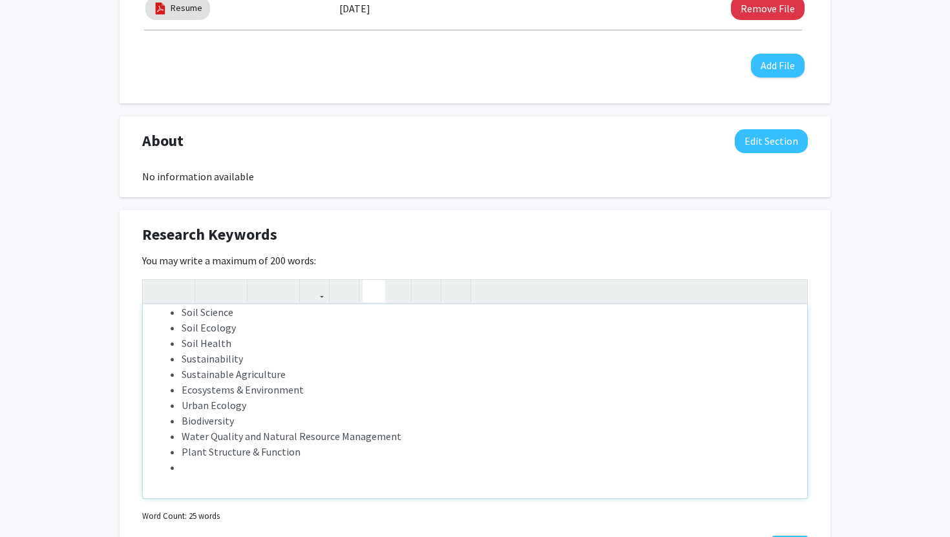
type textarea "<ul><li>Soil Science</li><li>Soil Ecology</li><li>Soil Health</li><li>Sustainab…"
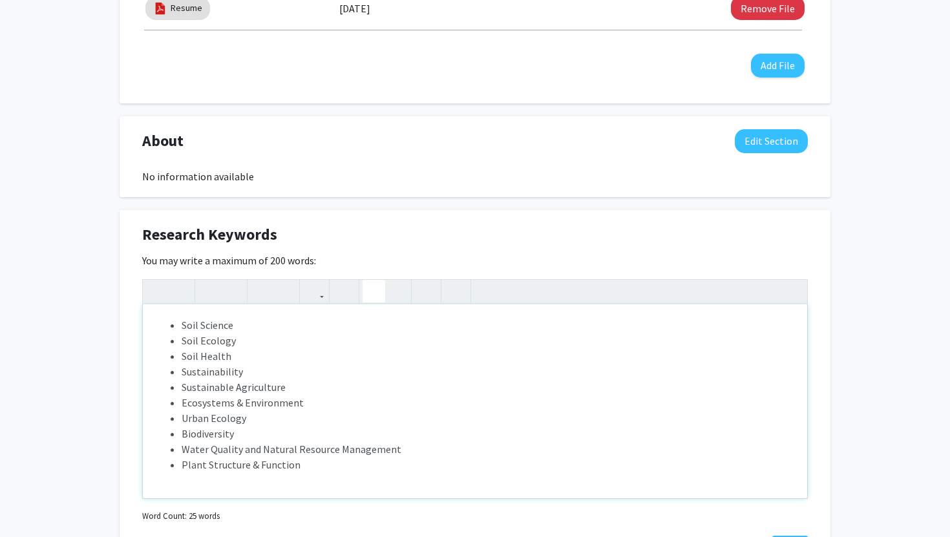
scroll to position [0, 0]
click at [244, 435] on li "Biodiversity" at bounding box center [488, 434] width 612 height 16
click at [318, 407] on li "Ecosystems & Environment" at bounding box center [488, 403] width 612 height 16
click at [278, 422] on li "Urban Ecology" at bounding box center [488, 418] width 612 height 16
click at [245, 351] on li "Soil Health" at bounding box center [488, 356] width 612 height 16
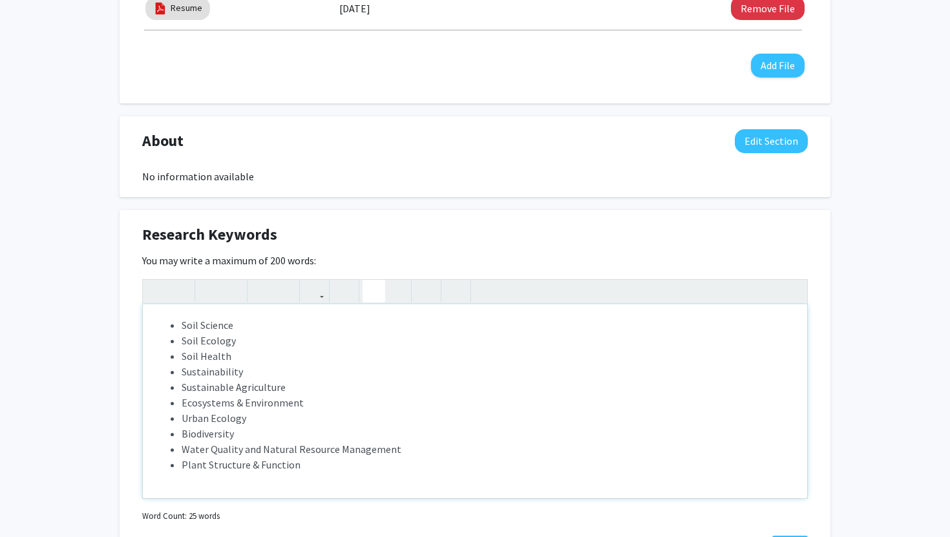
click at [254, 366] on li "Sustainability" at bounding box center [488, 372] width 612 height 16
click at [318, 395] on li "Ecosystems & Environment" at bounding box center [488, 403] width 612 height 16
click at [313, 412] on li "Urban Ecology" at bounding box center [488, 418] width 612 height 16
click at [309, 429] on li "Biodiversity" at bounding box center [488, 434] width 612 height 16
click at [421, 442] on li "Water Quality and Natural Resource Management" at bounding box center [488, 449] width 612 height 16
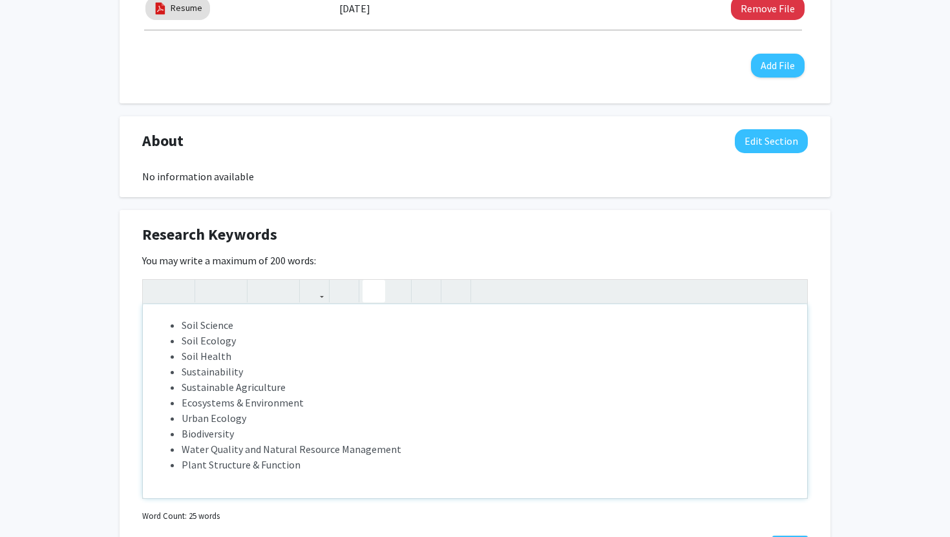
click at [415, 470] on li "Plant Structure & Function" at bounding box center [488, 465] width 612 height 16
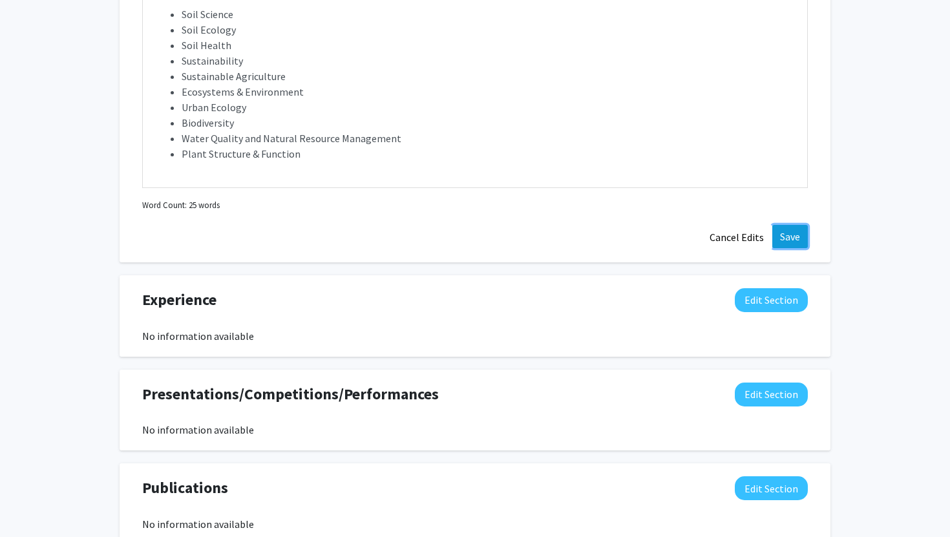
click at [786, 225] on button "Save" at bounding box center [790, 236] width 36 height 23
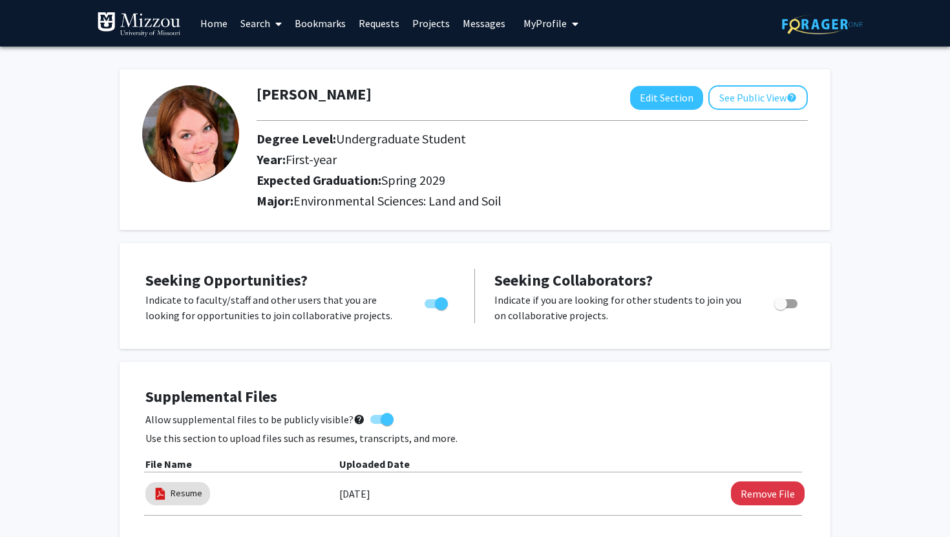
click at [255, 28] on link "Search" at bounding box center [261, 23] width 54 height 45
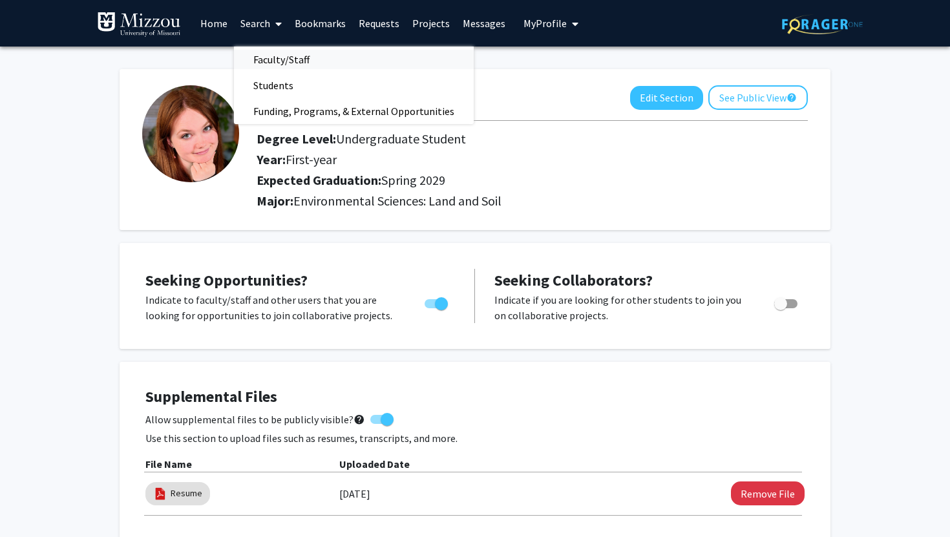
click at [304, 59] on span "Faculty/Staff" at bounding box center [281, 60] width 95 height 26
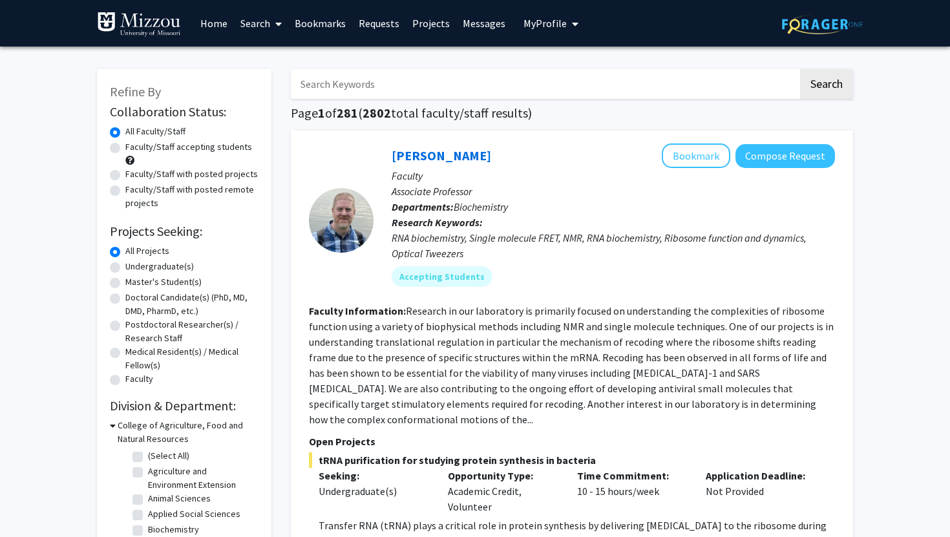
click at [469, 87] on input "Search Keywords" at bounding box center [544, 84] width 507 height 30
type input "rivera"
click at [825, 90] on button "Search" at bounding box center [826, 84] width 53 height 30
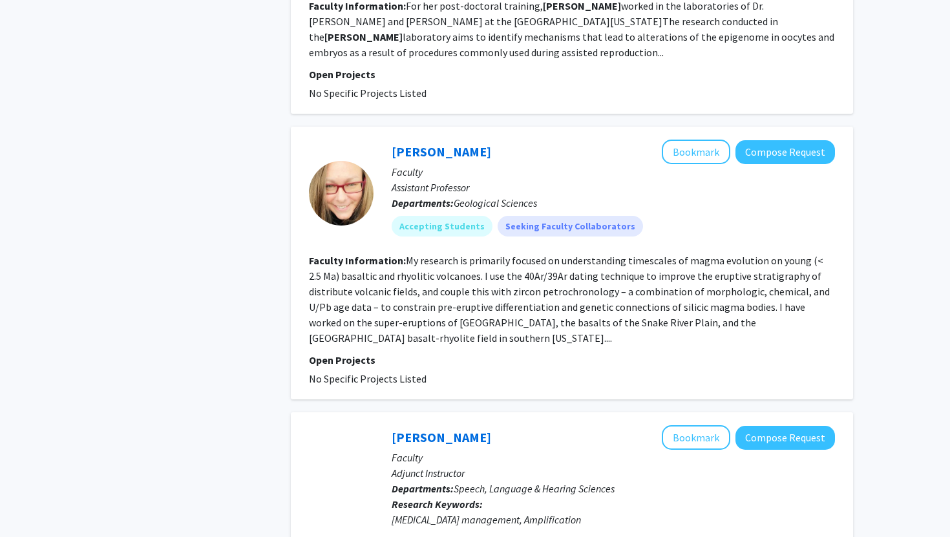
scroll to position [598, 0]
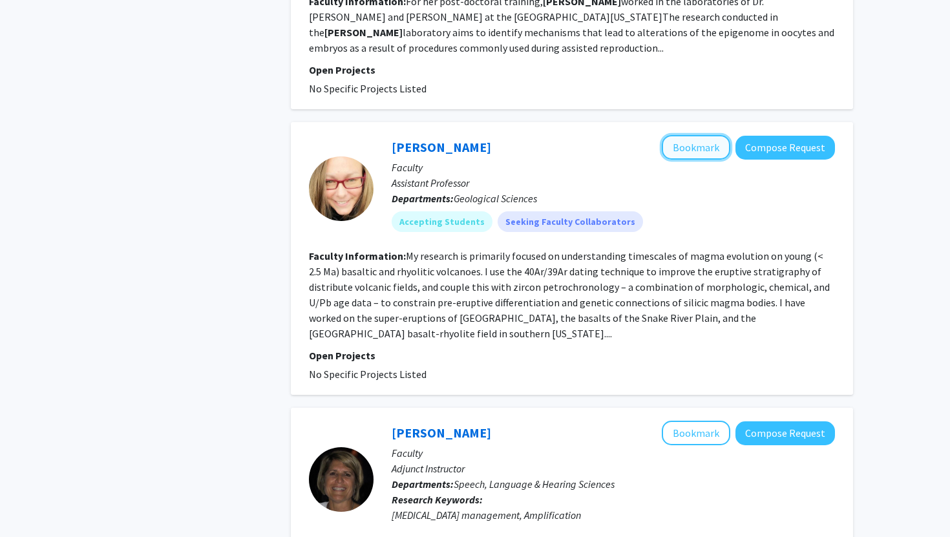
click at [714, 135] on button "Bookmark" at bounding box center [695, 147] width 68 height 25
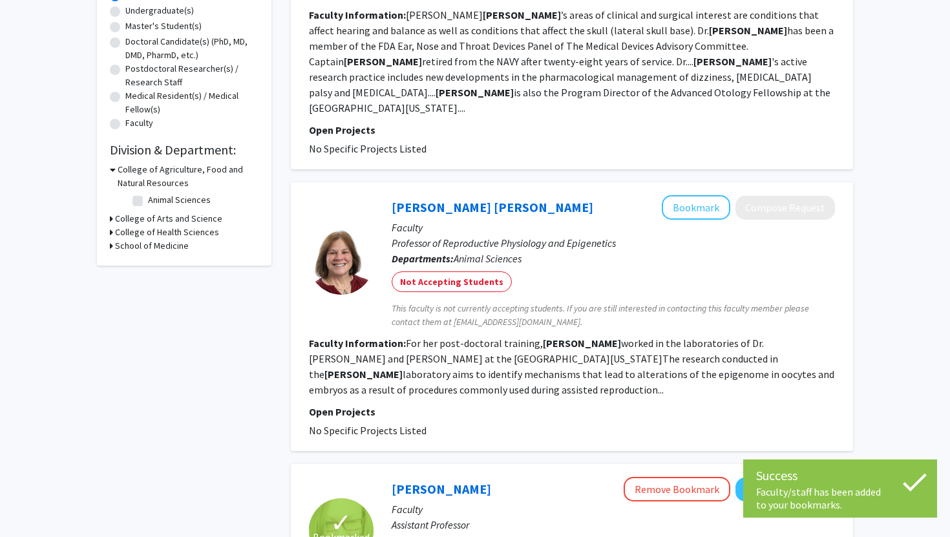
scroll to position [0, 0]
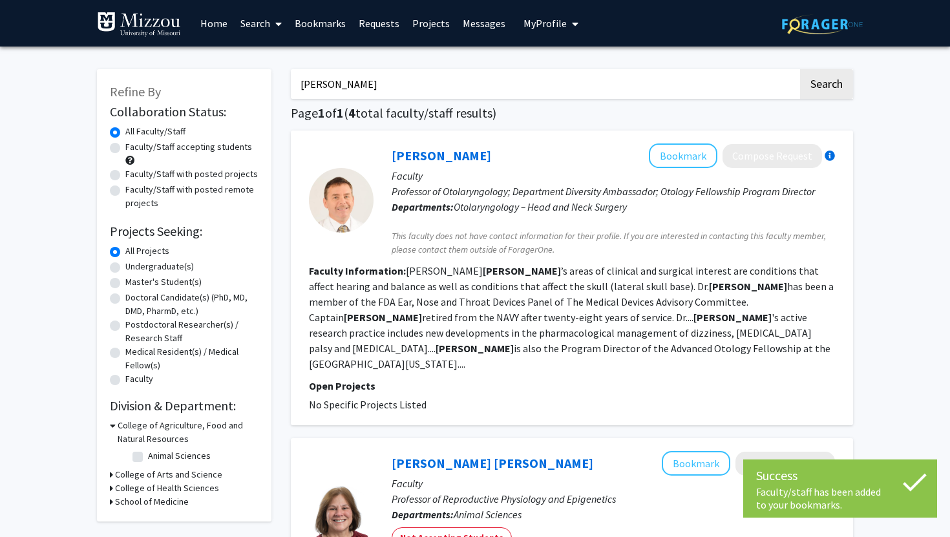
drag, startPoint x: 365, startPoint y: 88, endPoint x: 251, endPoint y: 88, distance: 113.7
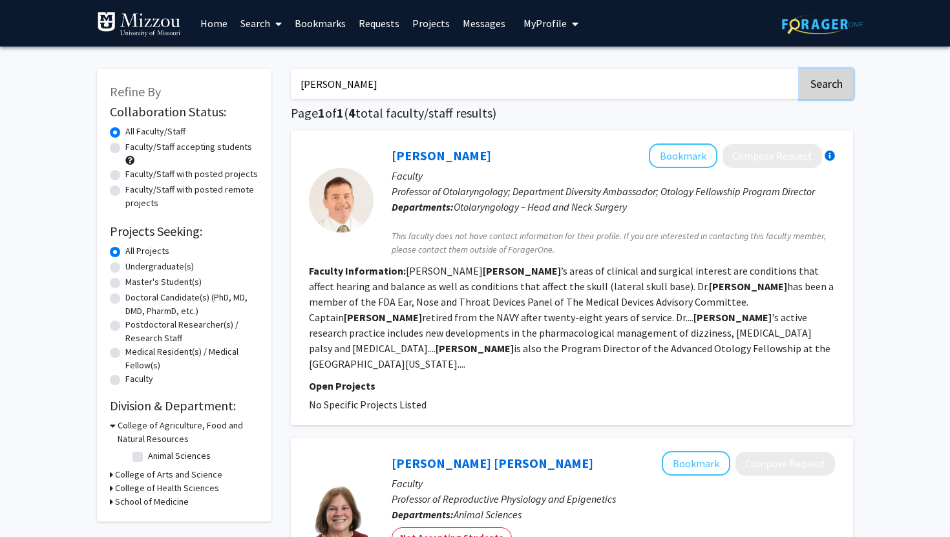
click at [844, 82] on button "Search" at bounding box center [826, 84] width 53 height 30
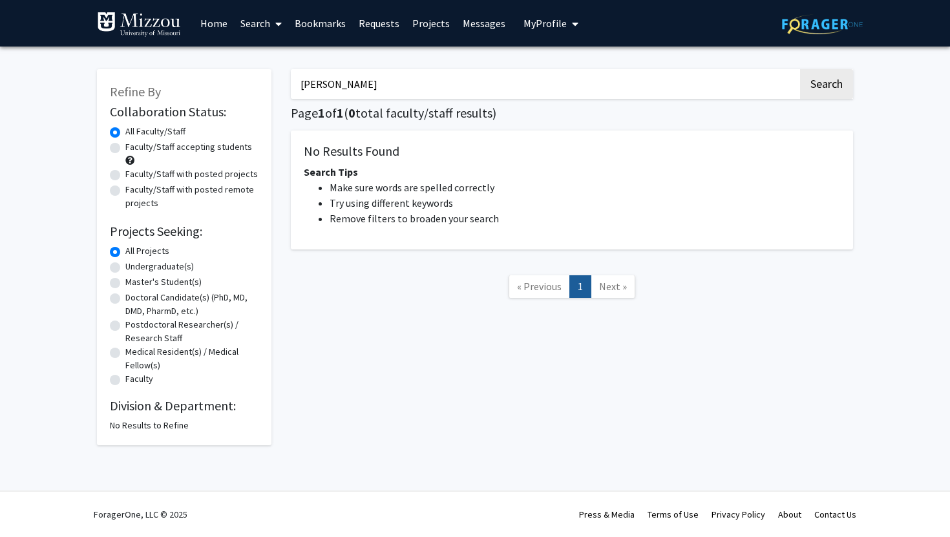
drag, startPoint x: 344, startPoint y: 89, endPoint x: 326, endPoint y: 89, distance: 18.7
click at [326, 89] on input "humfeld" at bounding box center [544, 84] width 507 height 30
type input "h"
click at [835, 79] on button "Search" at bounding box center [826, 84] width 53 height 30
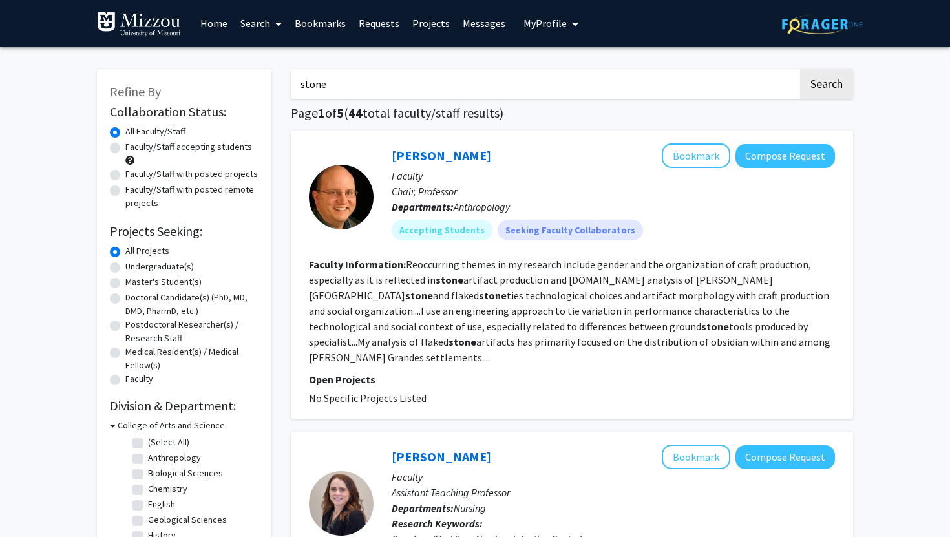
click at [302, 83] on input "stone" at bounding box center [544, 84] width 507 height 30
click at [833, 93] on button "Search" at bounding box center [826, 84] width 53 height 30
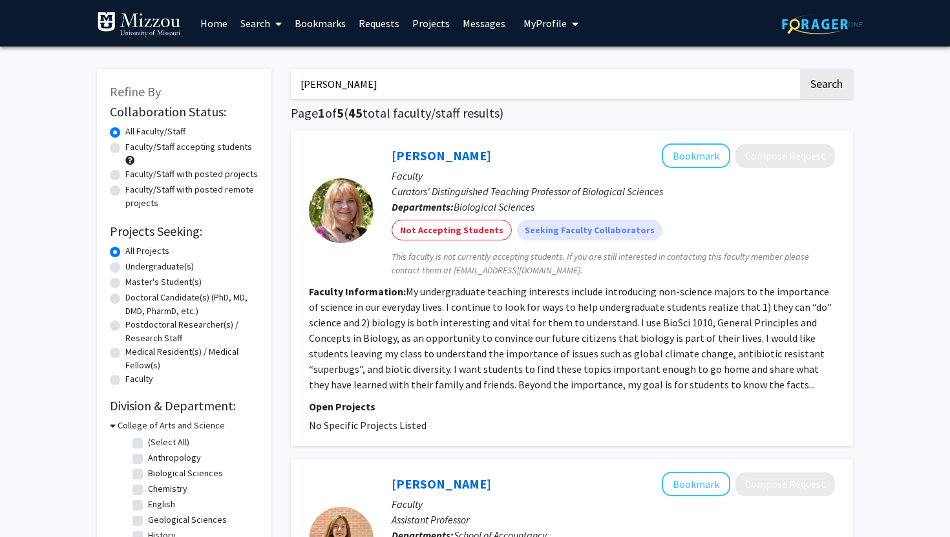
drag, startPoint x: 430, startPoint y: 75, endPoint x: 255, endPoint y: 76, distance: 175.7
drag, startPoint x: 389, startPoint y: 78, endPoint x: 281, endPoint y: 93, distance: 109.0
type input "B"
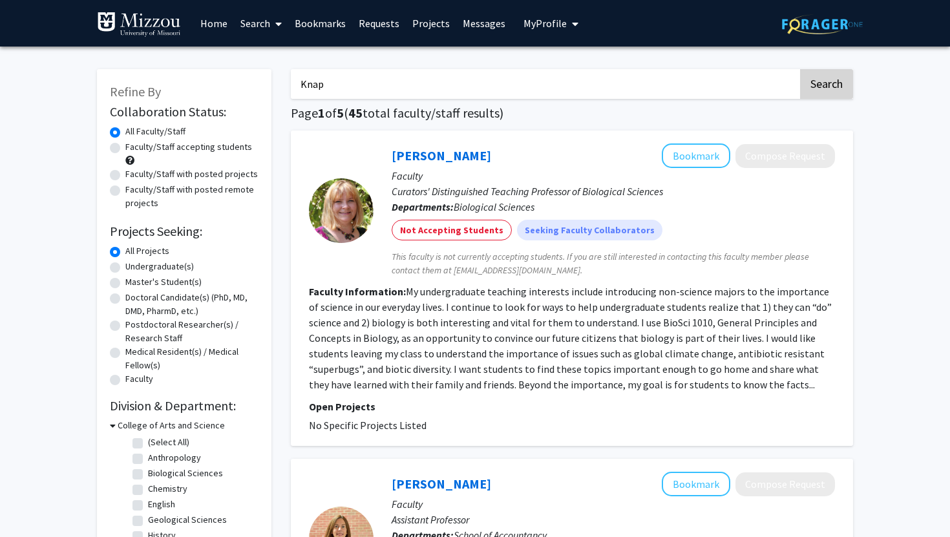
type input "Knap"
click at [821, 86] on button "Search" at bounding box center [826, 84] width 53 height 30
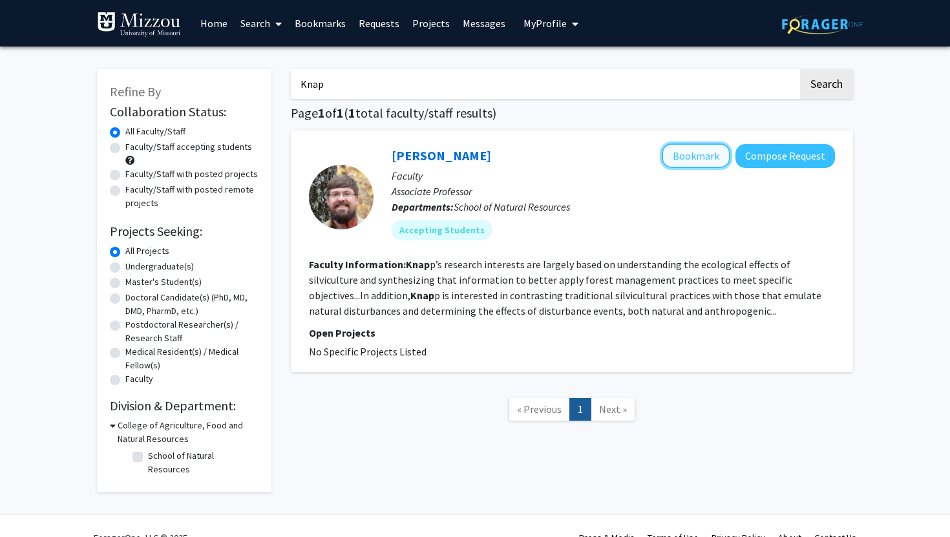
click at [700, 160] on button "Bookmark" at bounding box center [695, 155] width 68 height 25
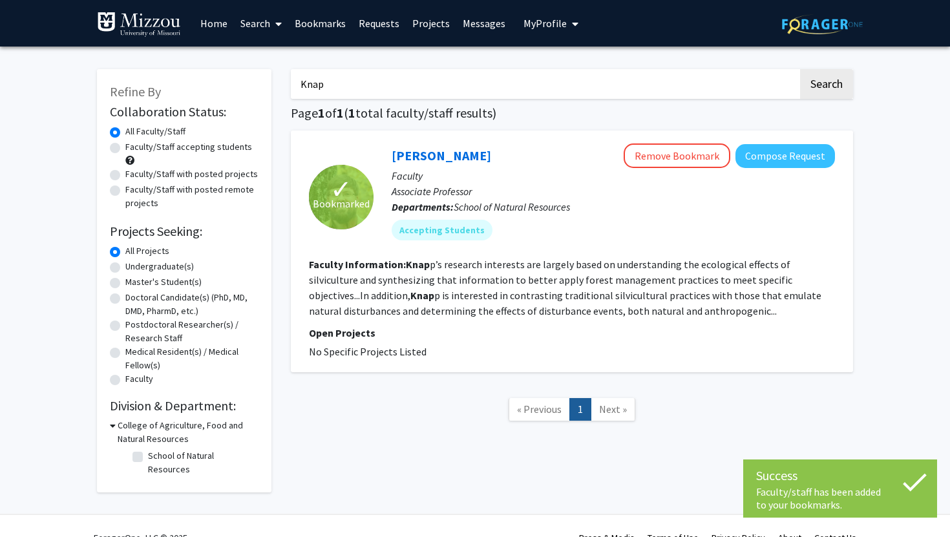
drag, startPoint x: 379, startPoint y: 94, endPoint x: 255, endPoint y: 74, distance: 126.3
click at [255, 74] on div "Refine By Collaboration Status: Collaboration Status All Faculty/Staff Collabor…" at bounding box center [474, 274] width 775 height 436
click at [912, 200] on div "Refine By Collaboration Status: Collaboration Status All Faculty/Staff Collabor…" at bounding box center [475, 284] width 950 height 475
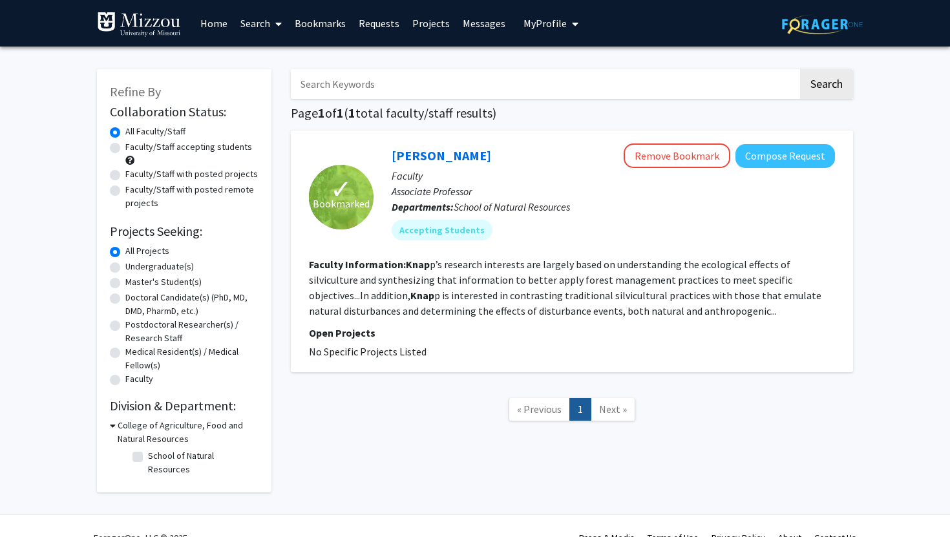
click at [715, 81] on input "Search Keywords" at bounding box center [544, 84] width 507 height 30
type input "dendrochronology"
click at [820, 78] on button "Search" at bounding box center [826, 84] width 53 height 30
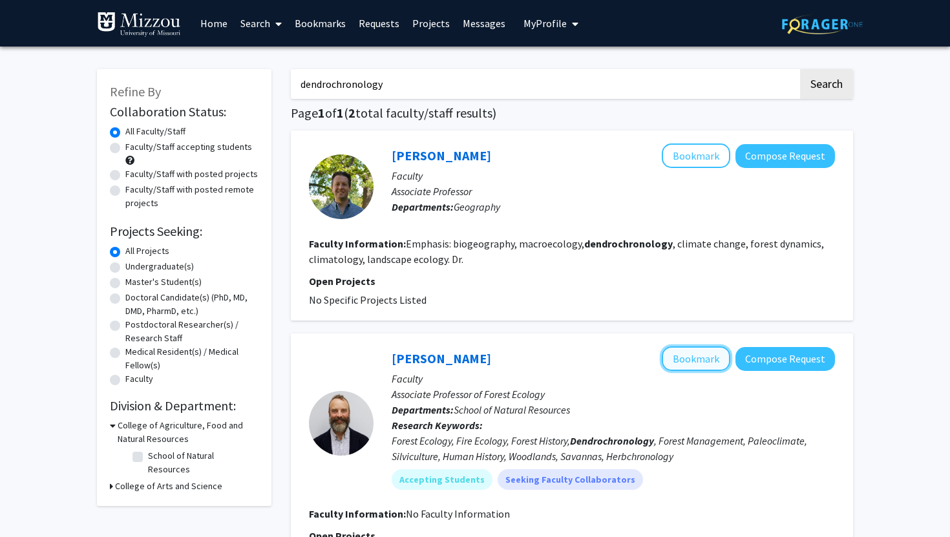
click at [692, 356] on button "Bookmark" at bounding box center [695, 358] width 68 height 25
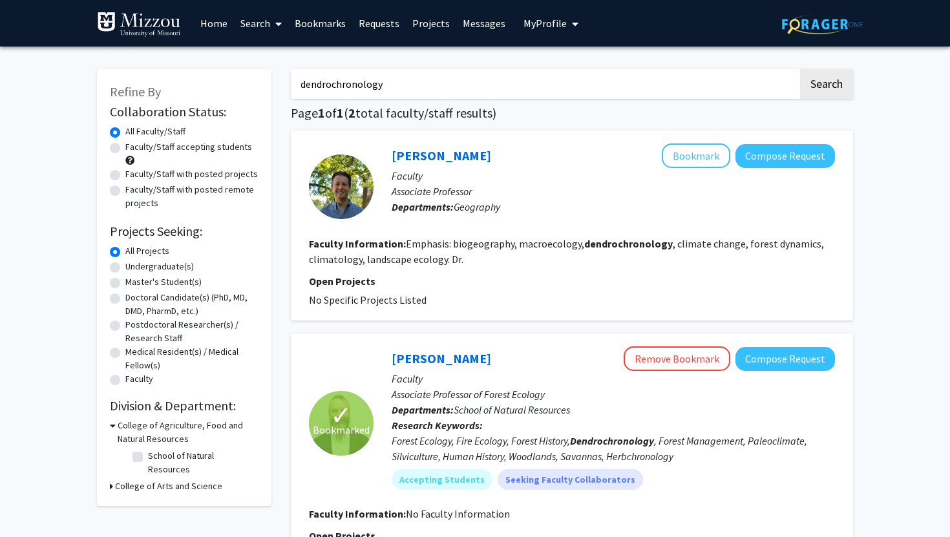
click at [331, 25] on link "Bookmarks" at bounding box center [320, 23] width 64 height 45
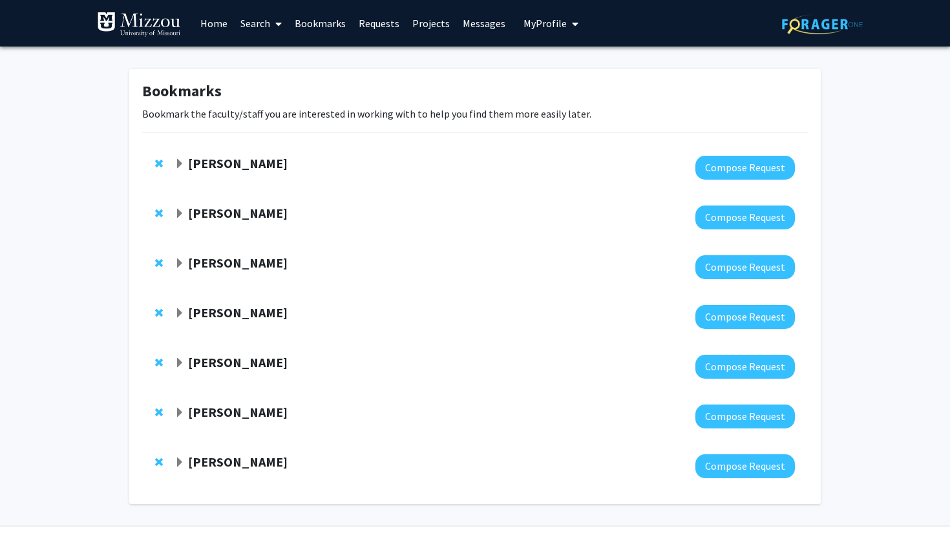
click at [219, 27] on link "Home" at bounding box center [214, 23] width 40 height 45
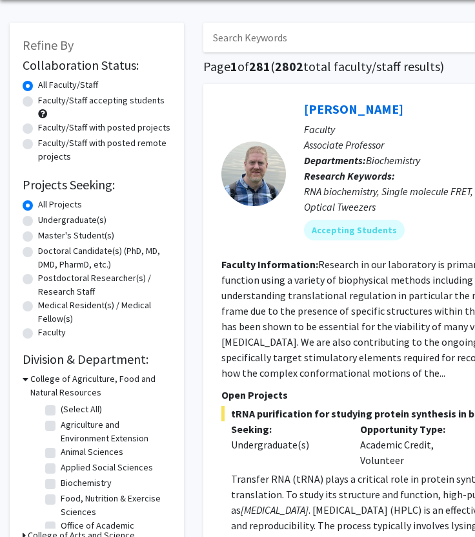
scroll to position [76, 0]
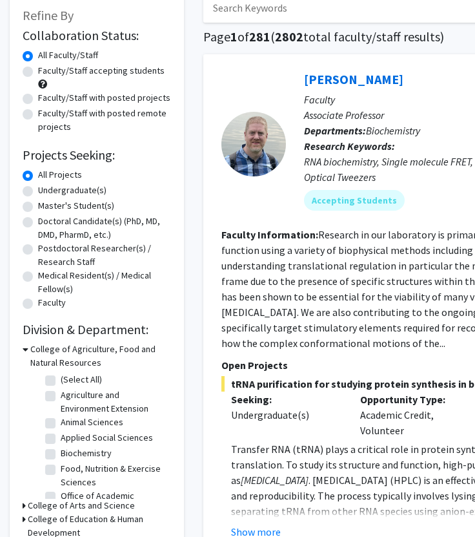
click at [61, 382] on label "(Select All)" at bounding box center [81, 380] width 41 height 14
click at [61, 381] on input "(Select All)" at bounding box center [65, 377] width 8 height 8
checkbox input "true"
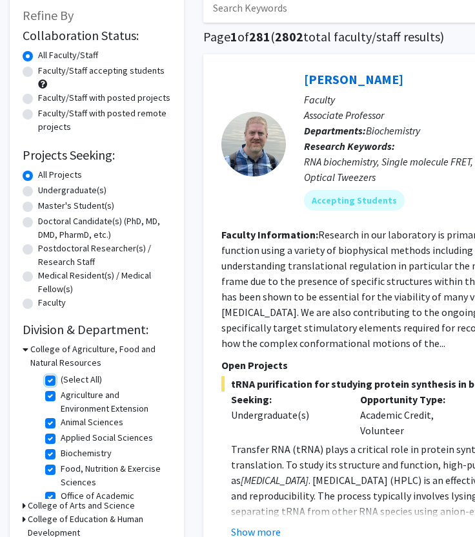
checkbox input "true"
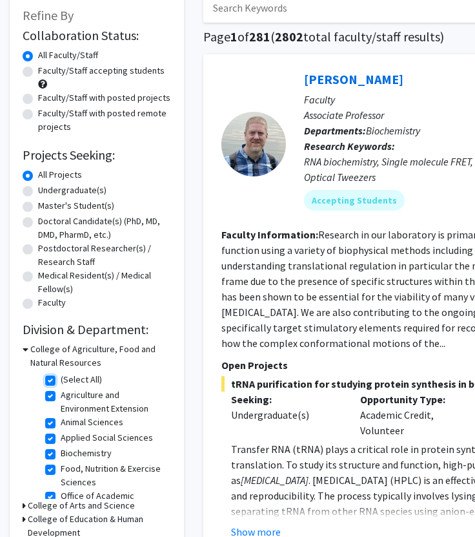
checkbox input "true"
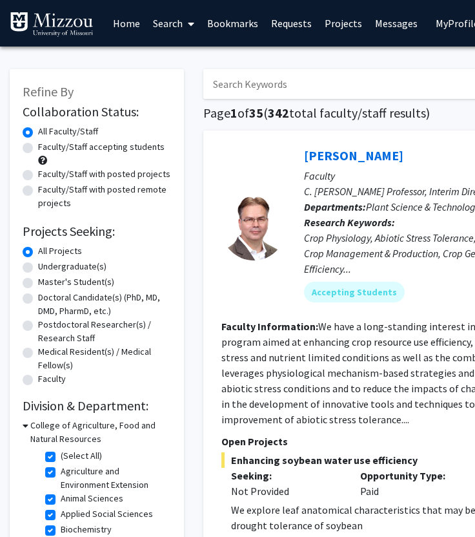
click at [302, 79] on input "Search Keywords" at bounding box center [456, 84] width 507 height 30
click at [79, 265] on label "Undergraduate(s)" at bounding box center [72, 267] width 68 height 14
click at [47, 265] on input "Undergraduate(s)" at bounding box center [42, 264] width 8 height 8
radio input "true"
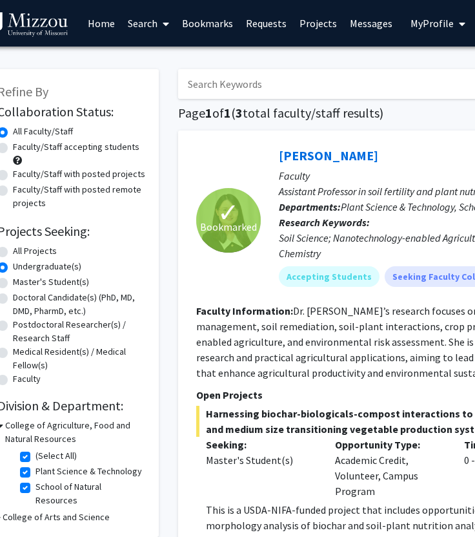
scroll to position [0, 25]
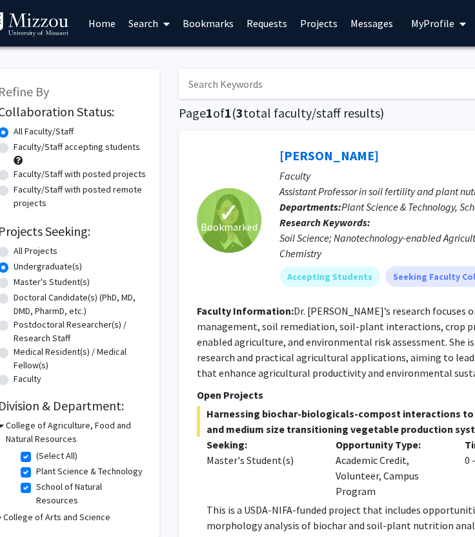
click at [220, 22] on link "Bookmarks" at bounding box center [208, 23] width 64 height 45
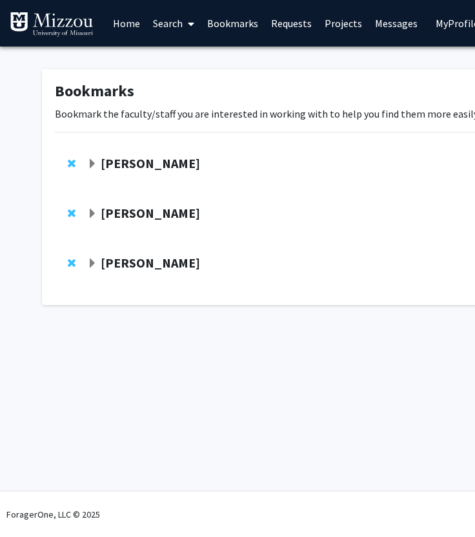
click at [169, 214] on strong "Allison Pease" at bounding box center [150, 213] width 99 height 16
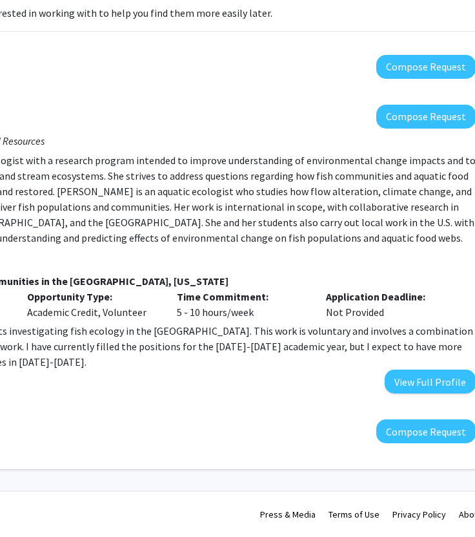
scroll to position [101, 300]
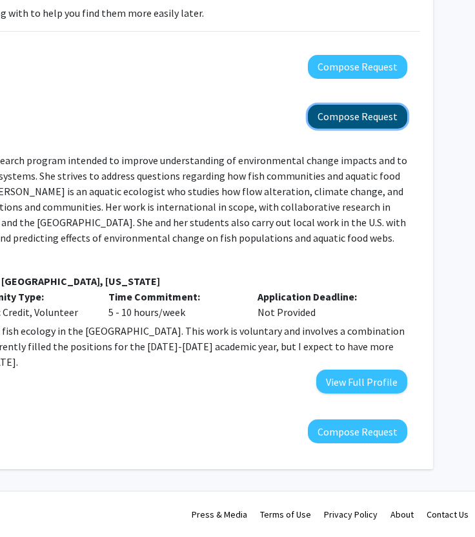
click at [379, 112] on button "Compose Request" at bounding box center [357, 117] width 99 height 24
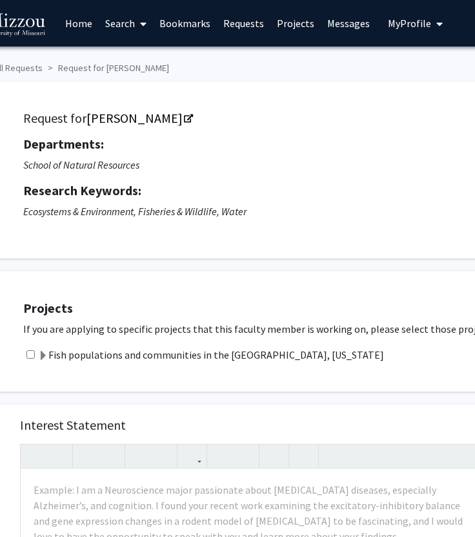
scroll to position [0, 49]
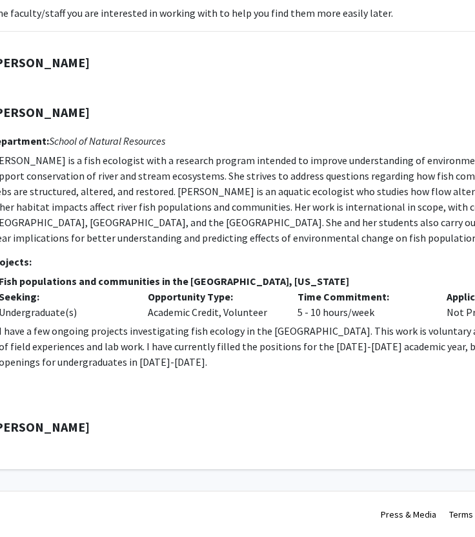
scroll to position [101, 0]
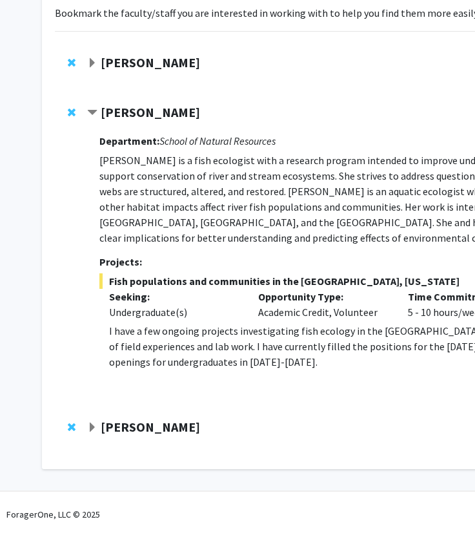
click at [178, 430] on strong "Christine Brodsky" at bounding box center [150, 427] width 99 height 16
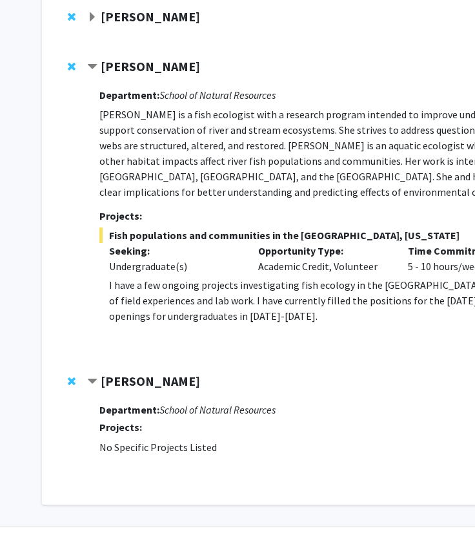
scroll to position [182, 0]
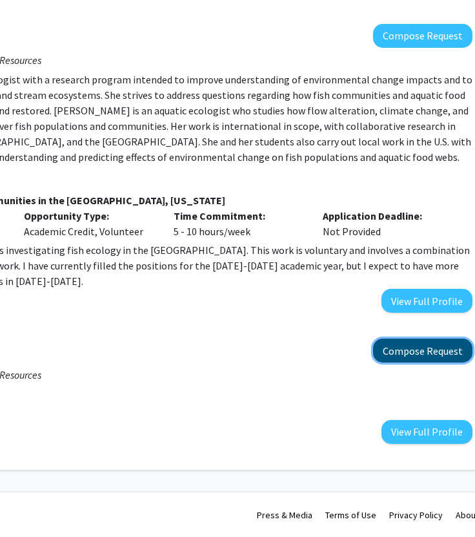
click at [461, 347] on button "Compose Request" at bounding box center [422, 350] width 99 height 24
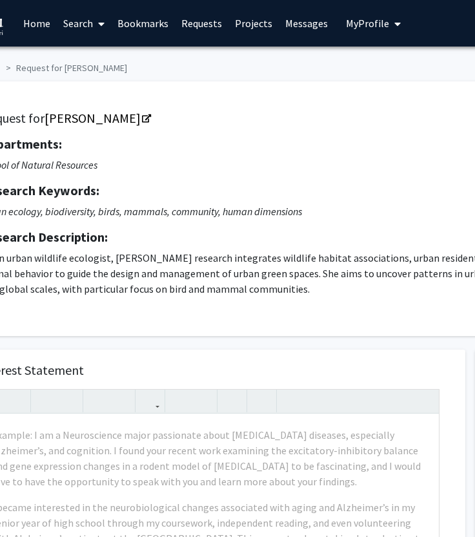
scroll to position [0, 64]
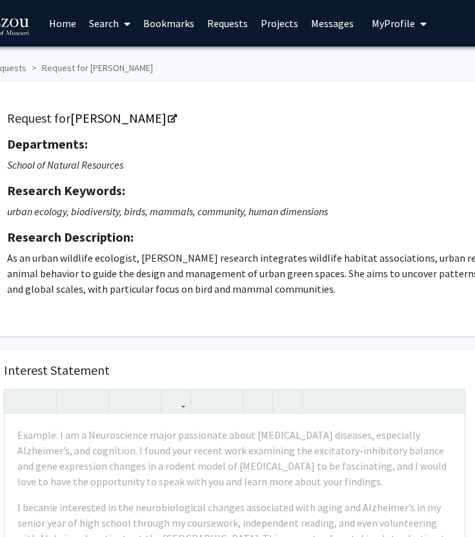
click at [107, 22] on link "Search" at bounding box center [110, 23] width 54 height 45
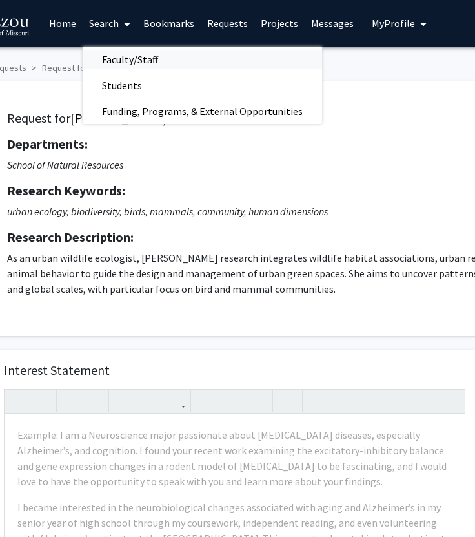
click at [142, 60] on span "Faculty/Staff" at bounding box center [130, 60] width 95 height 26
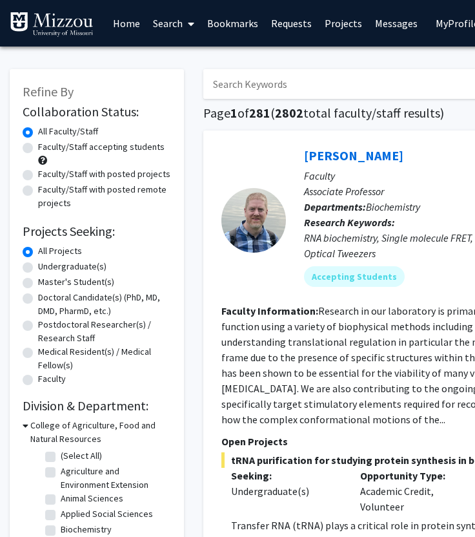
click at [286, 92] on input "Search Keywords" at bounding box center [456, 84] width 507 height 30
type input "sustainable agriculture"
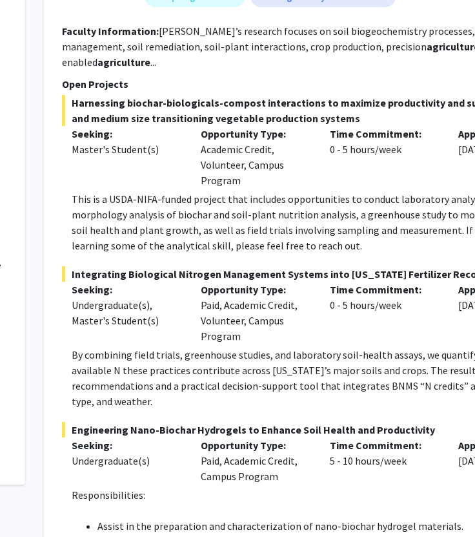
scroll to position [0, 160]
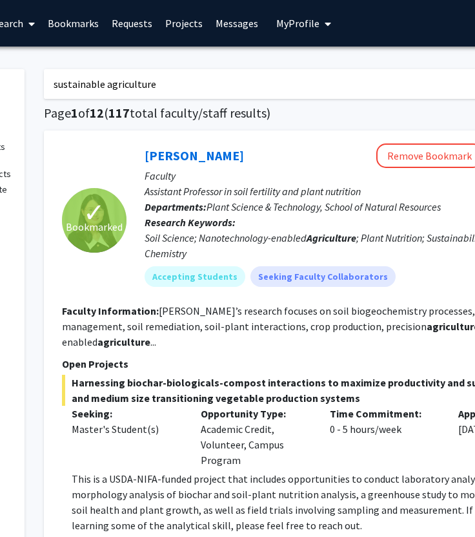
drag, startPoint x: 211, startPoint y: 87, endPoint x: 0, endPoint y: 87, distance: 210.6
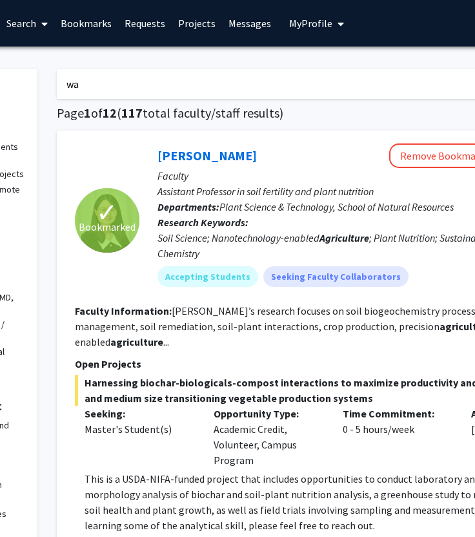
type input "w"
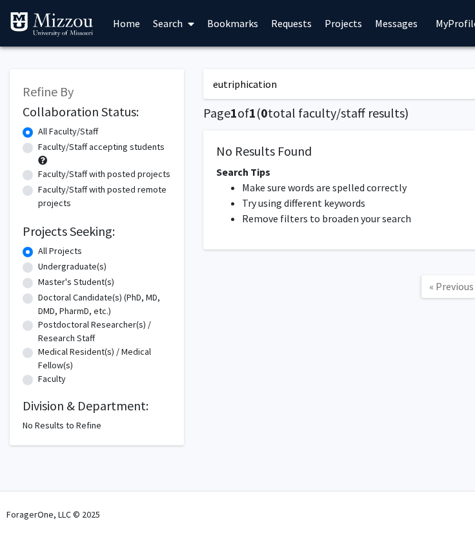
click at [241, 83] on input "eutriphication" at bounding box center [456, 84] width 507 height 30
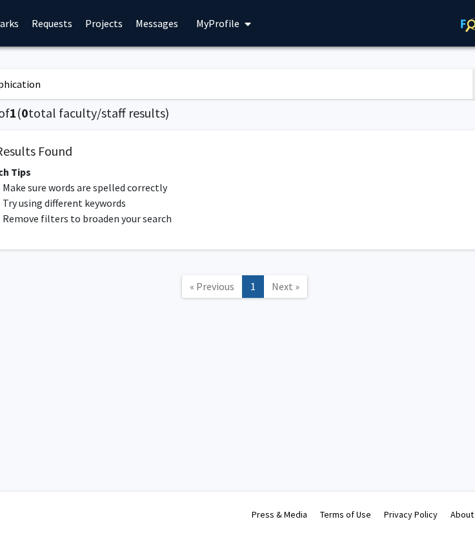
scroll to position [0, 283]
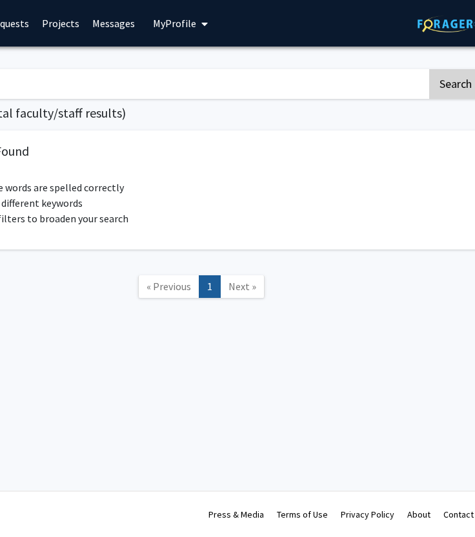
type input "eutrophication"
click at [448, 87] on button "Search" at bounding box center [456, 84] width 53 height 30
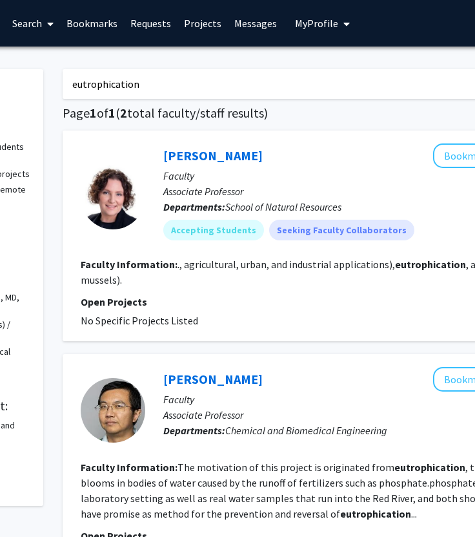
scroll to position [0, 107]
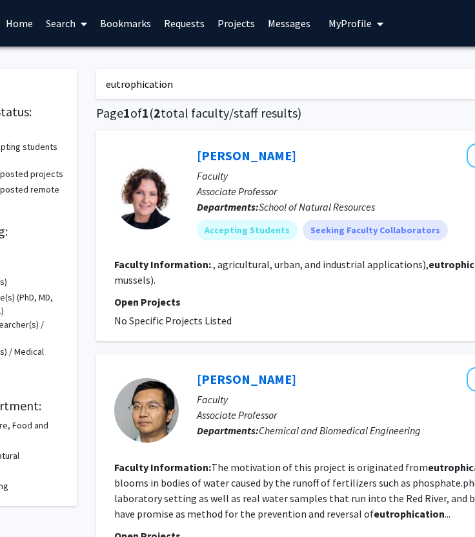
click at [235, 265] on fg-read-more "., agricultural, urban, and industrial applications), eutrophication , and inva…" at bounding box center [376, 272] width 525 height 28
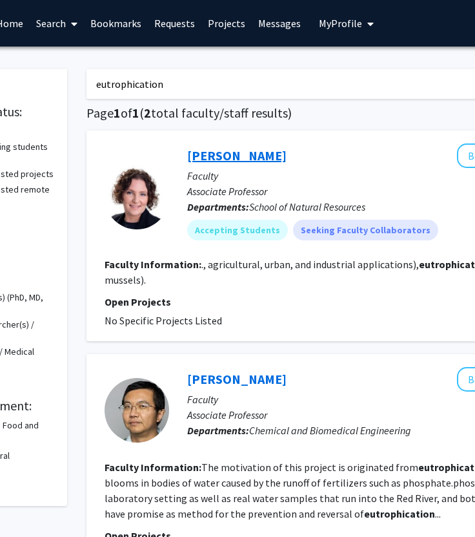
click at [235, 156] on link "Rebecca North" at bounding box center [236, 155] width 99 height 16
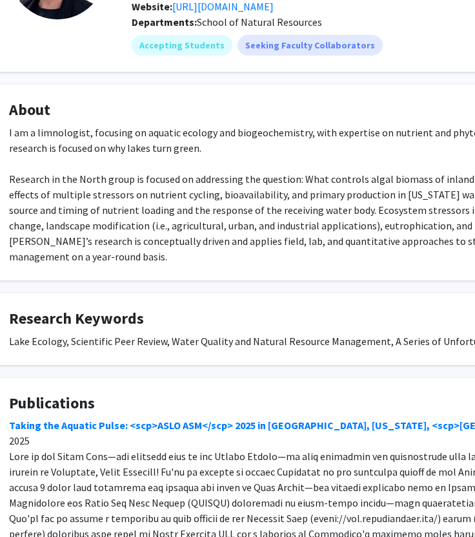
scroll to position [150, 50]
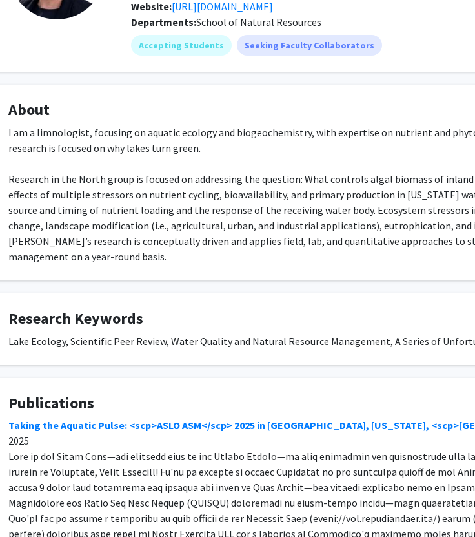
click at [377, 333] on div "Lake Ecology, Scientific Peer Review, Water Quality and Natural Resource Manage…" at bounding box center [337, 341] width 659 height 16
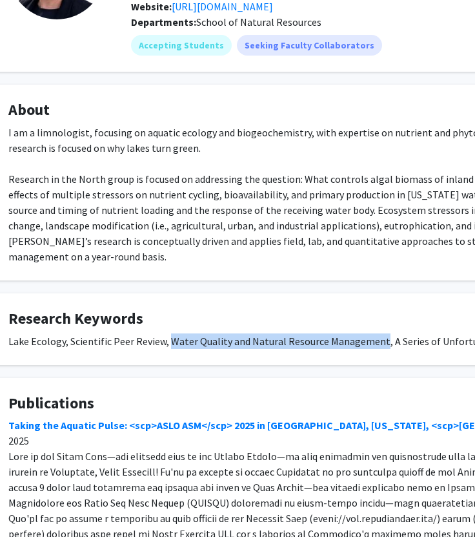
drag, startPoint x: 379, startPoint y: 325, endPoint x: 168, endPoint y: 324, distance: 210.6
click at [168, 333] on div "Lake Ecology, Scientific Peer Review, Water Quality and Natural Resource Manage…" at bounding box center [337, 341] width 659 height 16
copy div "Water Quality and Natural Resource Management"
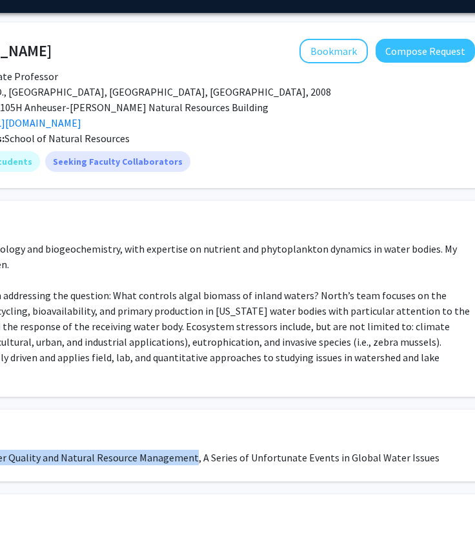
scroll to position [34, 300]
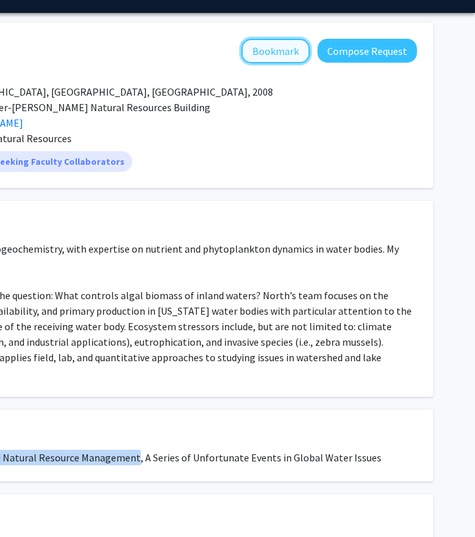
click at [287, 50] on button "Bookmark" at bounding box center [276, 51] width 68 height 25
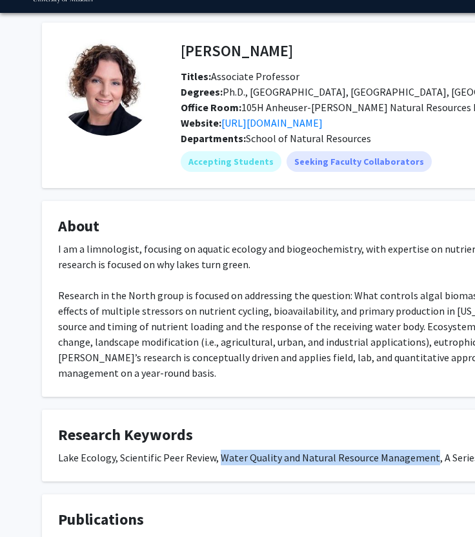
scroll to position [0, 0]
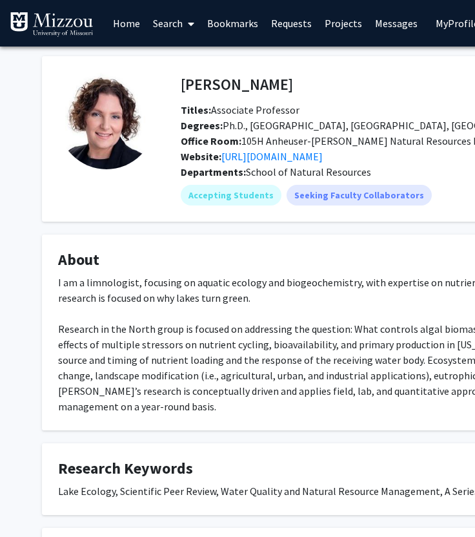
click at [163, 28] on link "Search" at bounding box center [174, 23] width 54 height 45
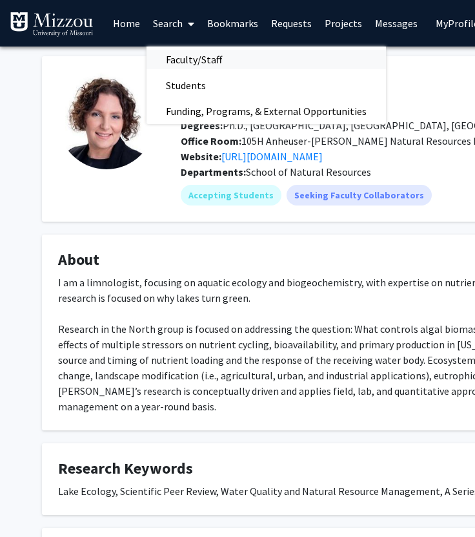
click at [190, 61] on span "Faculty/Staff" at bounding box center [194, 60] width 95 height 26
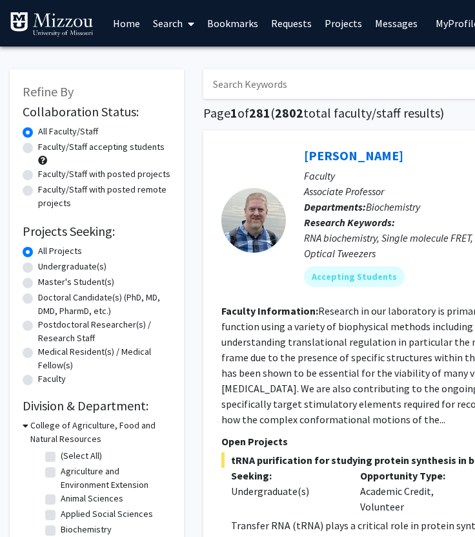
click at [81, 455] on label "(Select All)" at bounding box center [81, 456] width 41 height 14
click at [69, 455] on input "(Select All)" at bounding box center [65, 453] width 8 height 8
checkbox input "true"
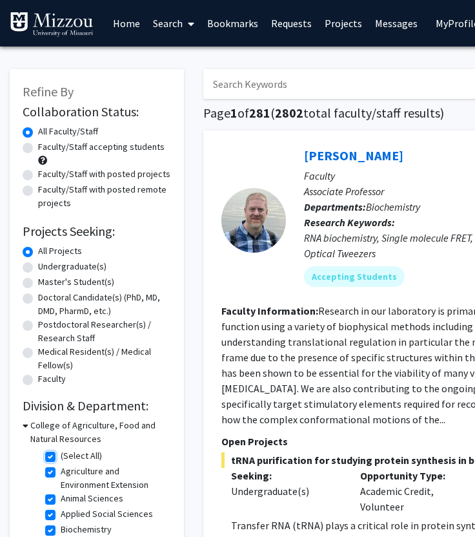
checkbox input "true"
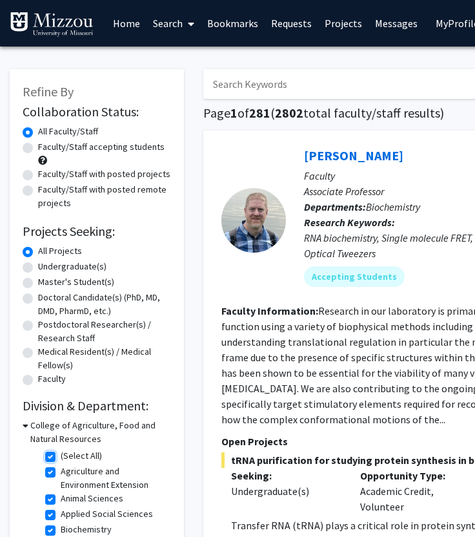
checkbox input "true"
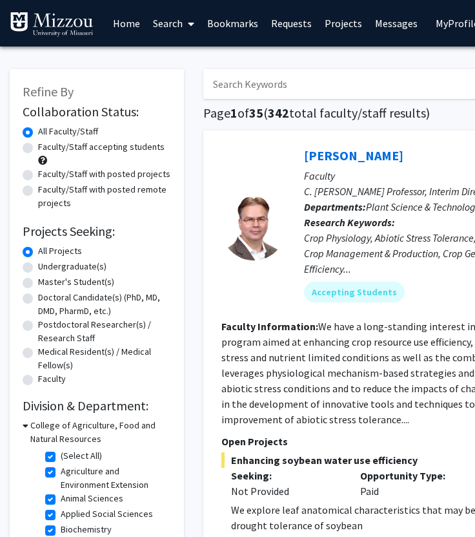
click at [262, 84] on input "Search Keywords" at bounding box center [456, 84] width 507 height 30
type input "grass"
click at [50, 450] on fg-checkbox "(Select All) (Select All)" at bounding box center [106, 457] width 123 height 16
click at [61, 453] on label "(Select All)" at bounding box center [81, 456] width 41 height 14
click at [61, 453] on input "(Select All)" at bounding box center [65, 453] width 8 height 8
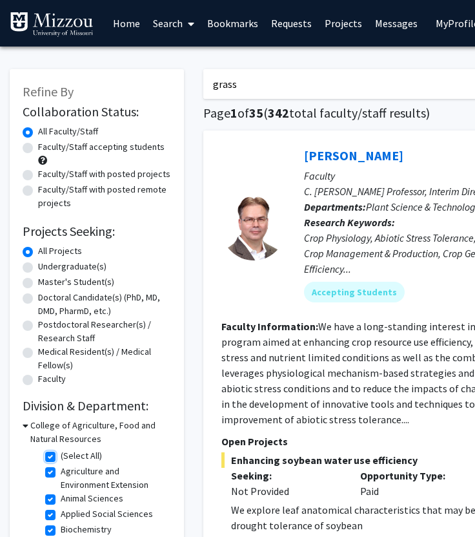
checkbox input "false"
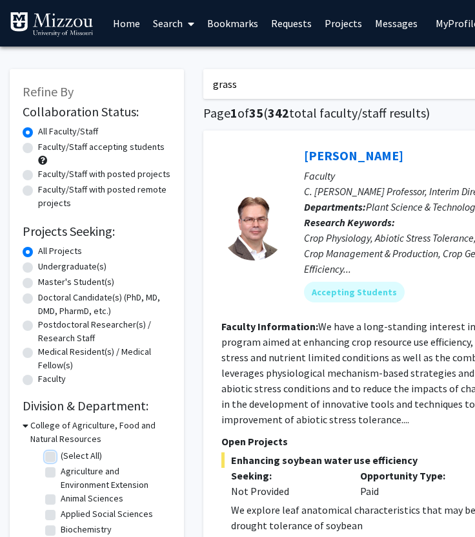
checkbox input "false"
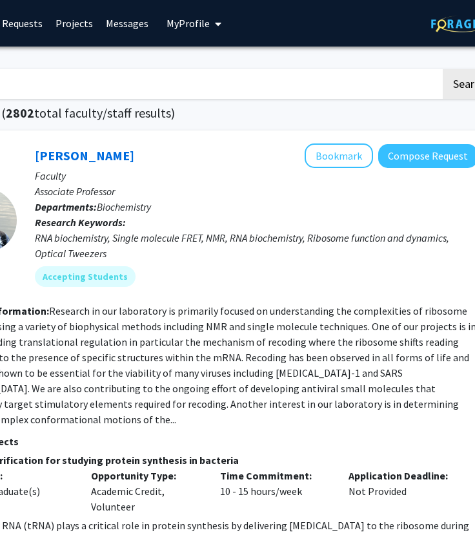
scroll to position [0, 295]
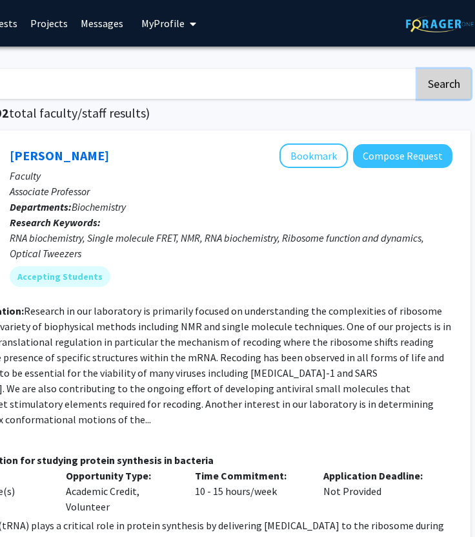
click at [444, 78] on button "Search" at bounding box center [444, 84] width 53 height 30
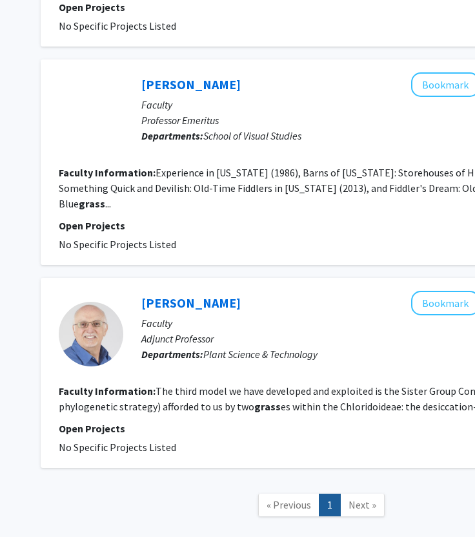
scroll to position [1754, 163]
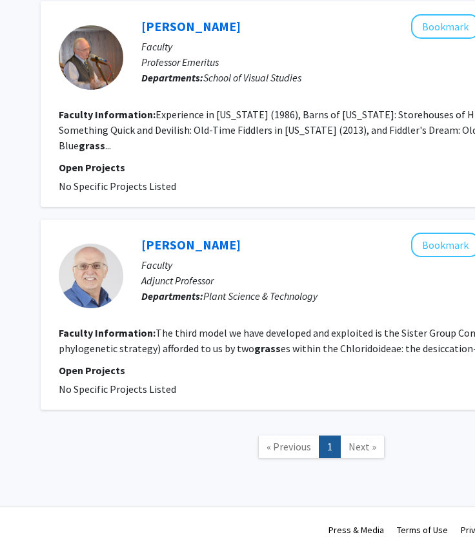
click at [358, 440] on span "Next »" at bounding box center [363, 446] width 28 height 13
click at [369, 440] on span "Next »" at bounding box center [363, 446] width 28 height 13
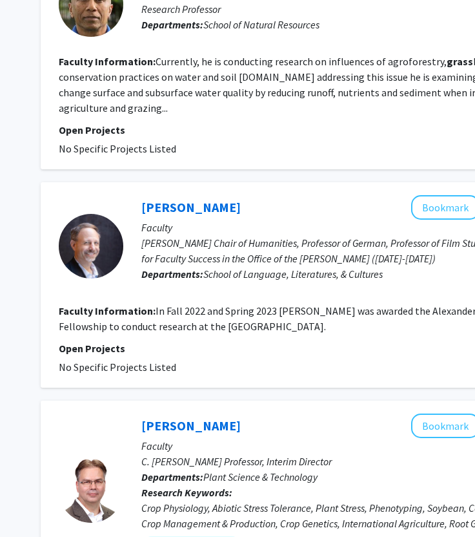
scroll to position [0, 163]
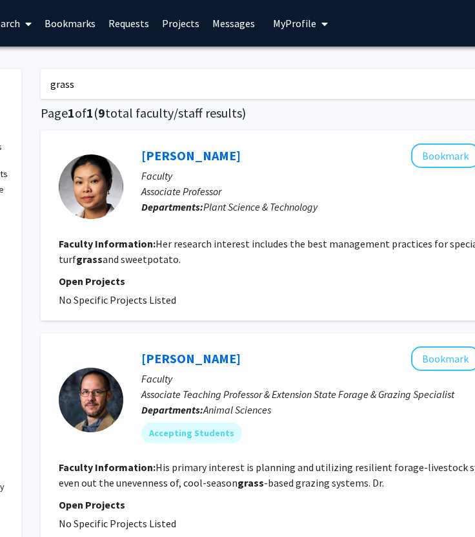
drag, startPoint x: 132, startPoint y: 82, endPoint x: 0, endPoint y: 82, distance: 132.4
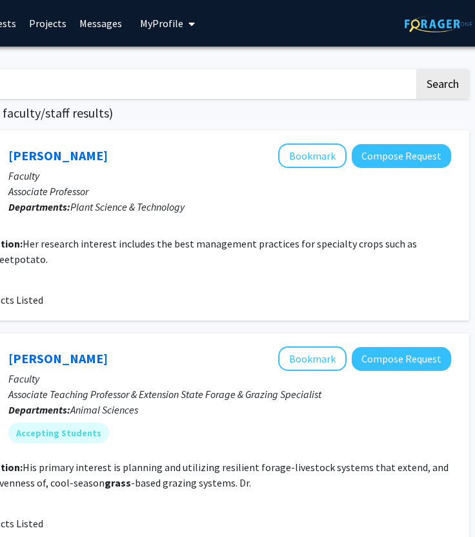
scroll to position [0, 300]
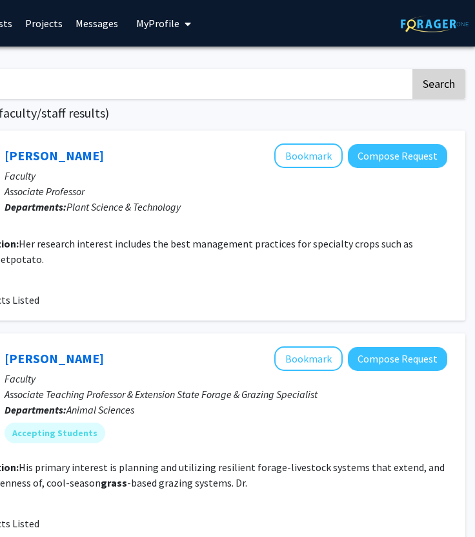
type input "turf"
click at [428, 92] on button "Search" at bounding box center [439, 84] width 53 height 30
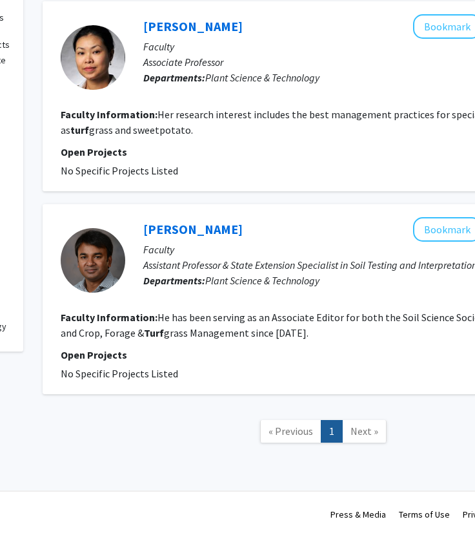
scroll to position [129, 163]
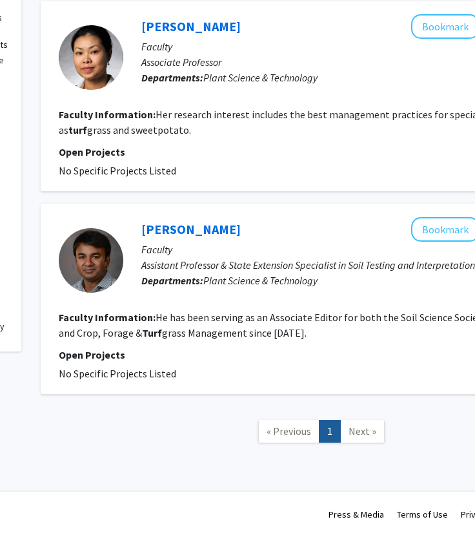
click at [390, 346] on fg-search-faculty "Muhammad Rasel Parvej Bookmark Compose Request Faculty Assistant Professor & St…" at bounding box center [322, 299] width 526 height 164
